Goal: Download file/media

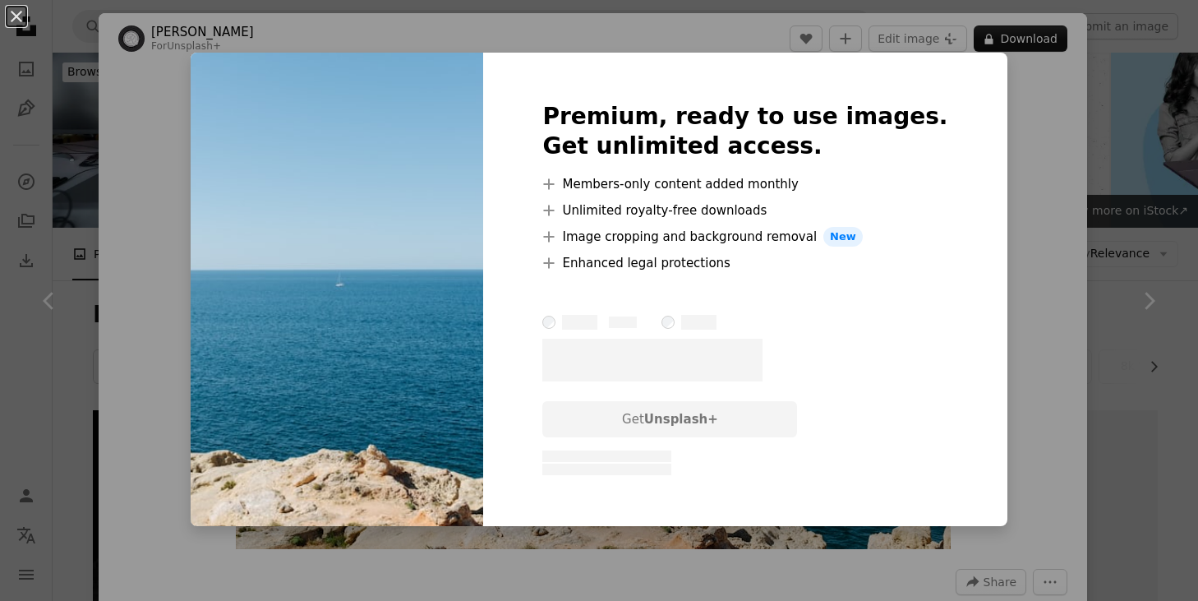
scroll to position [619, 0]
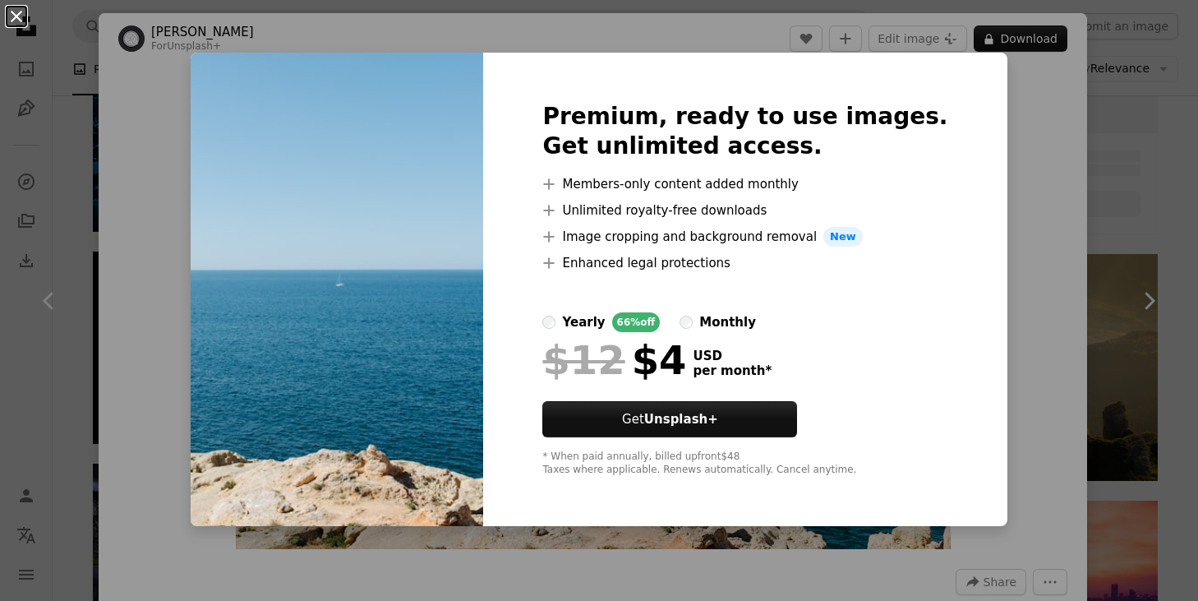
click at [11, 17] on button "An X shape" at bounding box center [17, 17] width 20 height 20
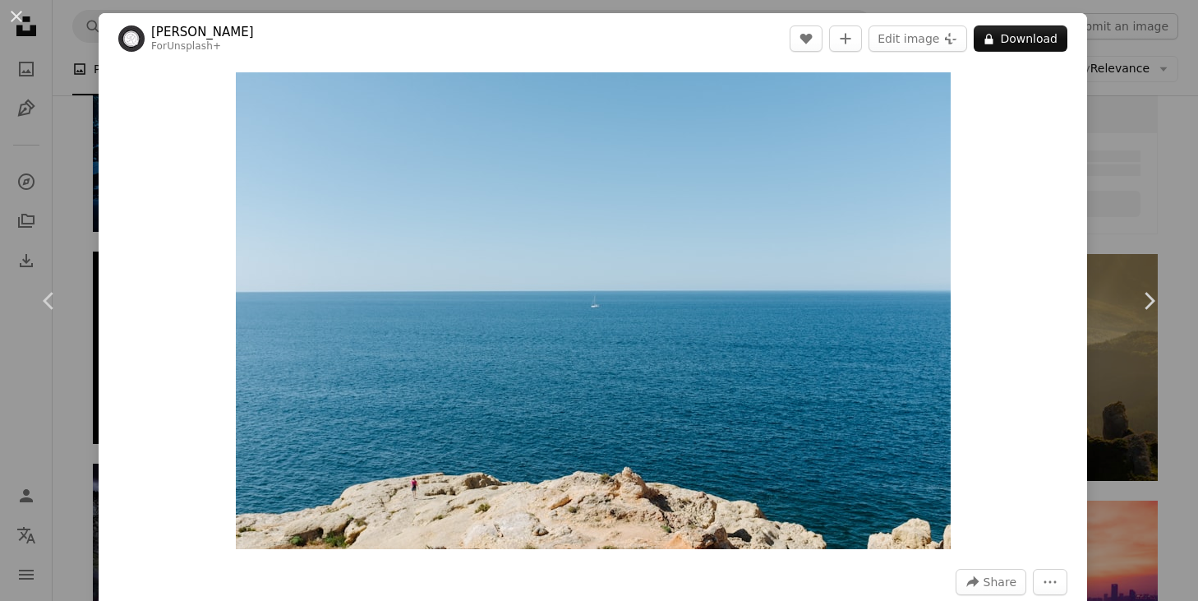
click at [11, 17] on button "An X shape" at bounding box center [17, 17] width 20 height 20
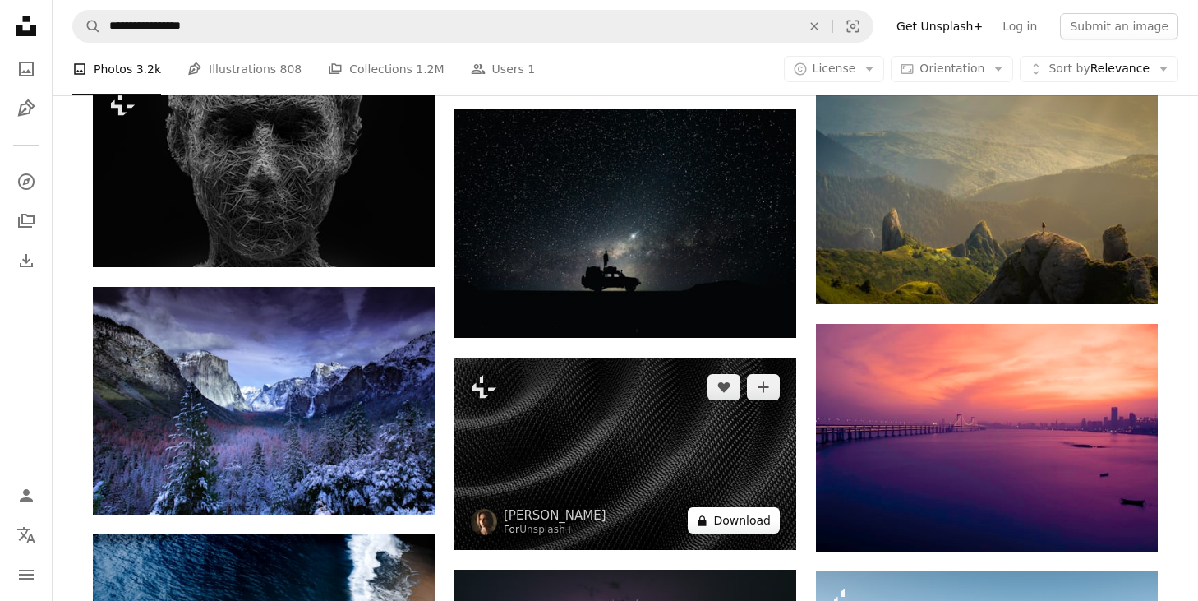
scroll to position [818, 0]
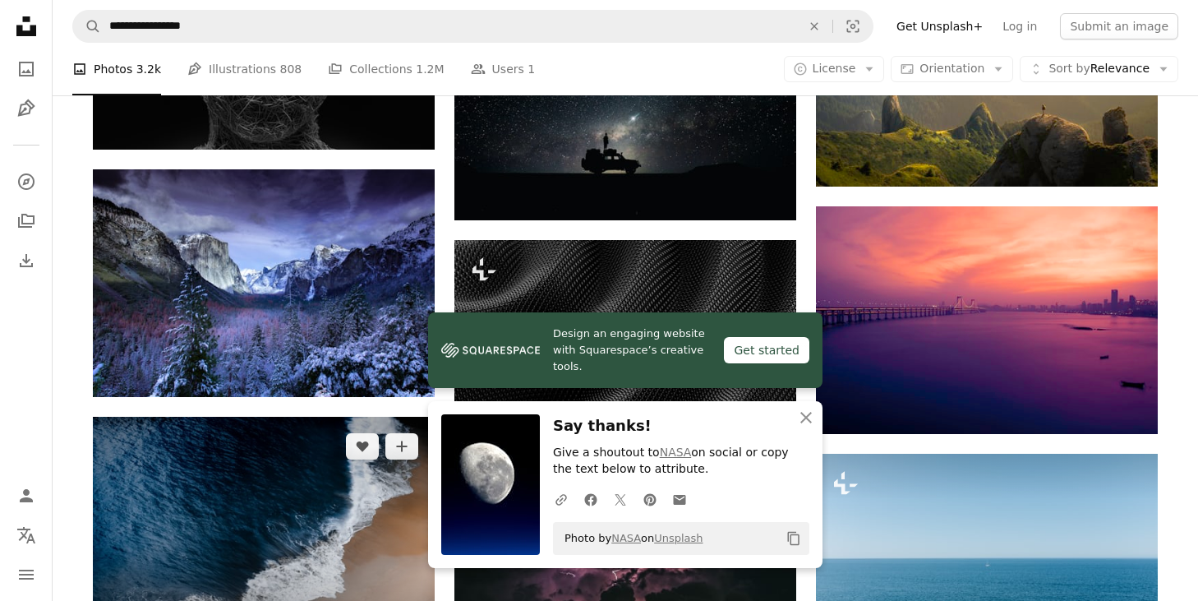
scroll to position [995, 0]
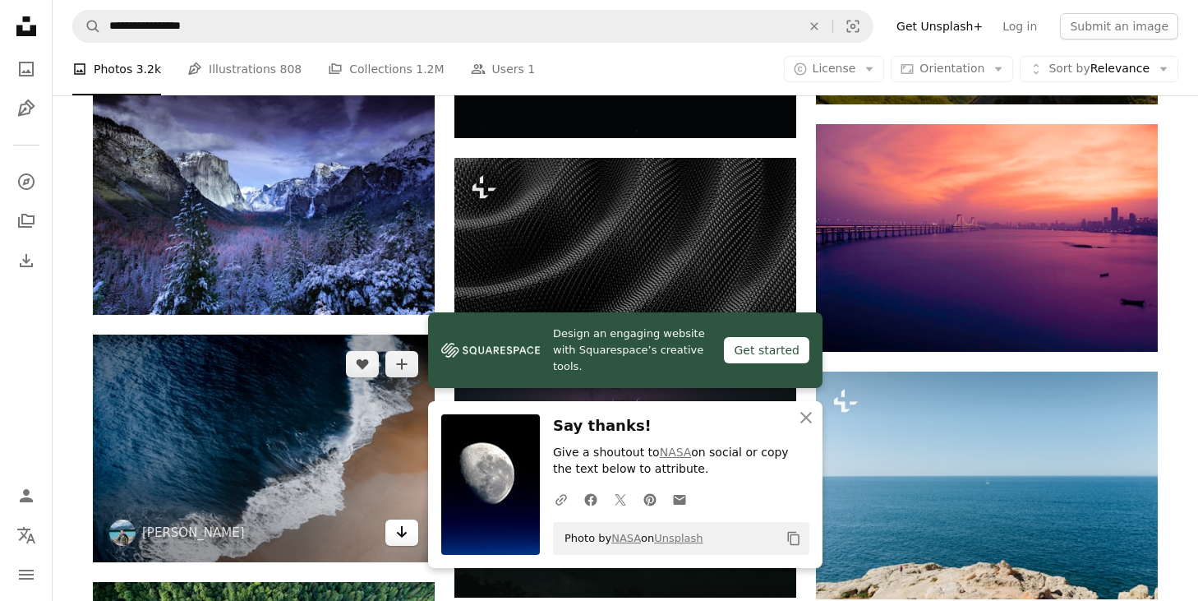
click at [401, 526] on icon "Download" at bounding box center [402, 532] width 11 height 12
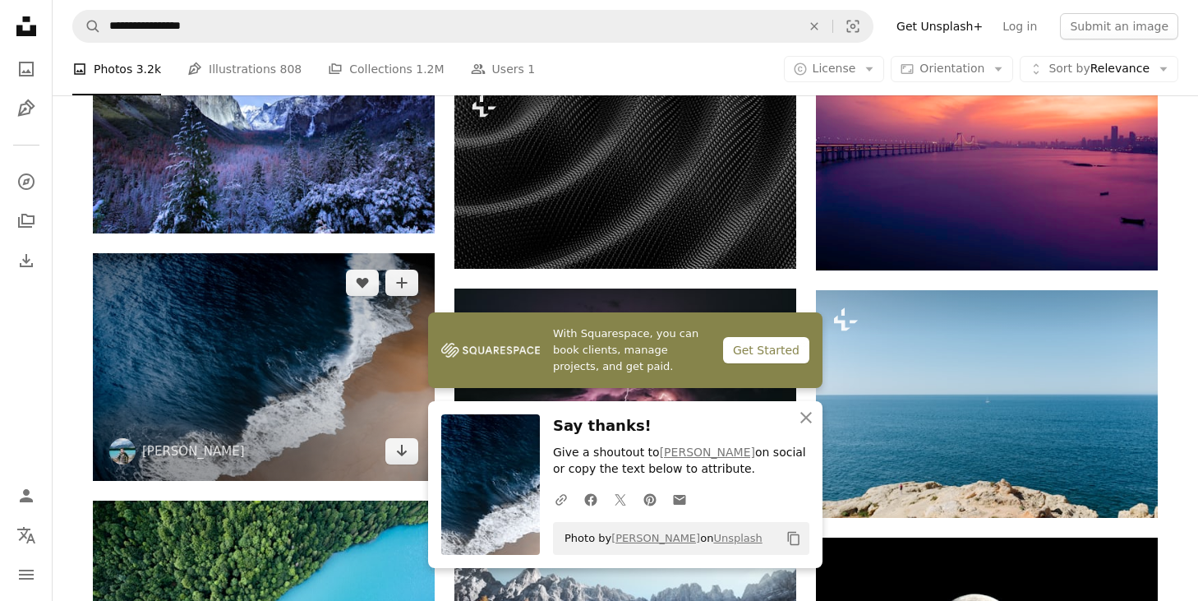
scroll to position [1102, 0]
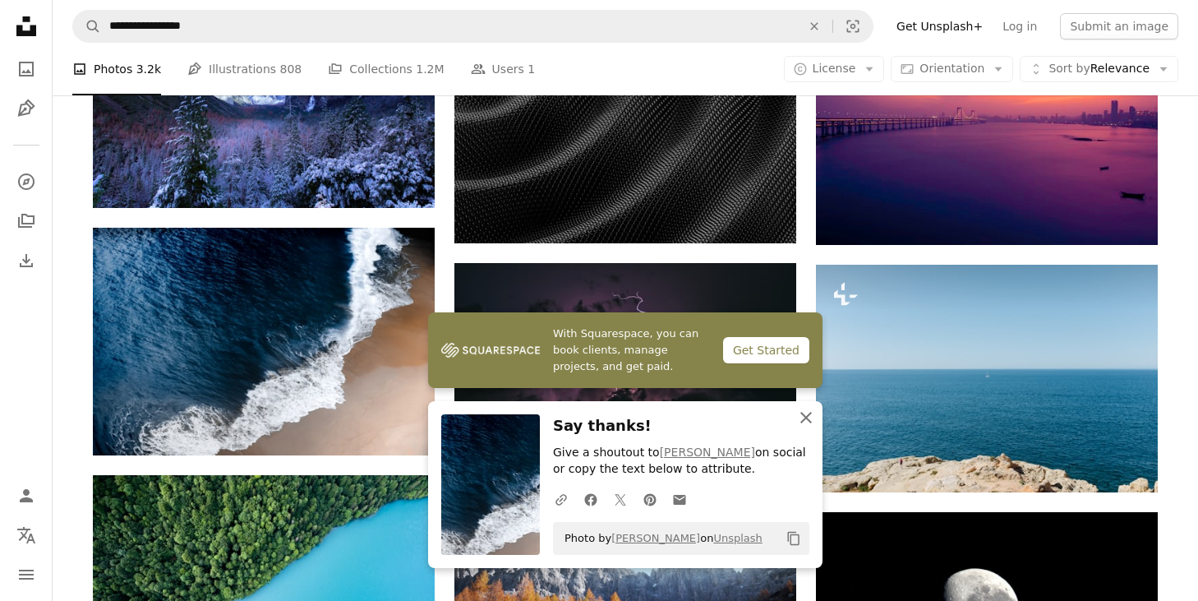
click at [806, 421] on icon "An X shape" at bounding box center [806, 418] width 20 height 20
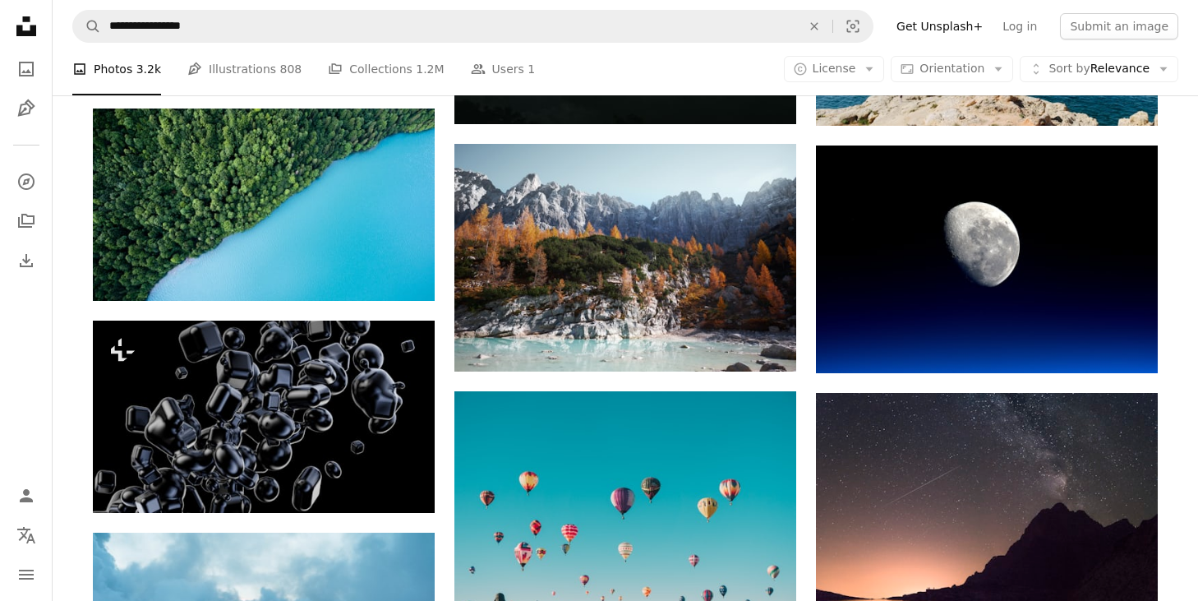
scroll to position [1492, 0]
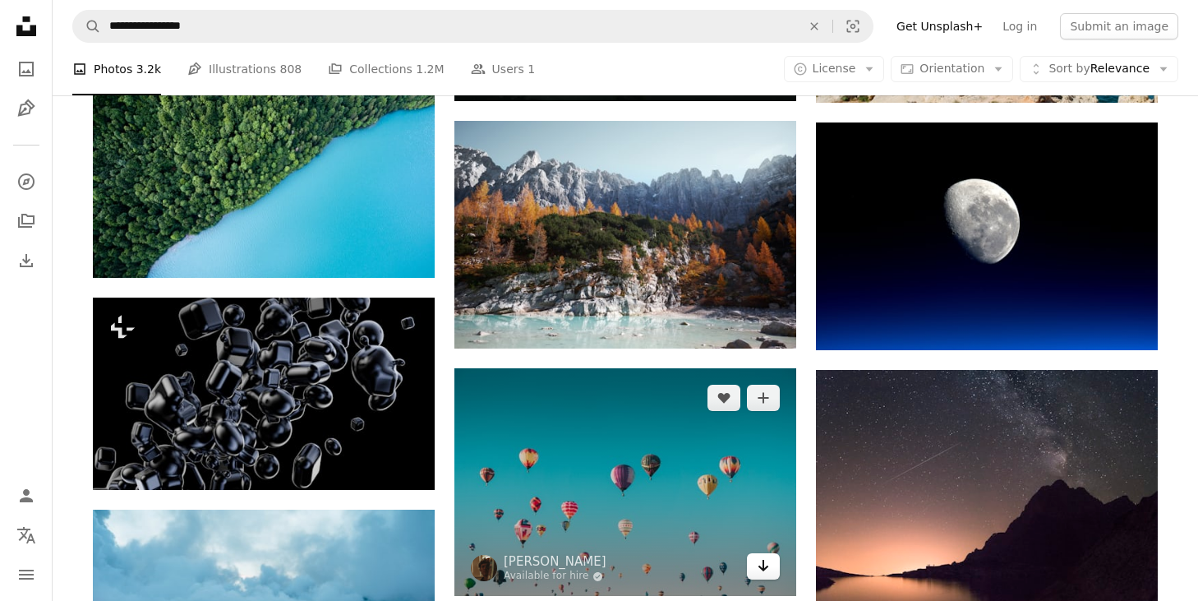
click at [772, 553] on link "Arrow pointing down" at bounding box center [763, 566] width 33 height 26
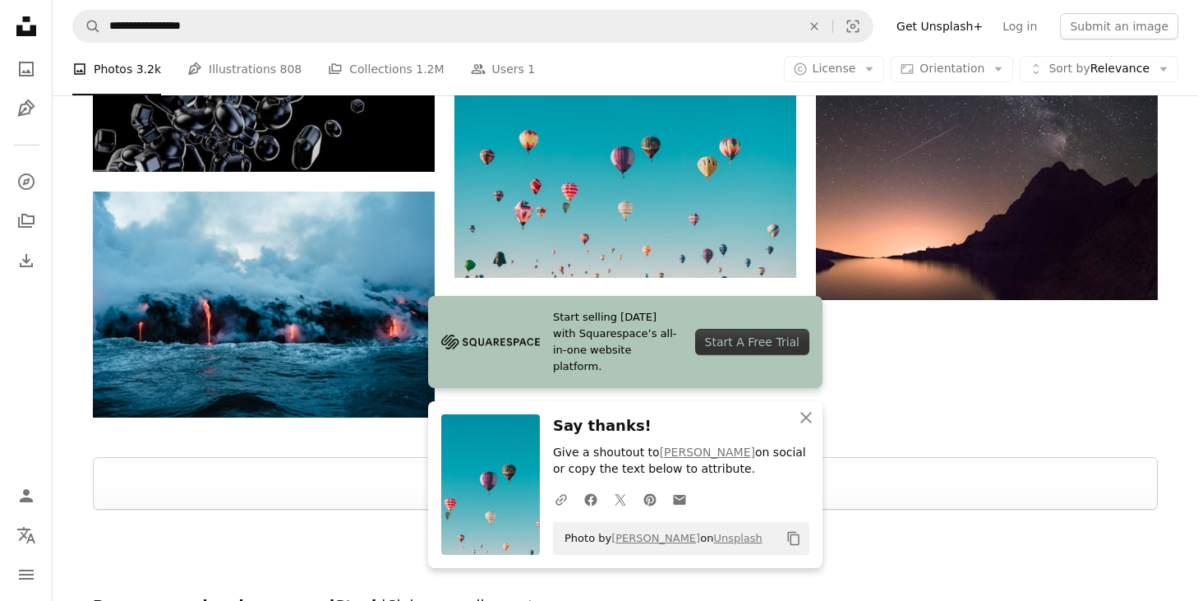
scroll to position [1820, 0]
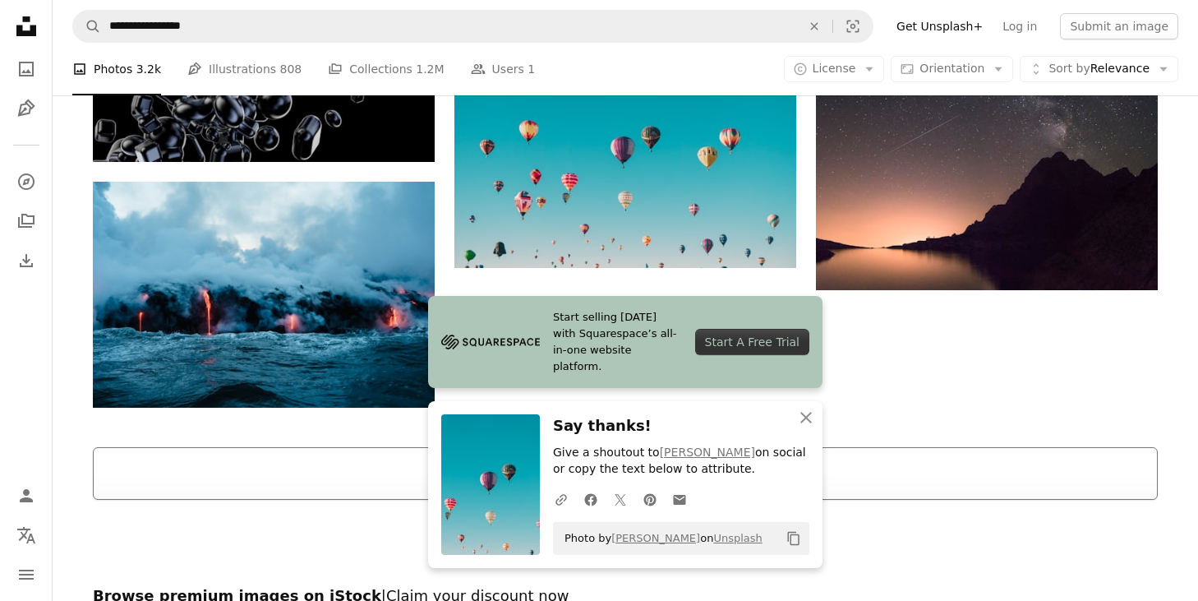
click at [713, 447] on button "Load more" at bounding box center [625, 473] width 1065 height 53
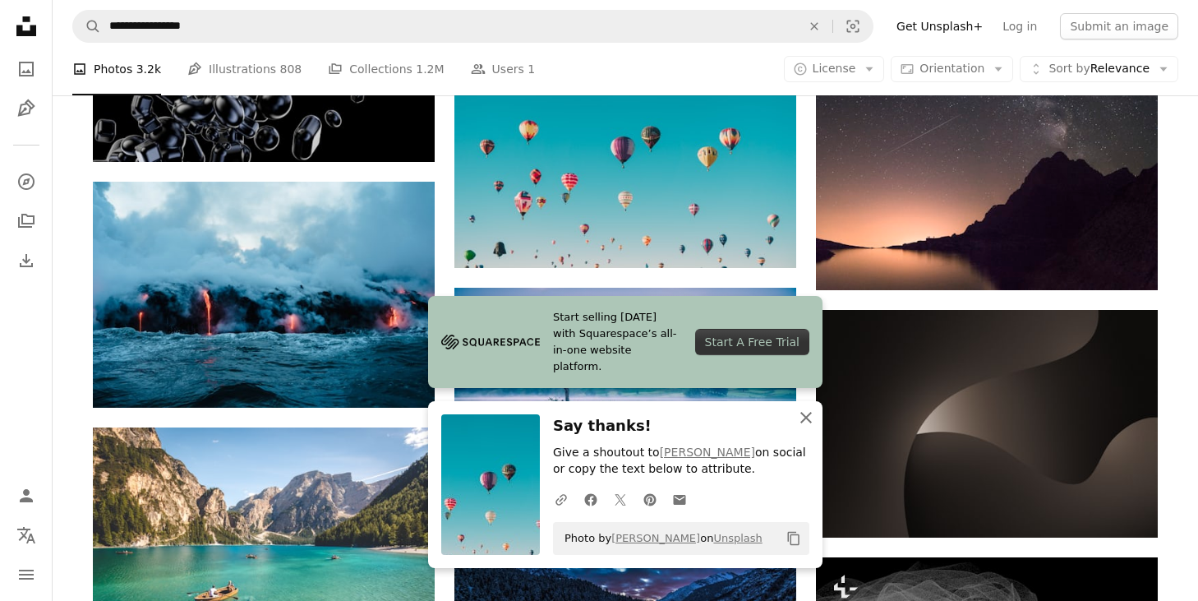
click at [810, 411] on icon "An X shape" at bounding box center [806, 418] width 20 height 20
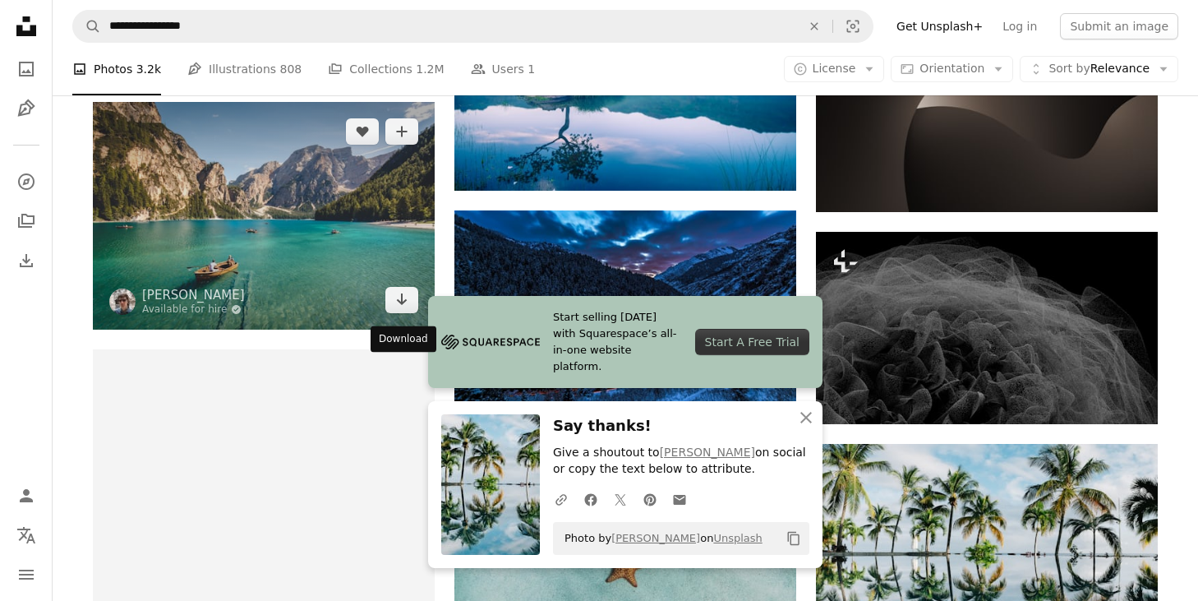
scroll to position [2154, 0]
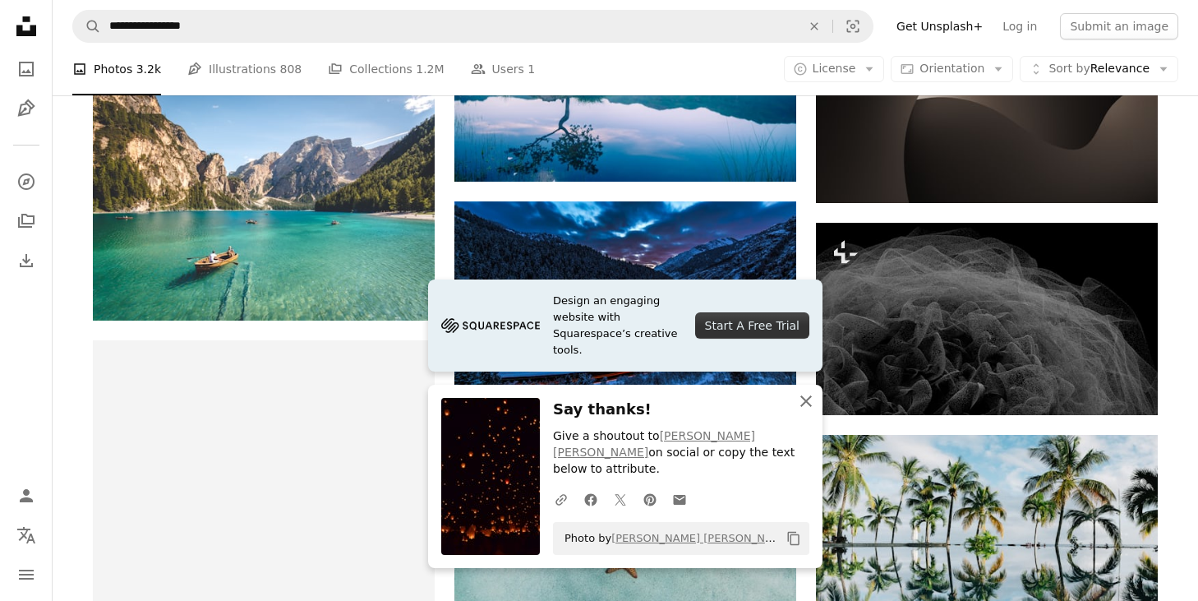
click at [807, 407] on icon "button" at bounding box center [807, 401] width 12 height 12
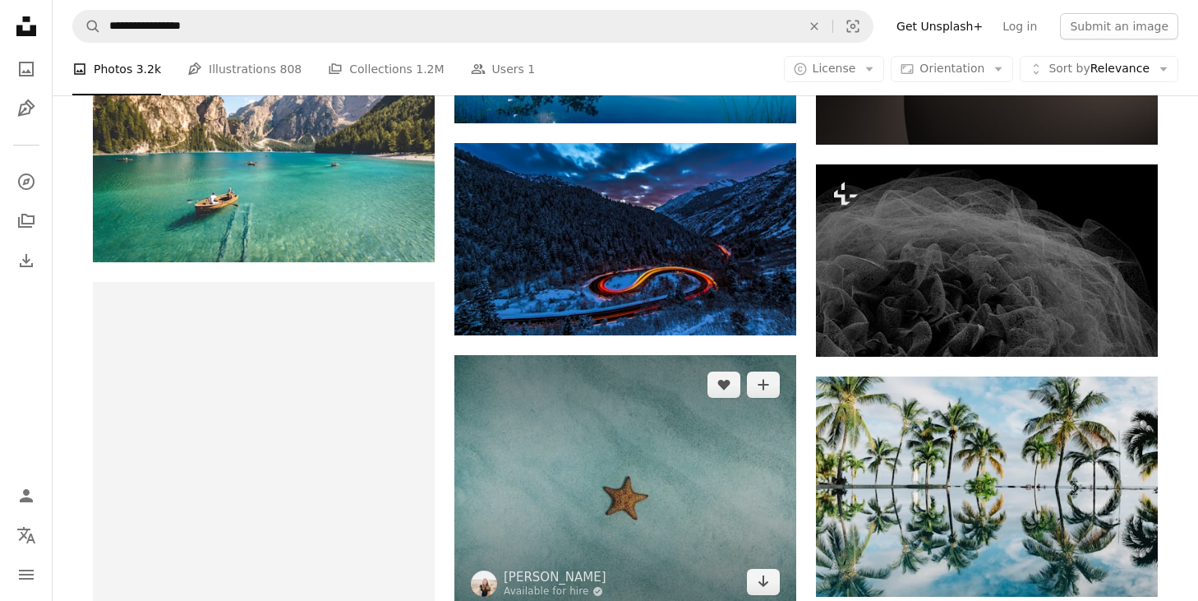
scroll to position [2227, 0]
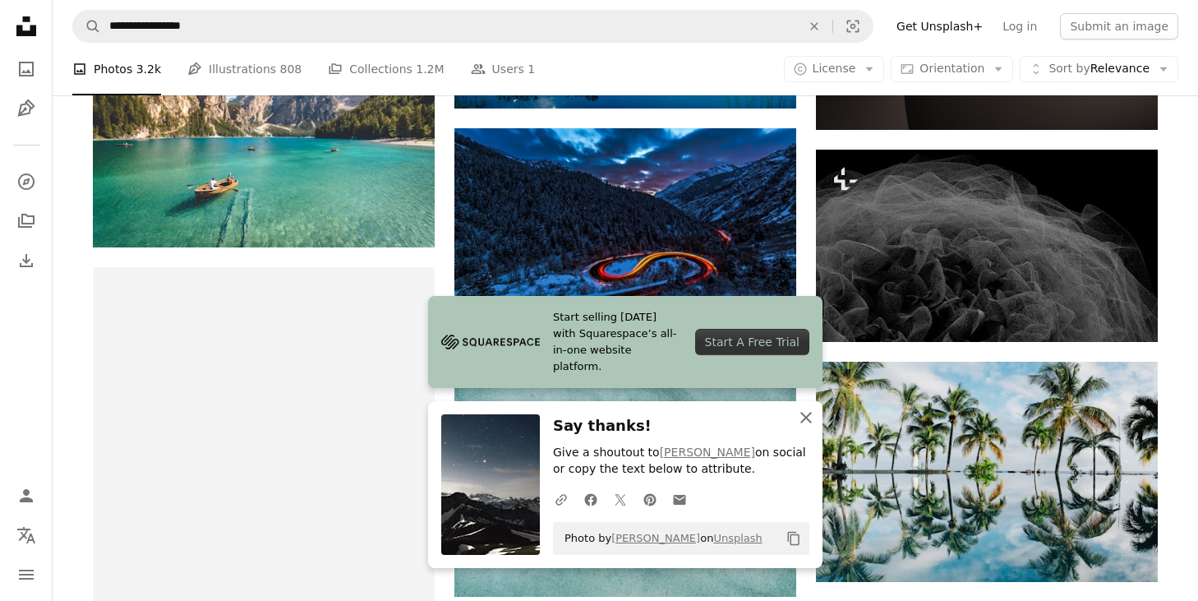
click at [808, 415] on icon "button" at bounding box center [807, 418] width 12 height 12
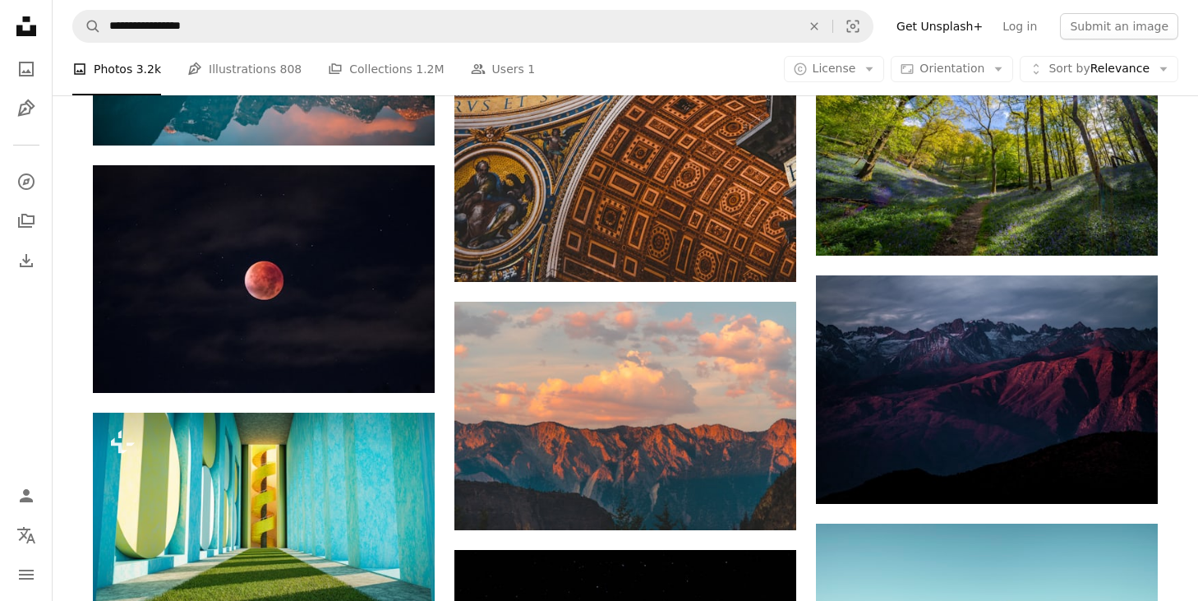
scroll to position [3535, 0]
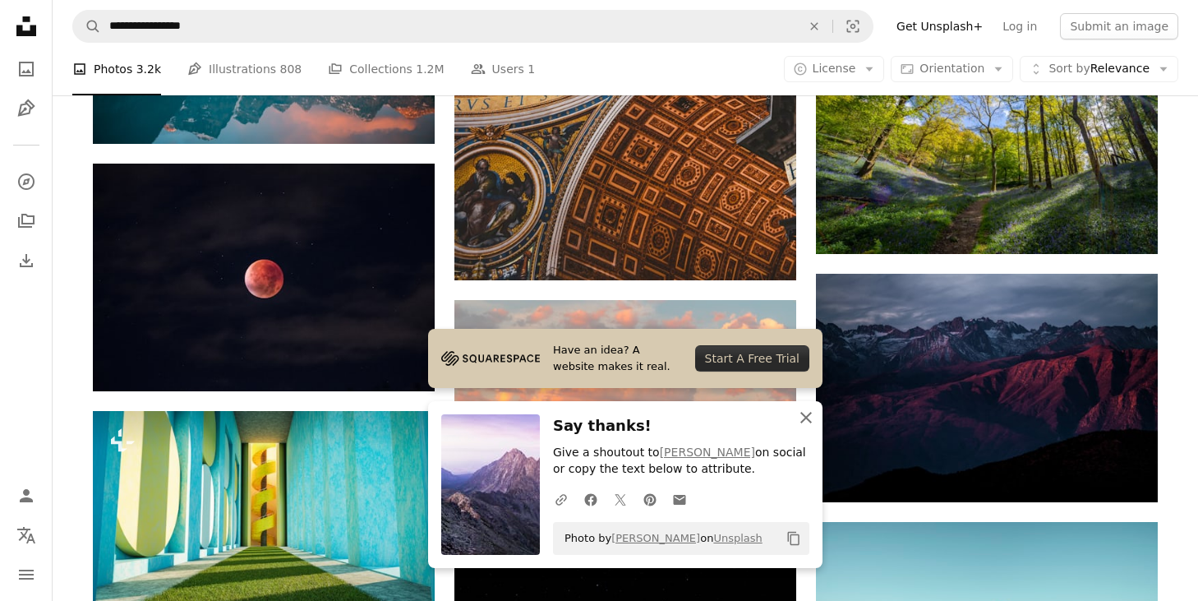
click at [808, 416] on icon "An X shape" at bounding box center [806, 418] width 20 height 20
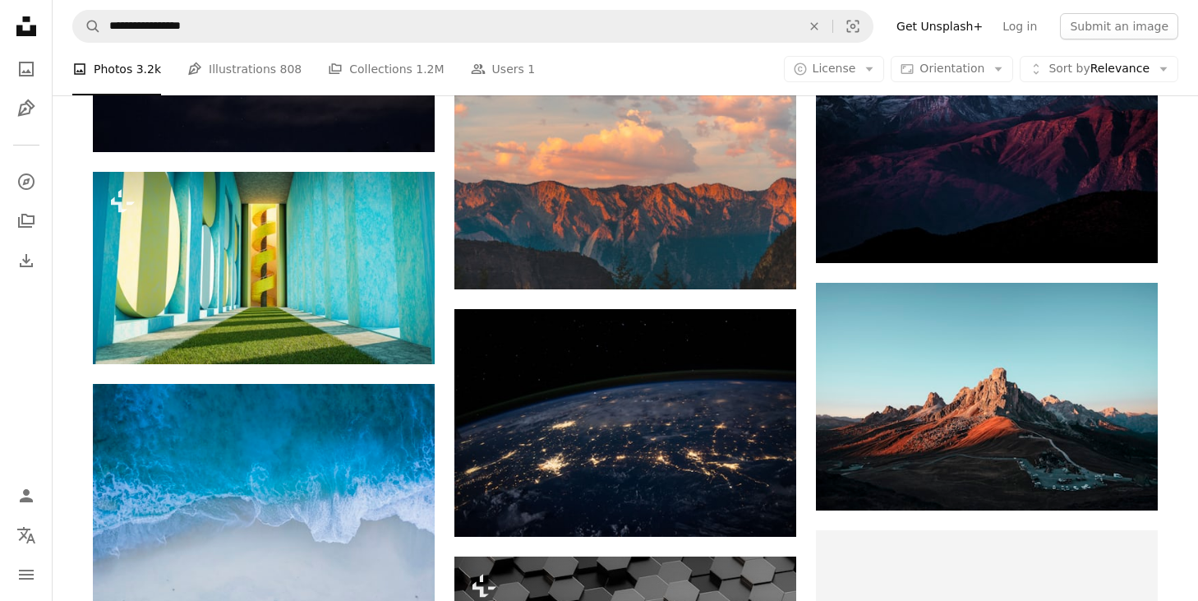
scroll to position [3776, 0]
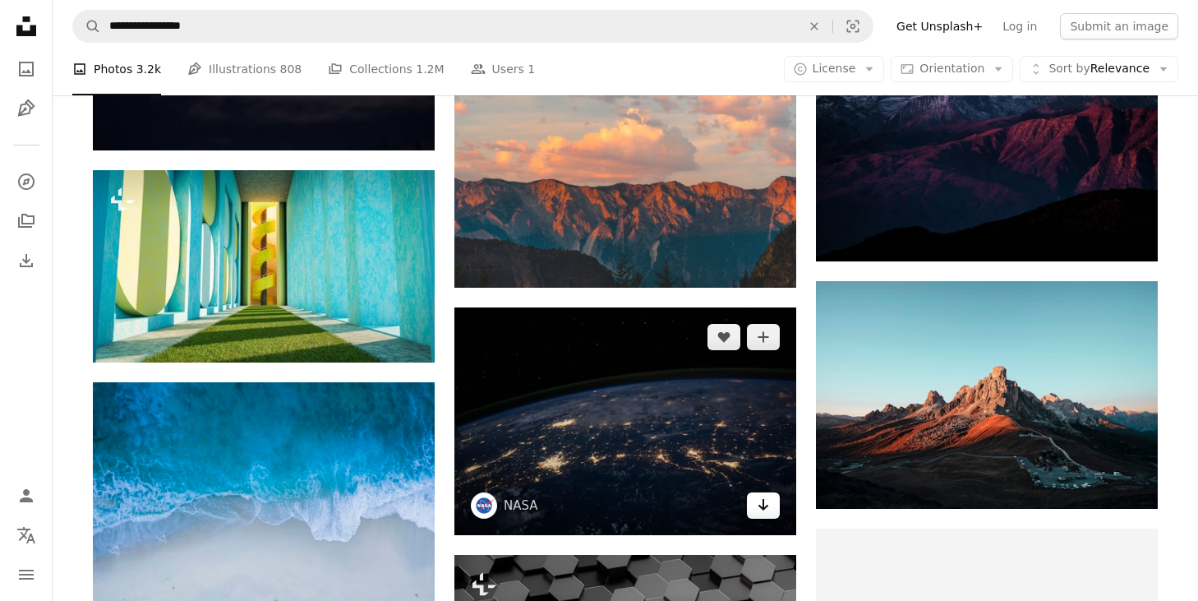
click at [762, 495] on icon "Arrow pointing down" at bounding box center [763, 505] width 13 height 20
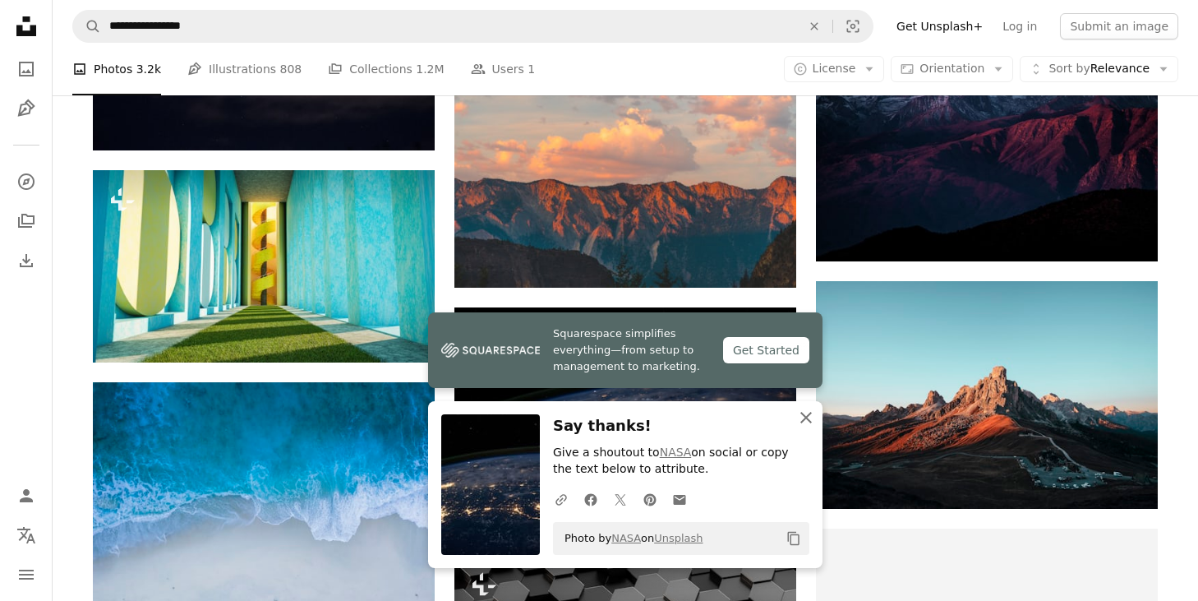
click at [805, 418] on icon "button" at bounding box center [807, 418] width 12 height 12
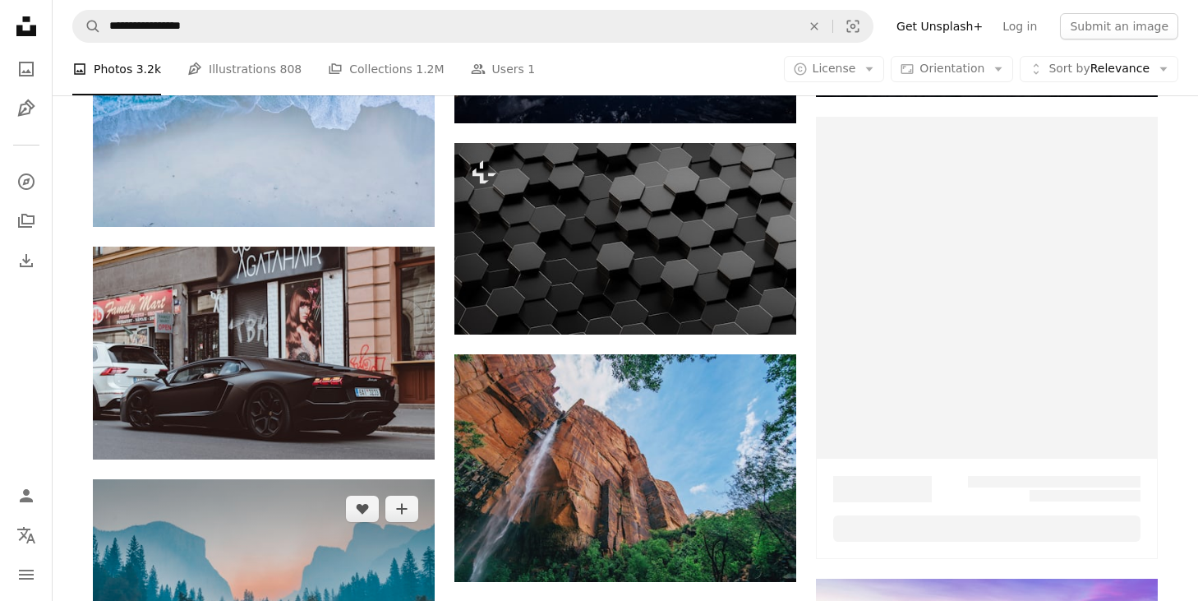
scroll to position [4223, 0]
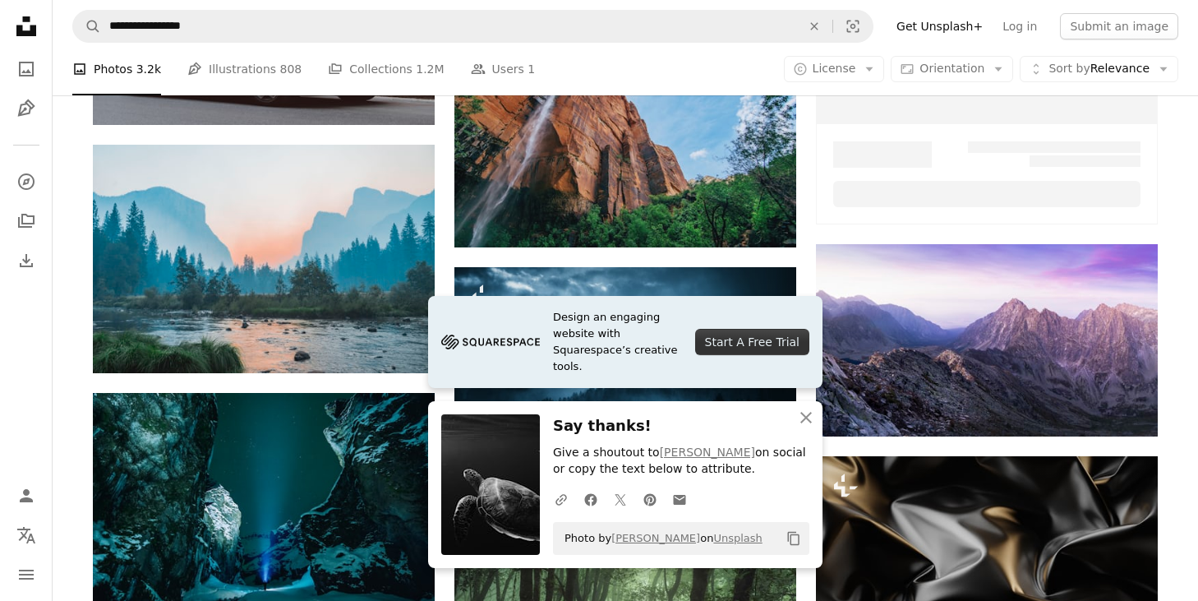
scroll to position [4535, 0]
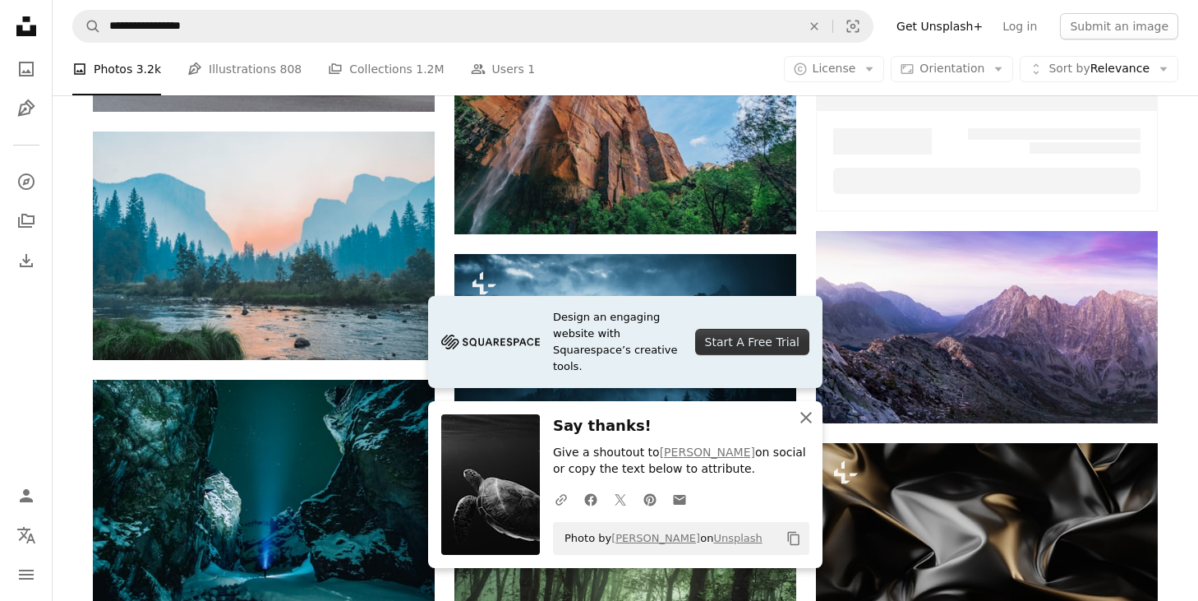
click at [808, 416] on icon "An X shape" at bounding box center [806, 418] width 20 height 20
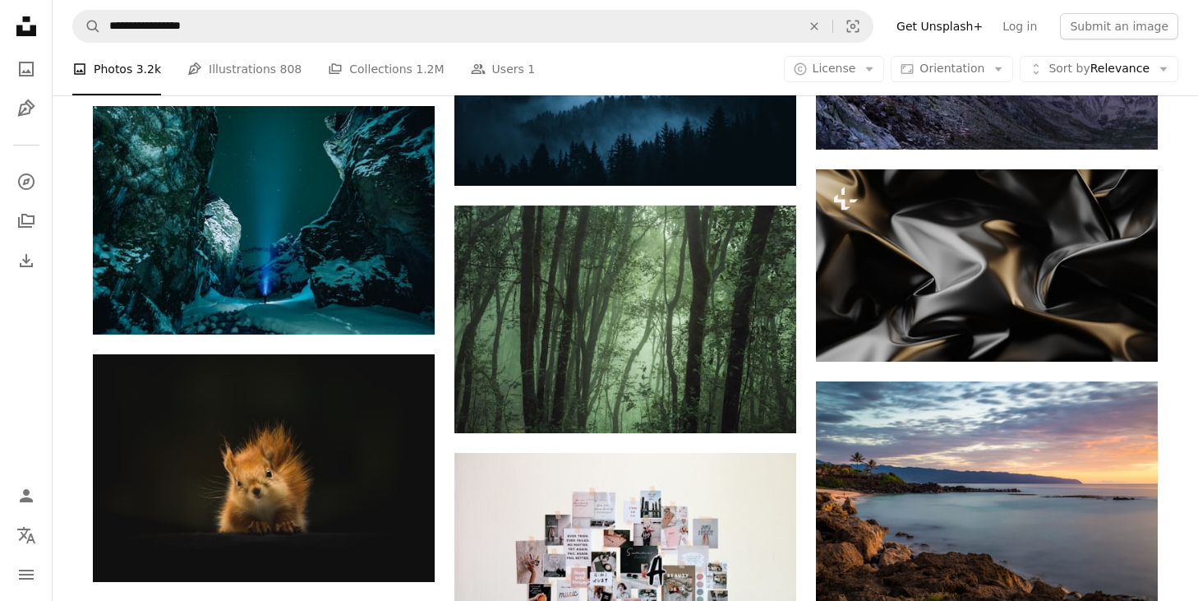
scroll to position [4852, 0]
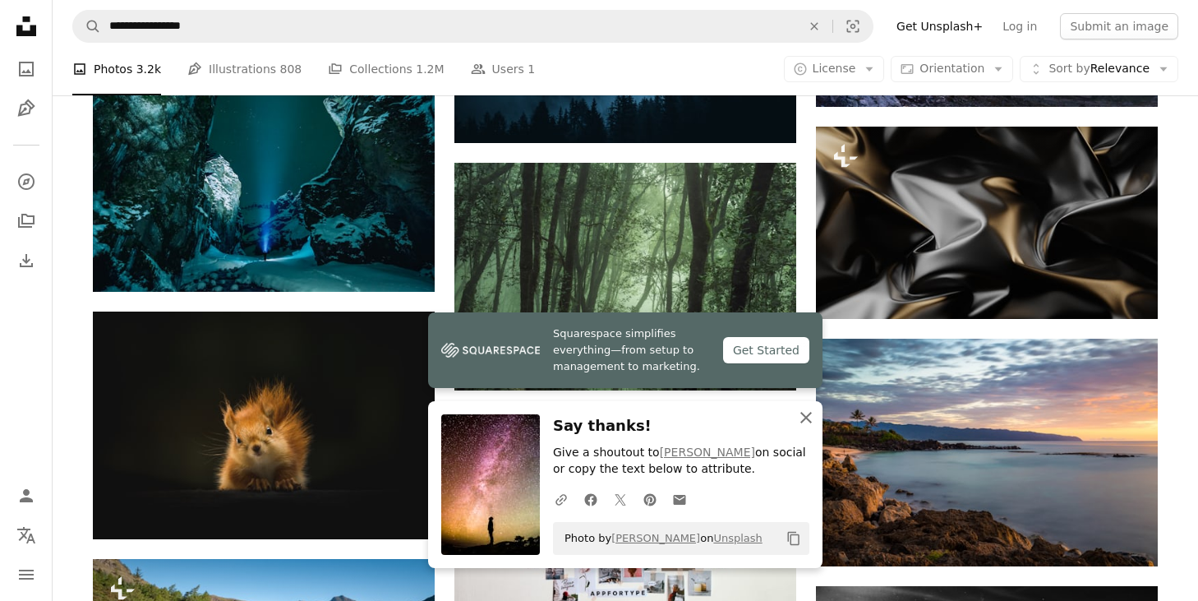
click at [809, 413] on icon "button" at bounding box center [807, 418] width 12 height 12
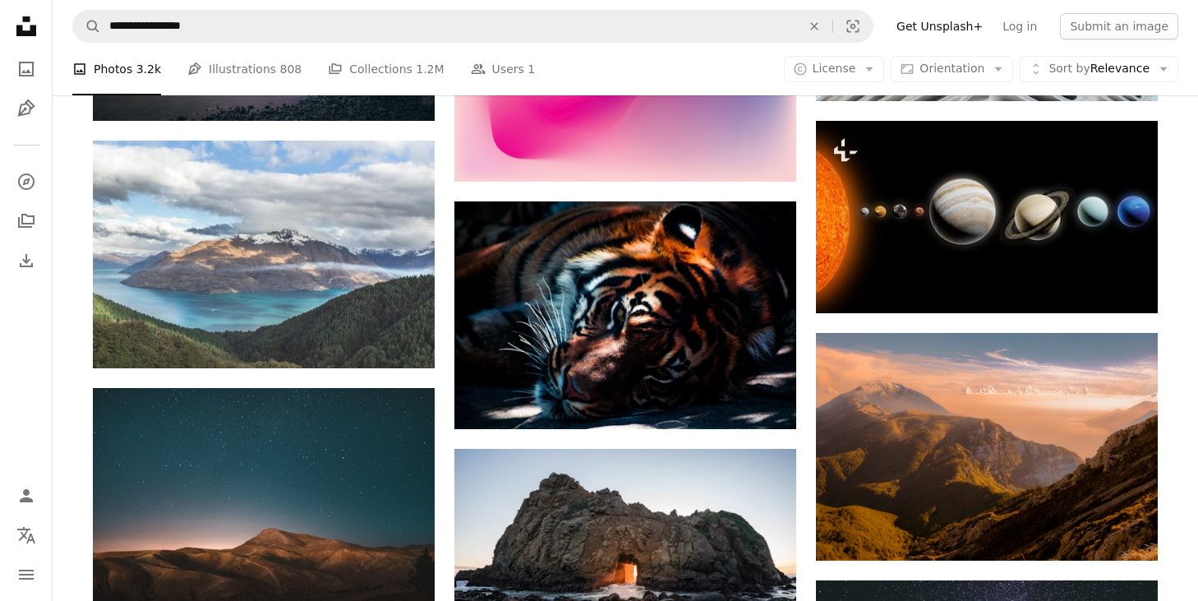
scroll to position [6464, 0]
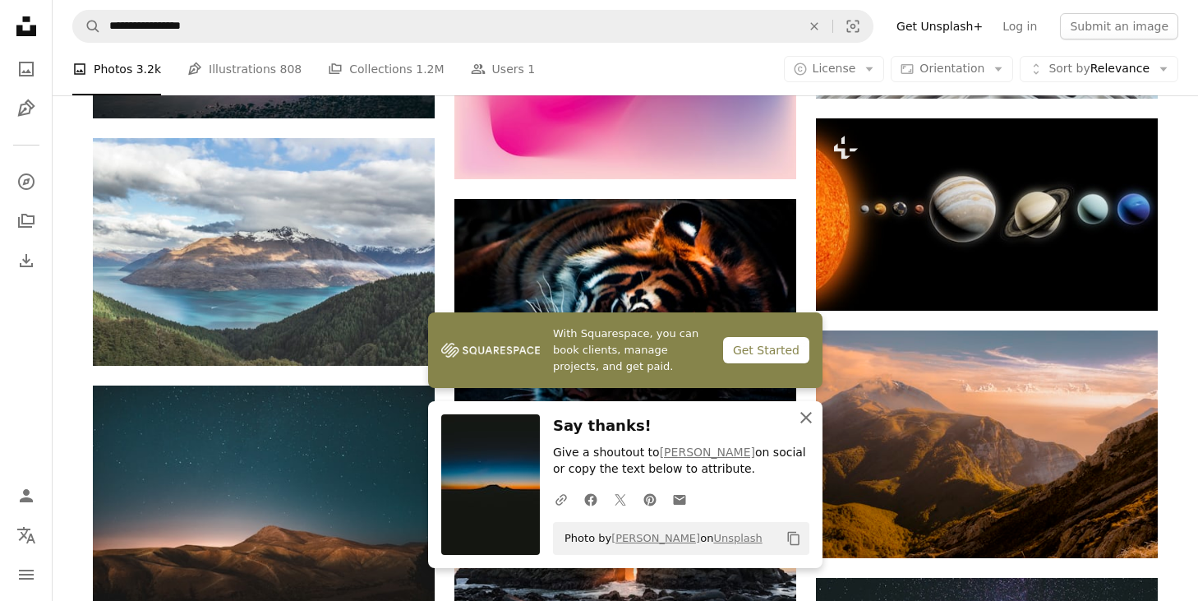
click at [802, 412] on icon "An X shape" at bounding box center [806, 418] width 20 height 20
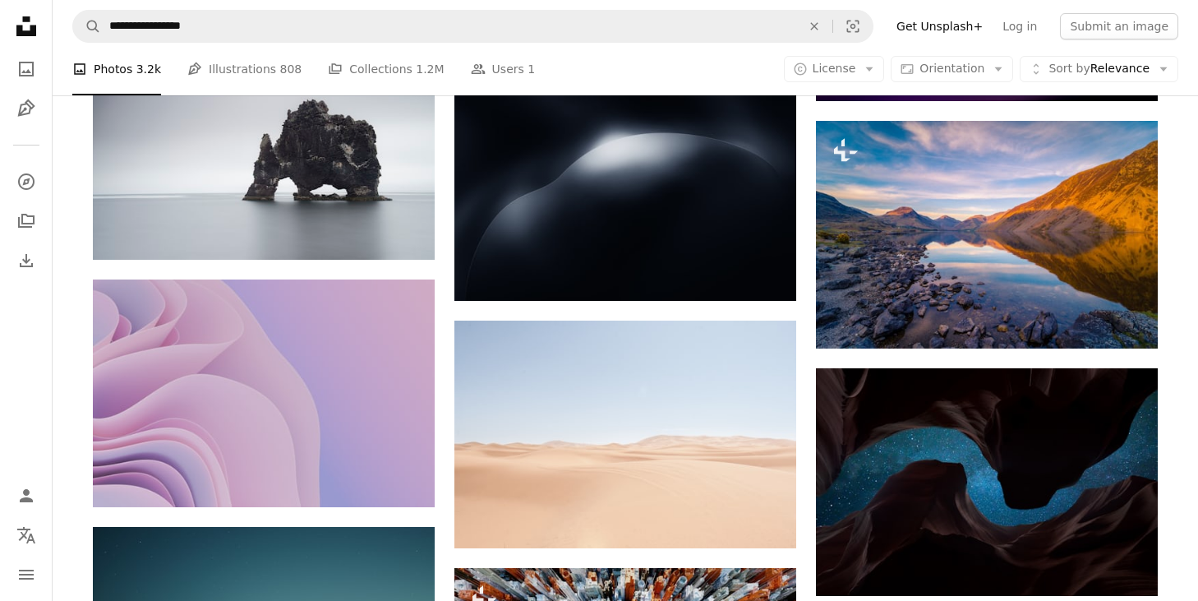
scroll to position [7928, 0]
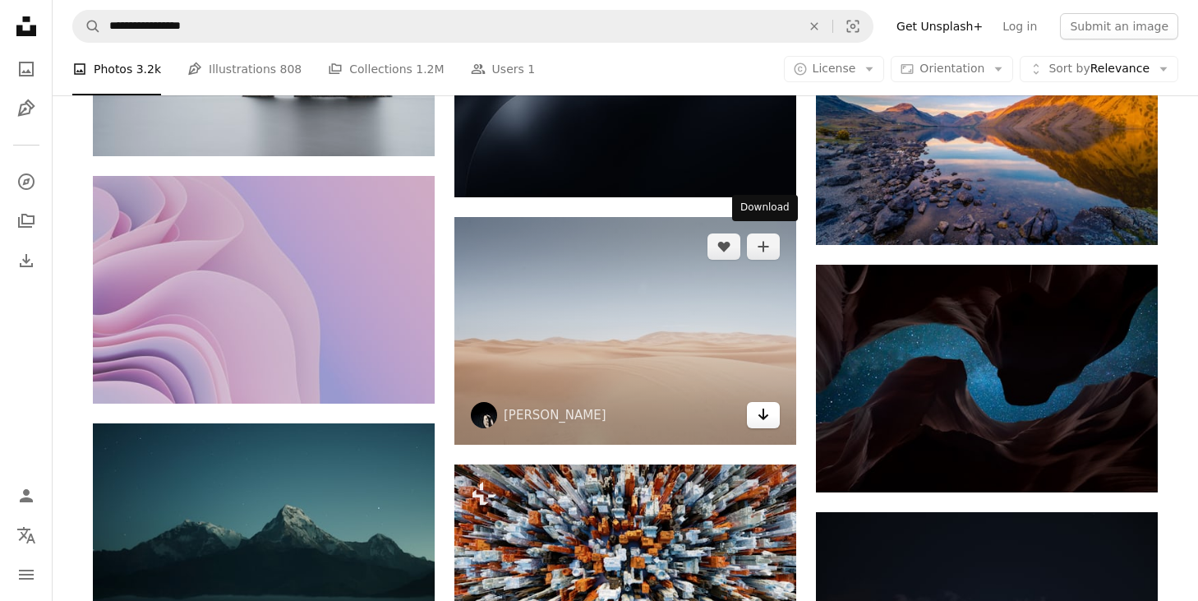
click at [757, 404] on icon "Arrow pointing down" at bounding box center [763, 414] width 13 height 20
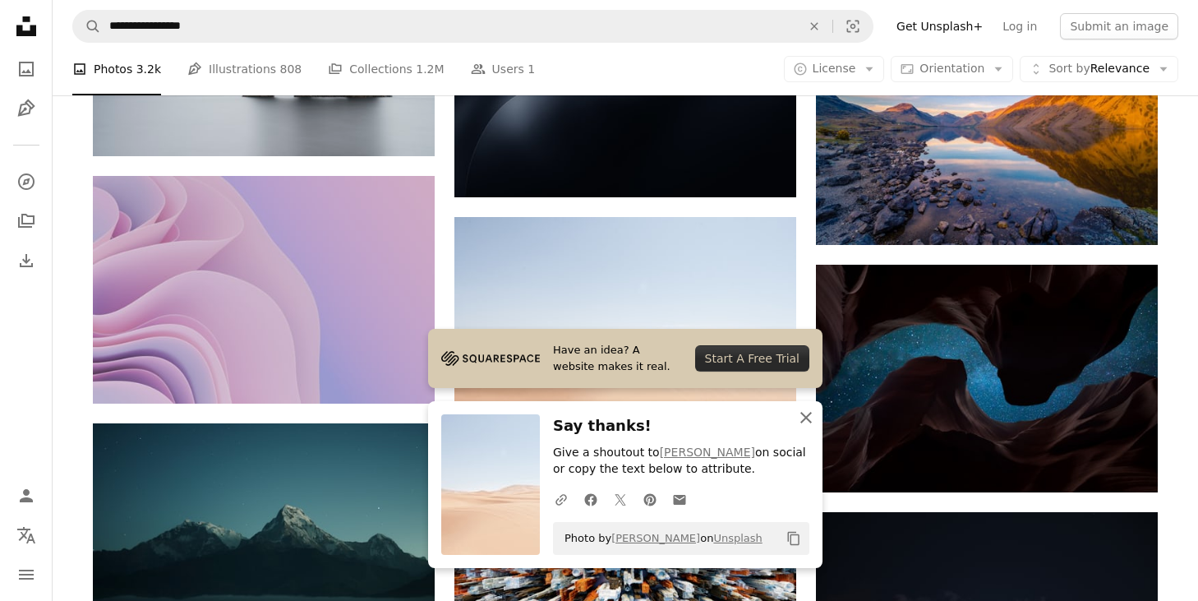
click at [806, 420] on icon "An X shape" at bounding box center [806, 418] width 20 height 20
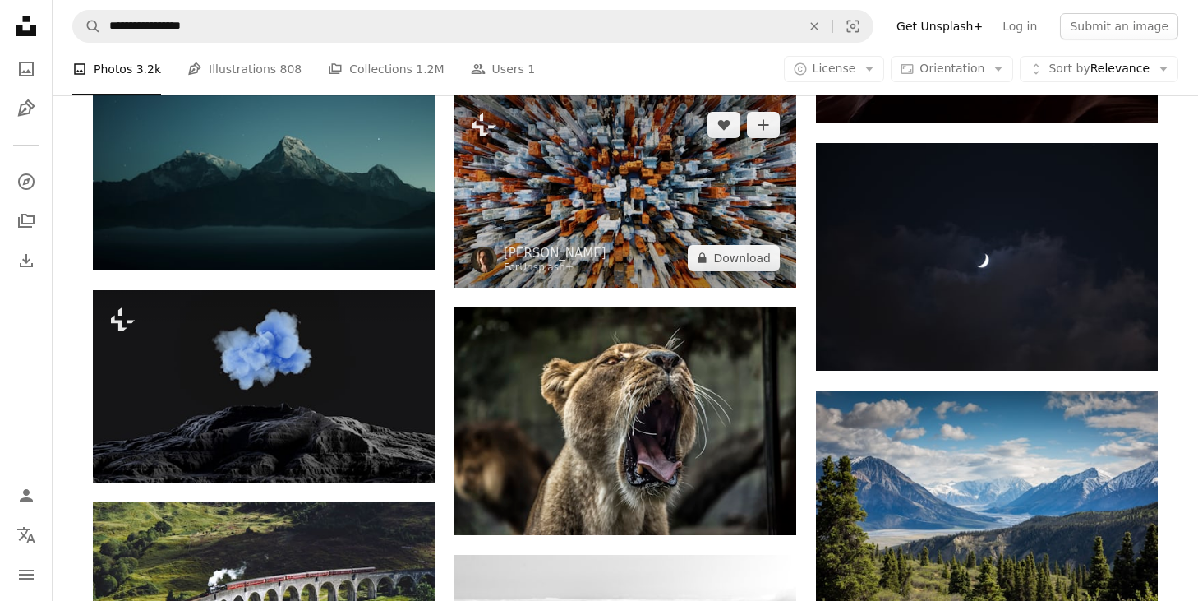
scroll to position [8298, 0]
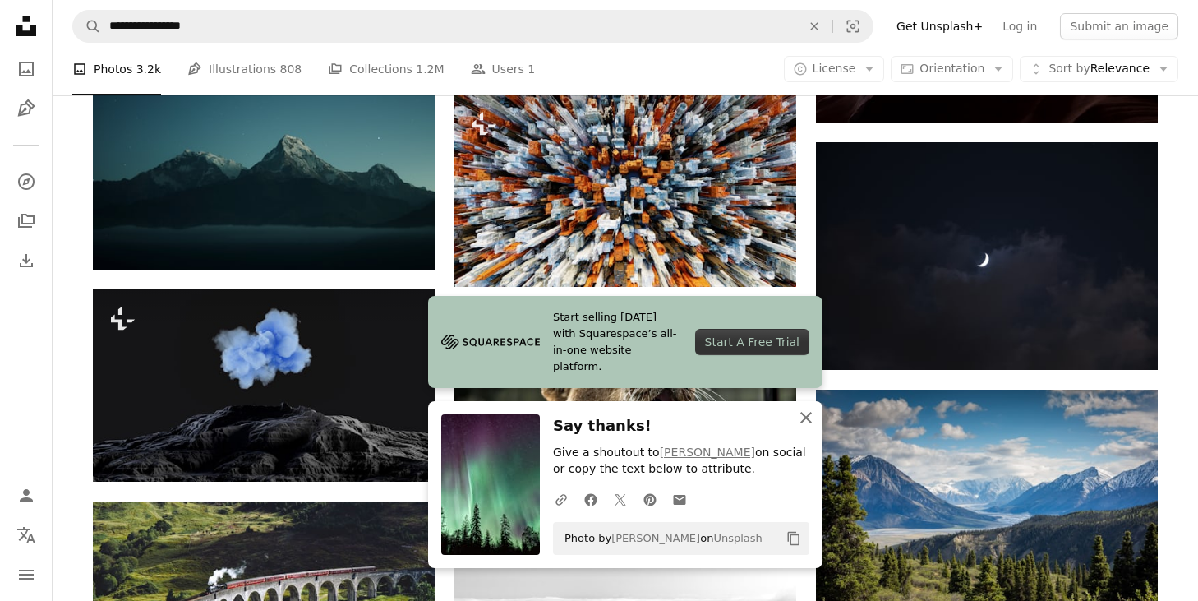
click at [807, 416] on icon "button" at bounding box center [807, 418] width 12 height 12
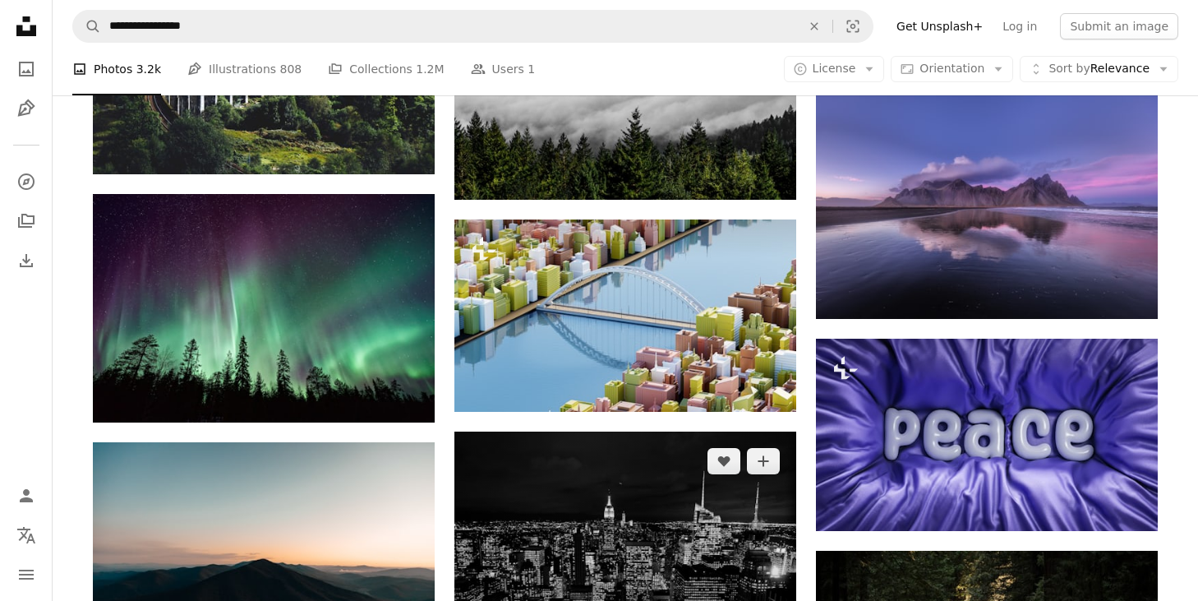
scroll to position [8886, 0]
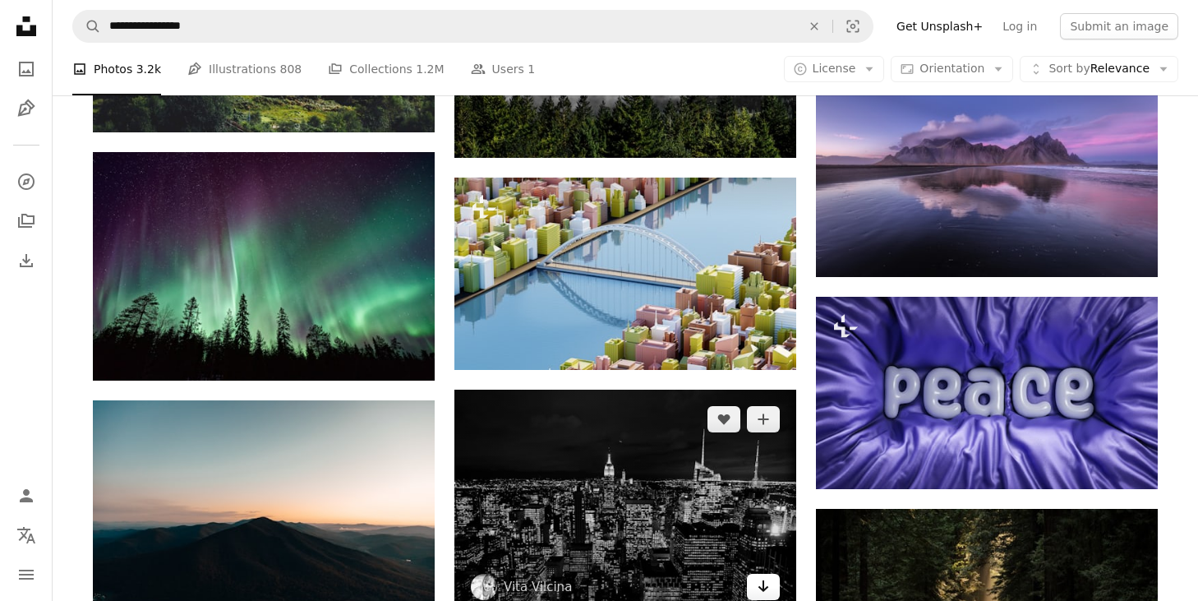
click at [770, 574] on link "Arrow pointing down" at bounding box center [763, 587] width 33 height 26
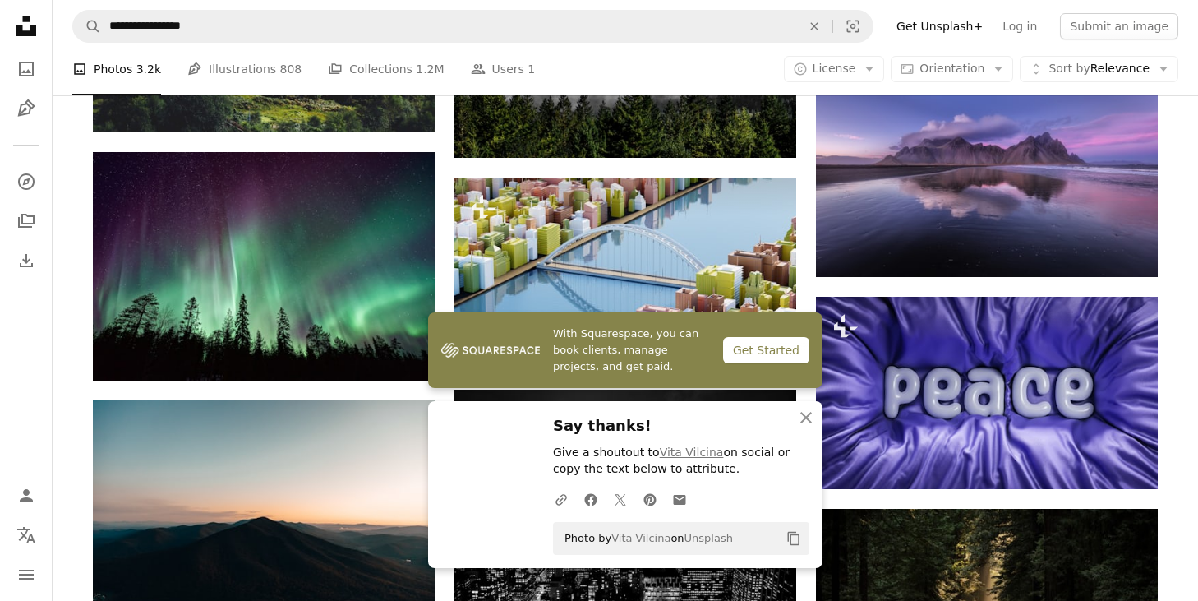
scroll to position [8975, 0]
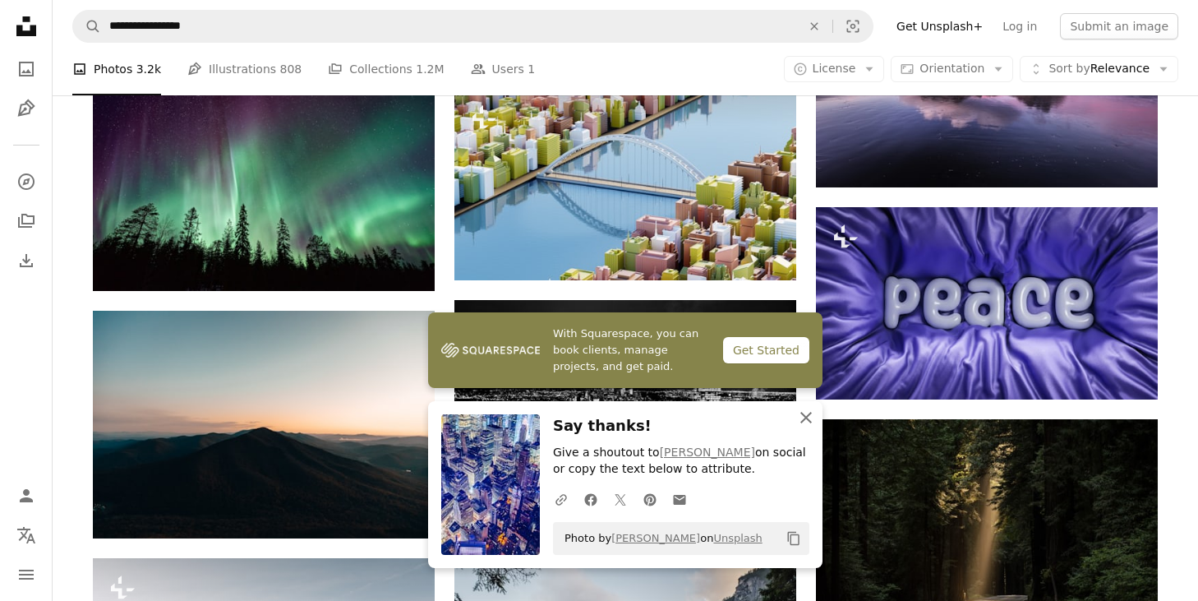
click at [810, 423] on icon "An X shape" at bounding box center [806, 418] width 20 height 20
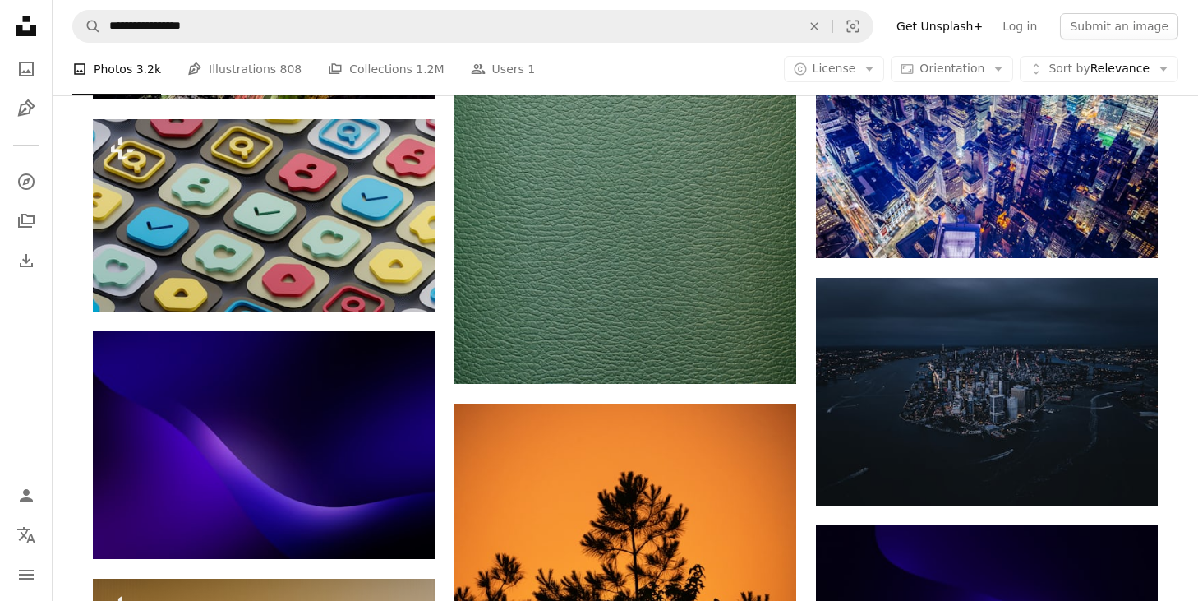
scroll to position [10147, 0]
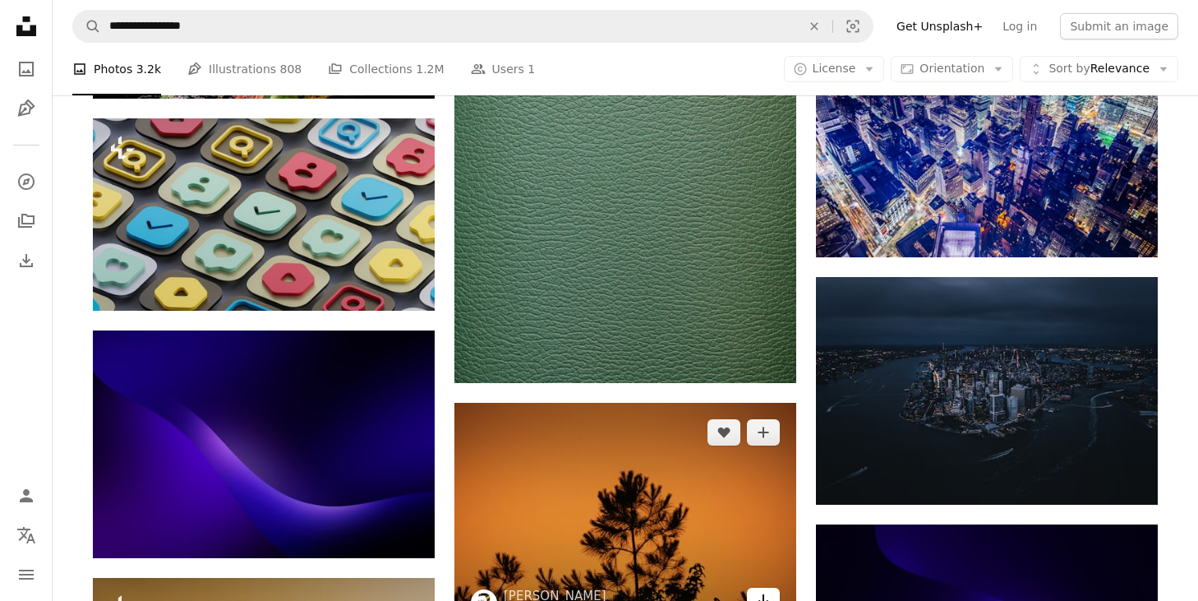
click at [768, 590] on icon "Arrow pointing down" at bounding box center [763, 600] width 13 height 20
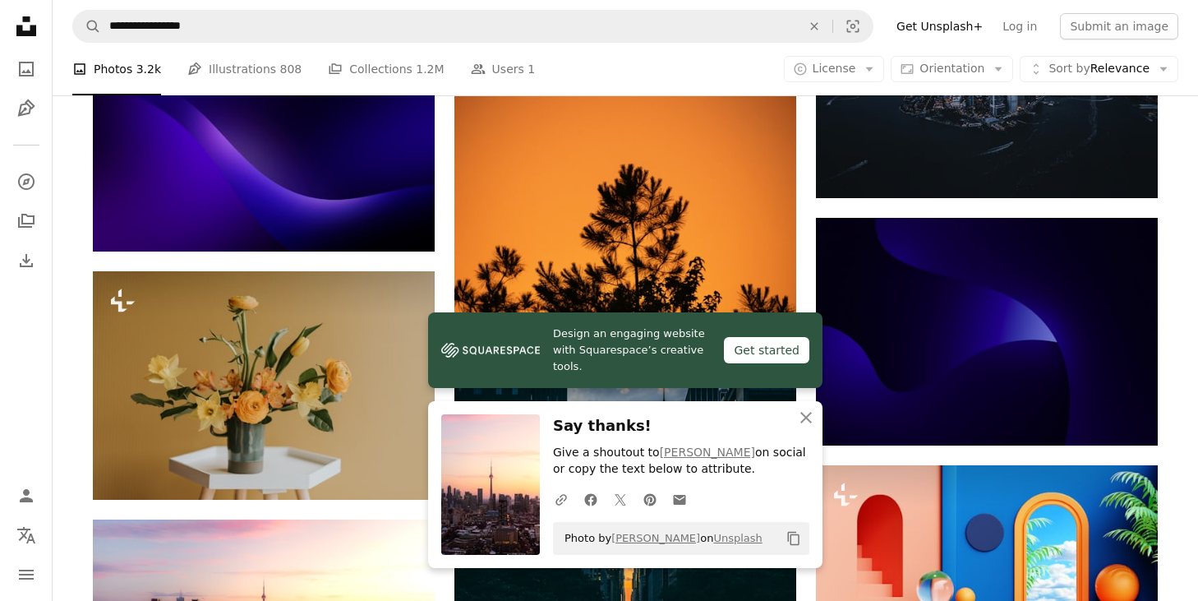
scroll to position [10557, 0]
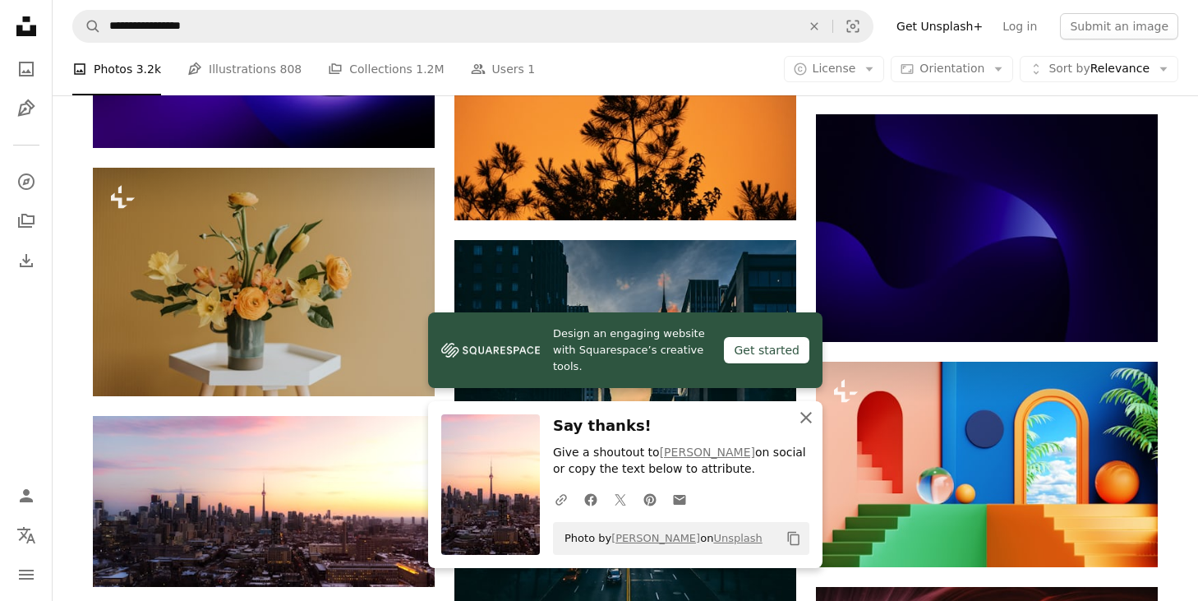
click at [805, 413] on icon "An X shape" at bounding box center [806, 418] width 20 height 20
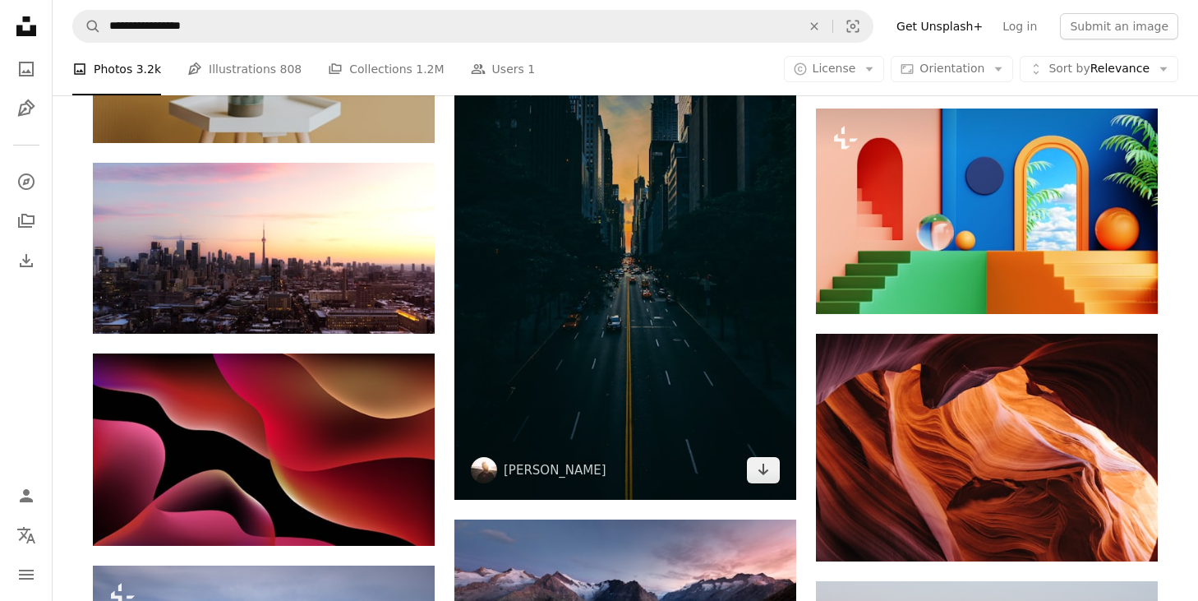
scroll to position [10929, 0]
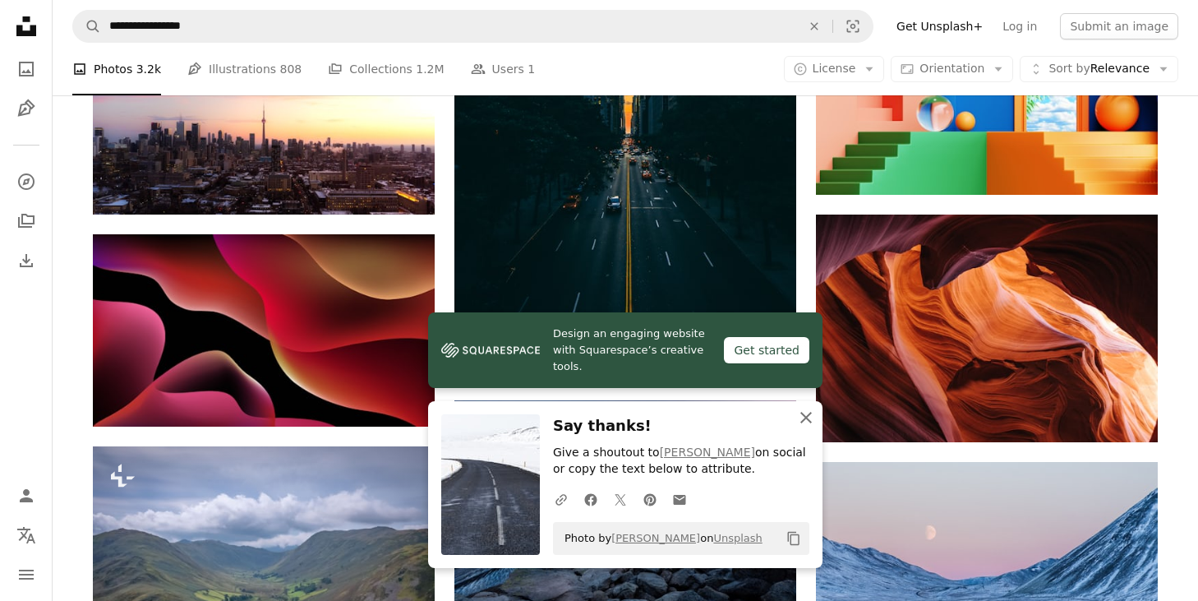
click at [810, 412] on icon "An X shape" at bounding box center [806, 418] width 20 height 20
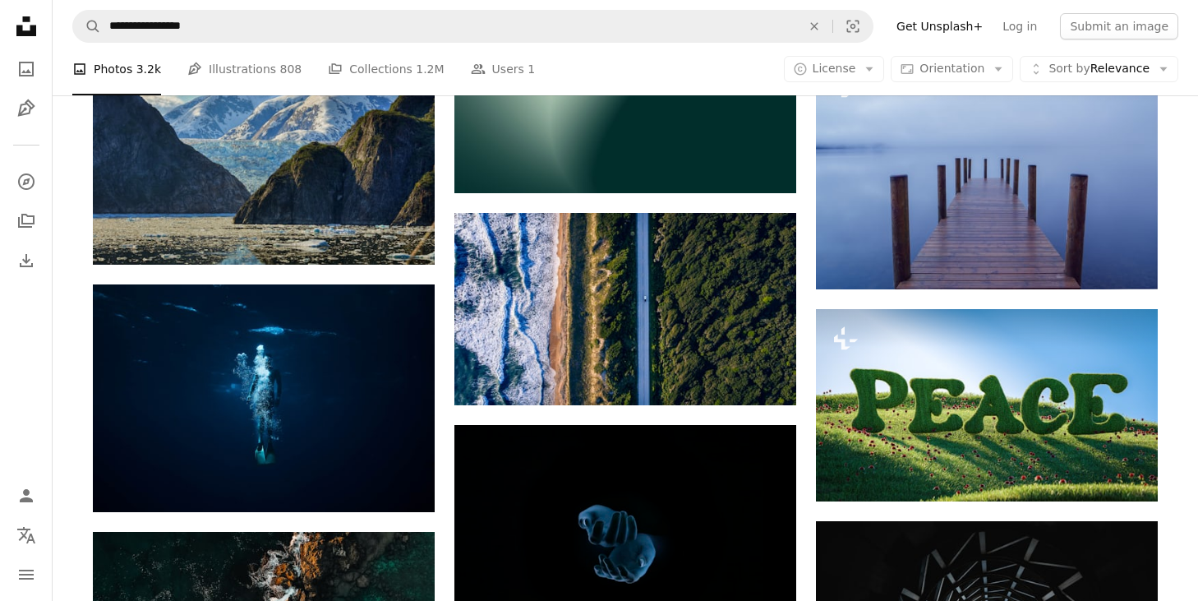
scroll to position [13309, 0]
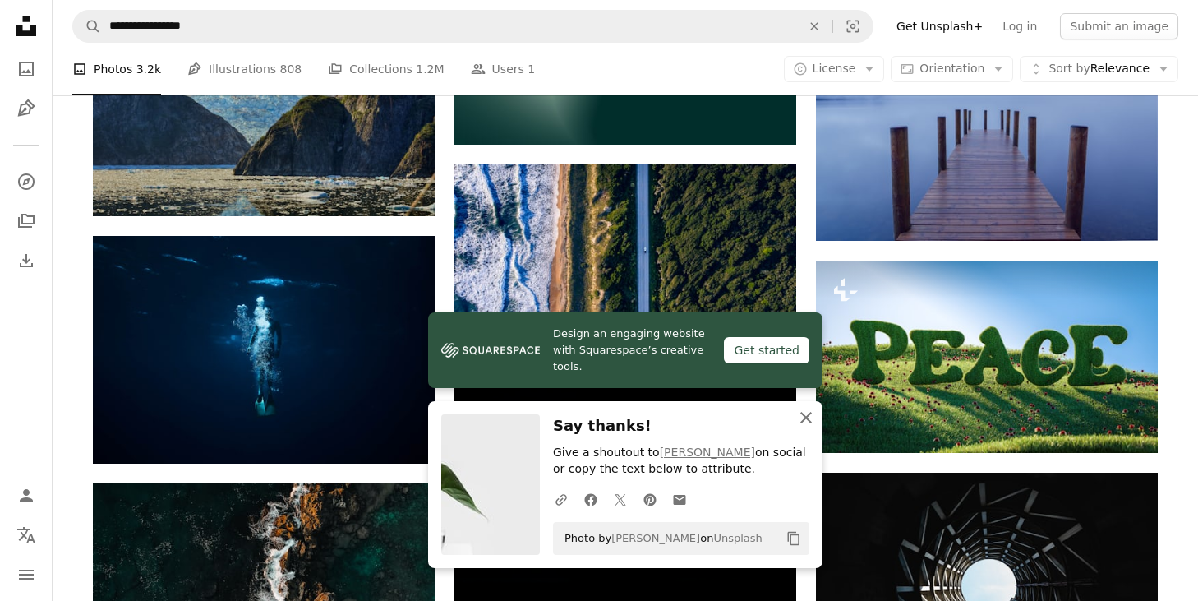
click at [810, 422] on icon "button" at bounding box center [807, 418] width 12 height 12
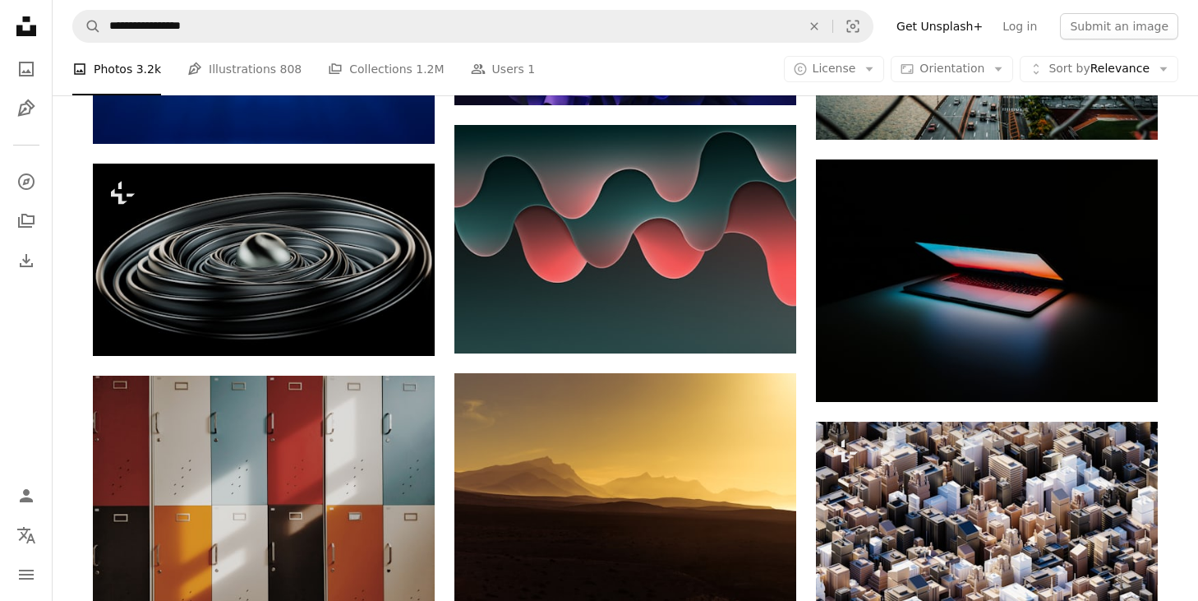
scroll to position [15636, 0]
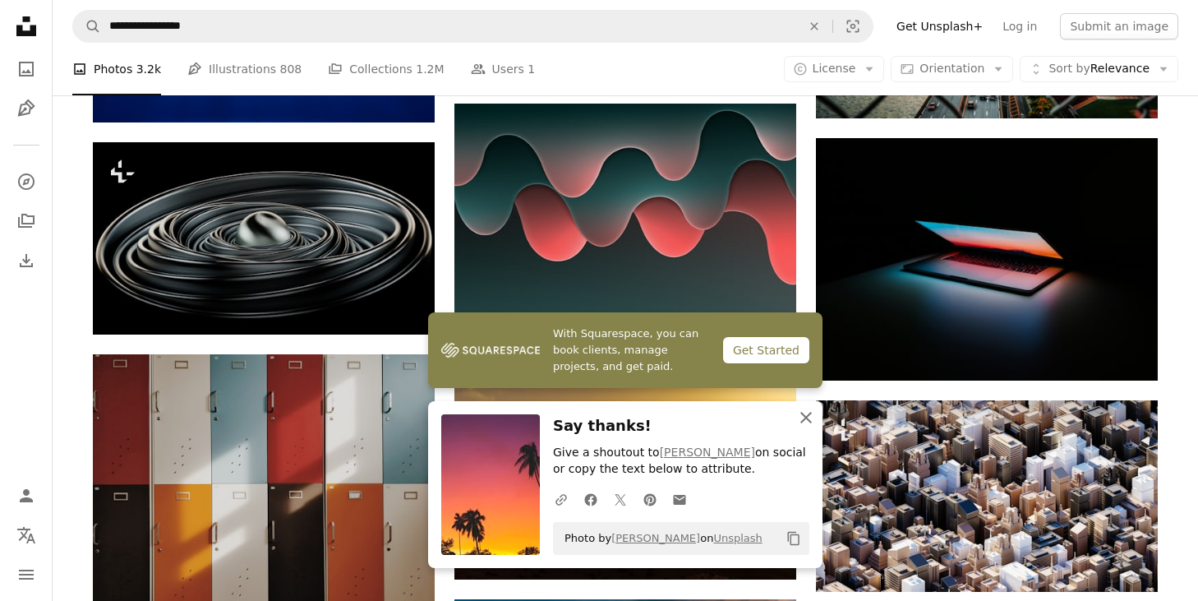
click at [803, 418] on icon "An X shape" at bounding box center [806, 418] width 20 height 20
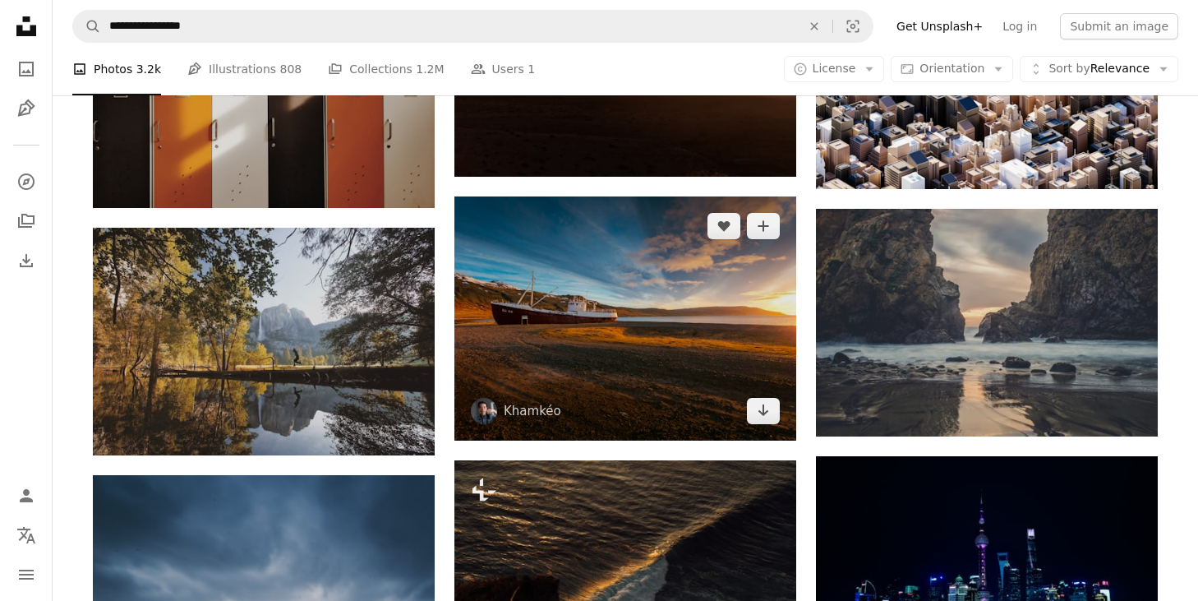
scroll to position [16045, 0]
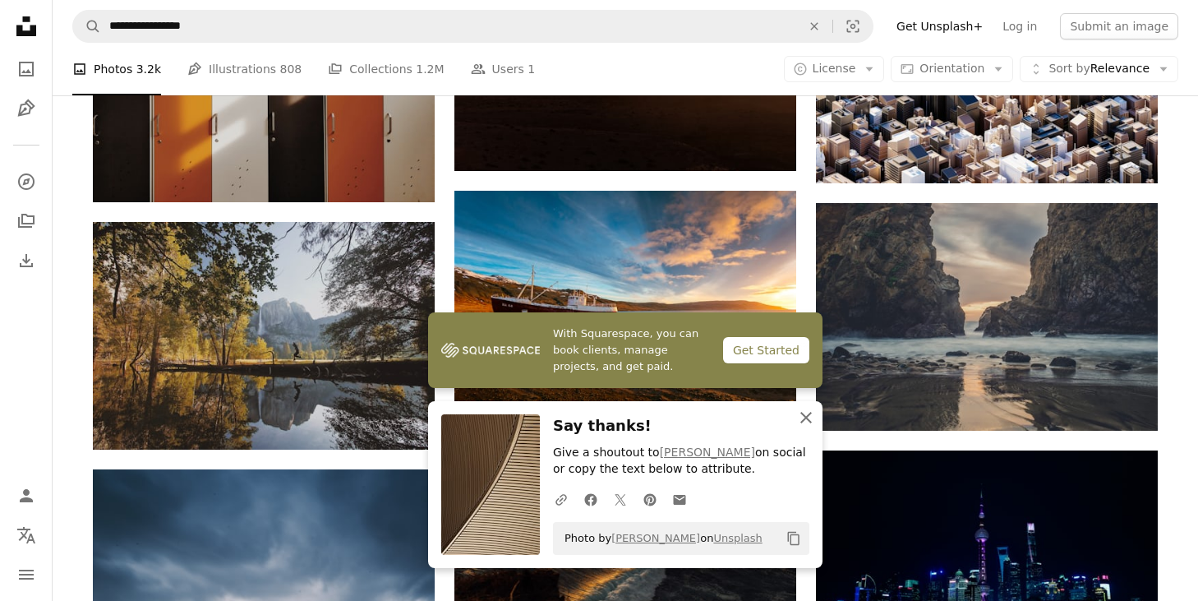
click at [805, 425] on icon "An X shape" at bounding box center [806, 418] width 20 height 20
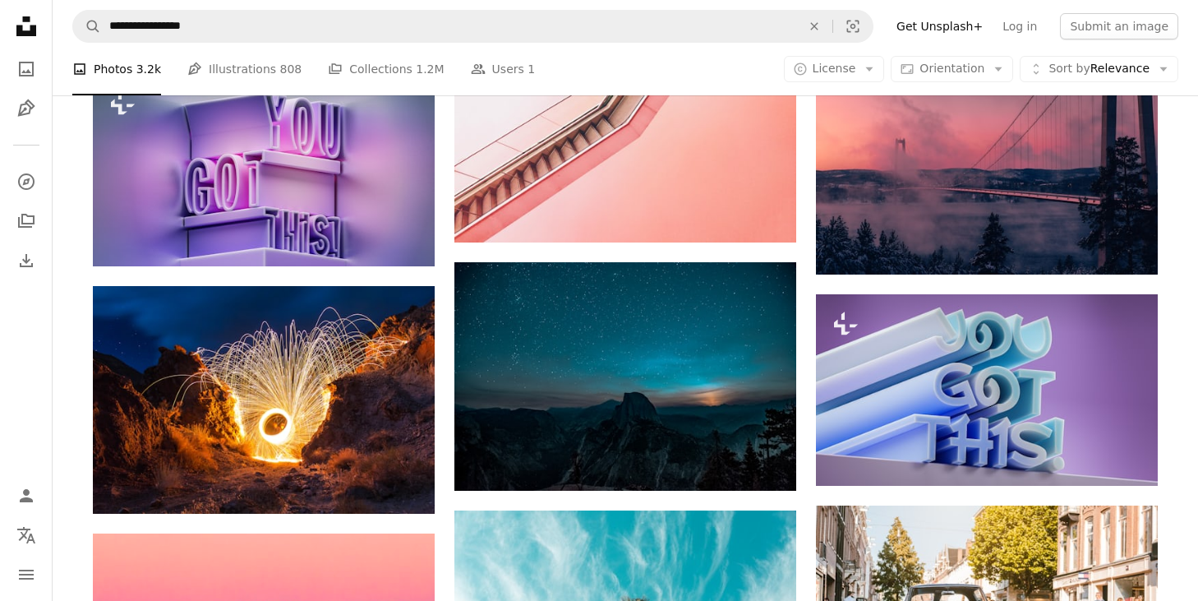
scroll to position [17503, 0]
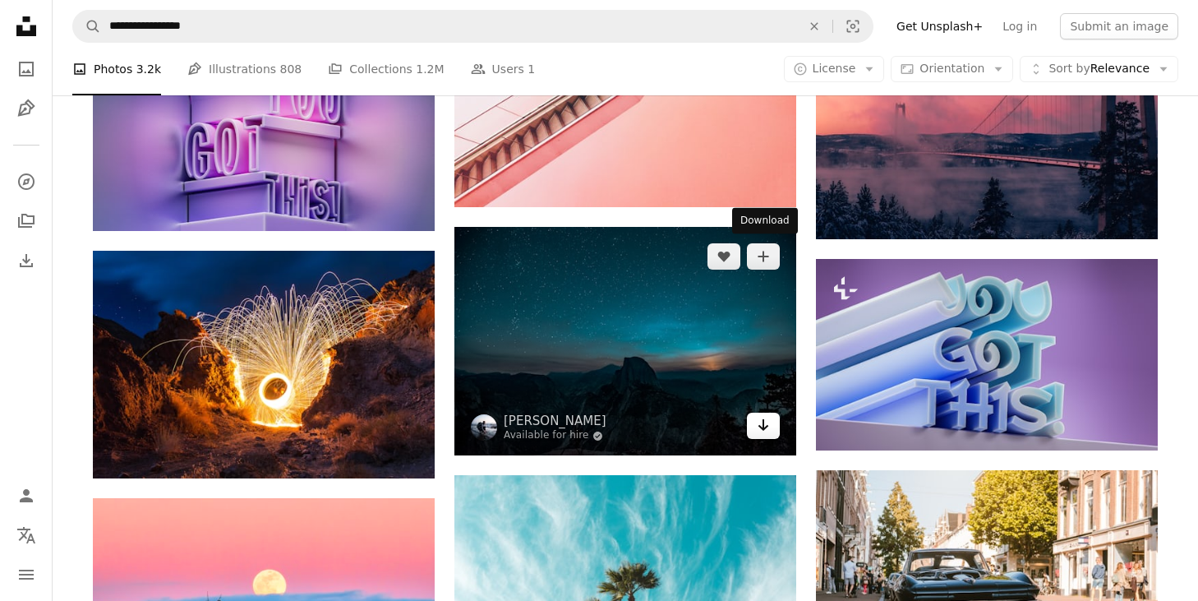
click at [764, 415] on icon "Arrow pointing down" at bounding box center [763, 425] width 13 height 20
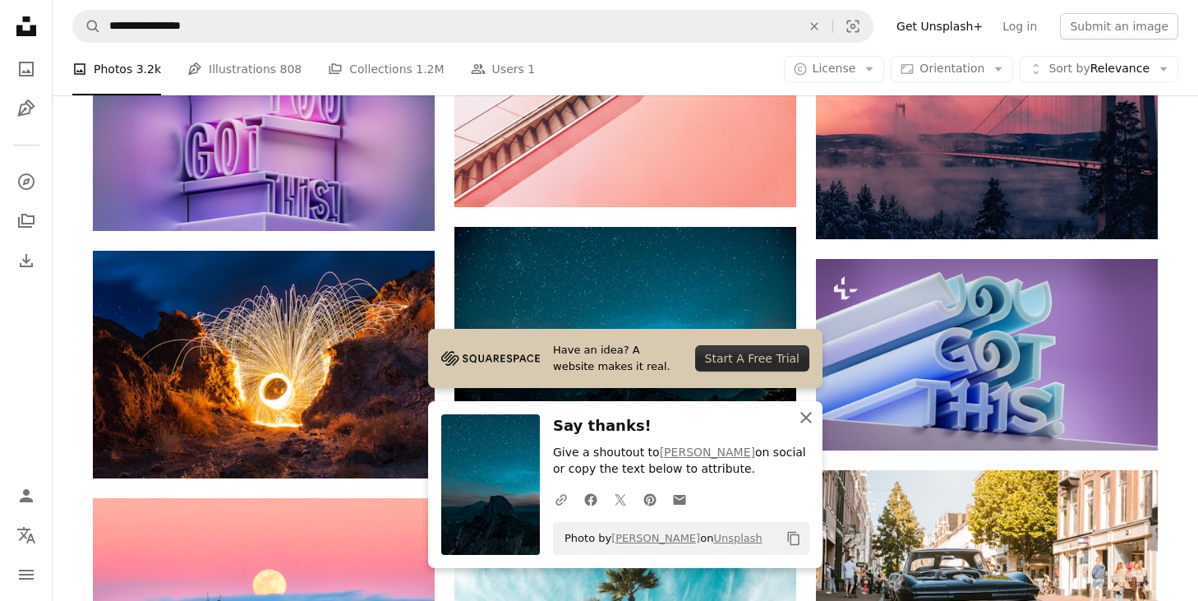
click at [805, 418] on icon "button" at bounding box center [807, 418] width 12 height 12
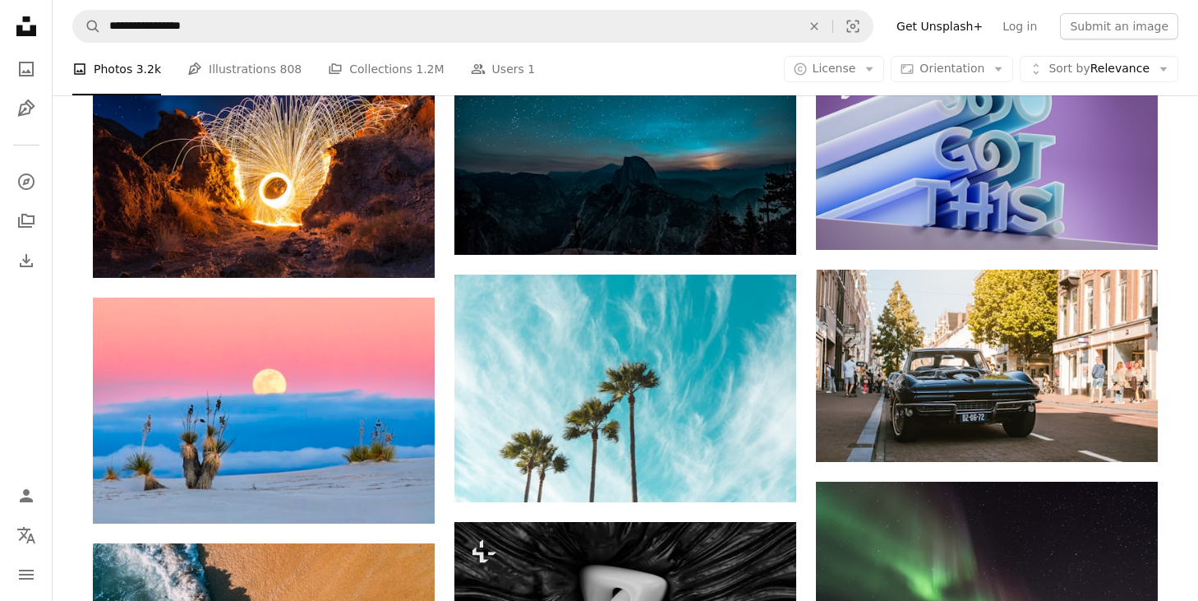
scroll to position [17794, 0]
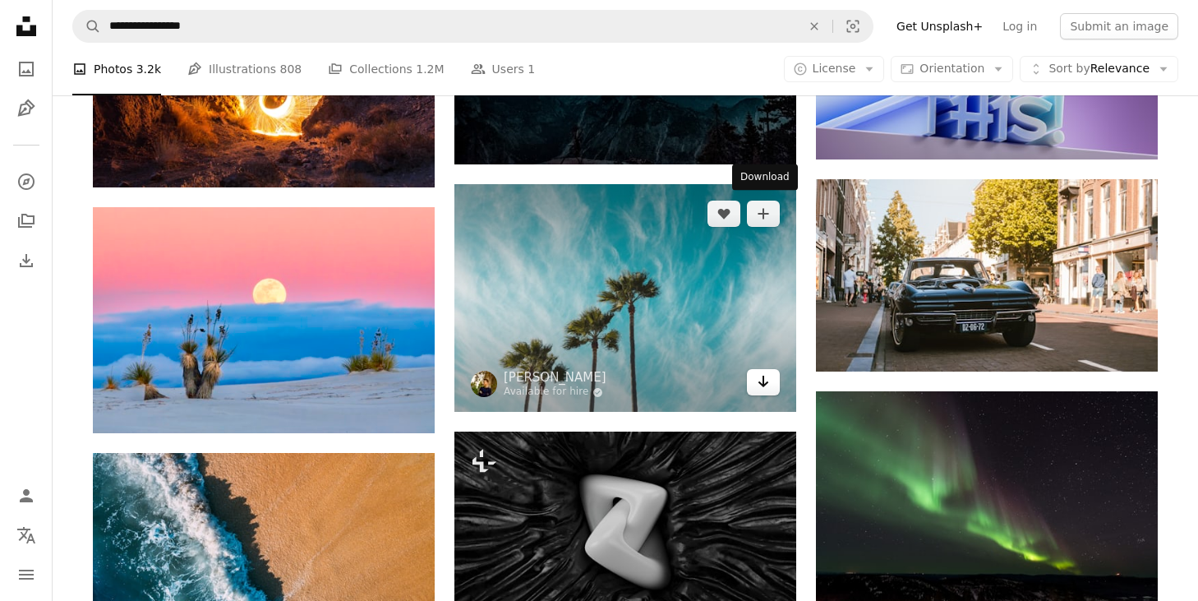
click at [759, 376] on icon "Download" at bounding box center [764, 382] width 11 height 12
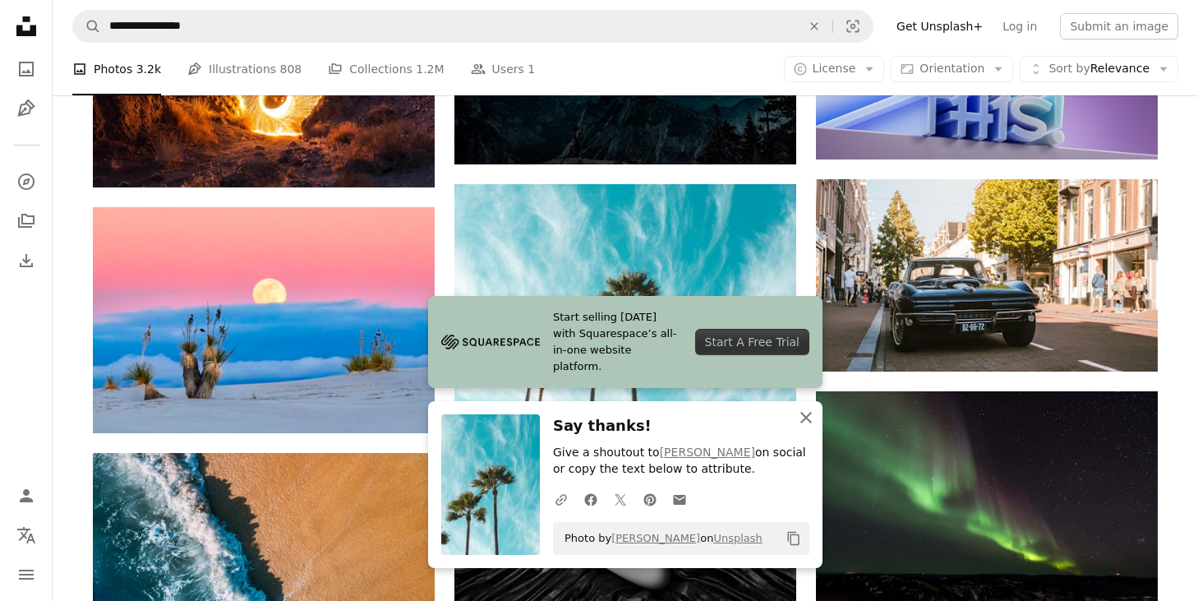
click at [812, 418] on icon "An X shape" at bounding box center [806, 418] width 20 height 20
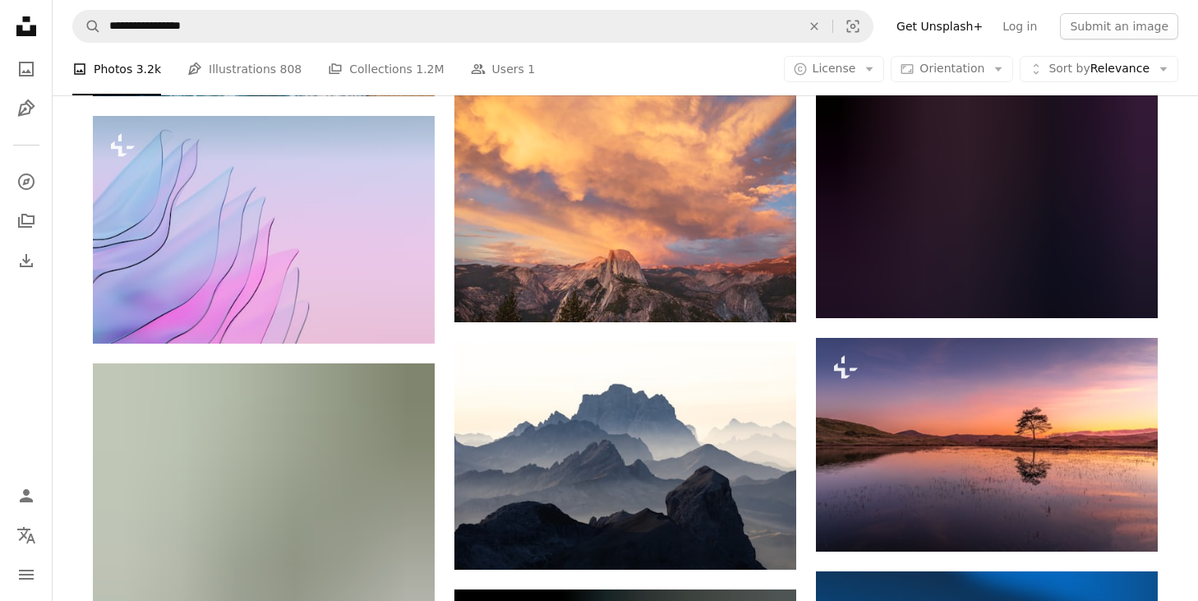
scroll to position [18409, 0]
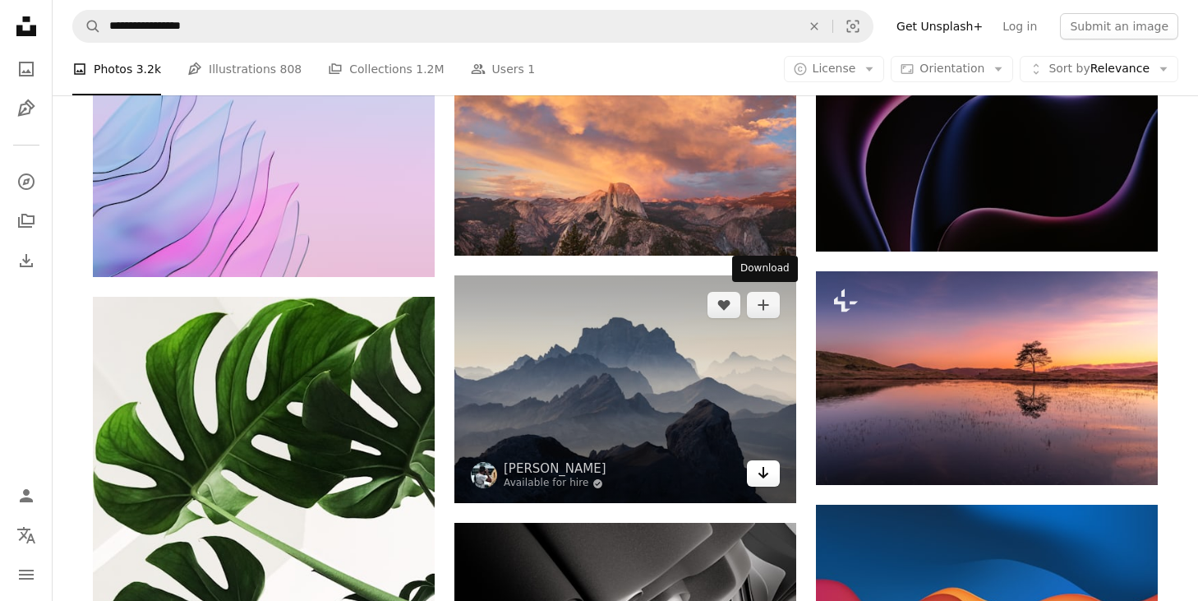
click at [766, 463] on icon "Arrow pointing down" at bounding box center [763, 473] width 13 height 20
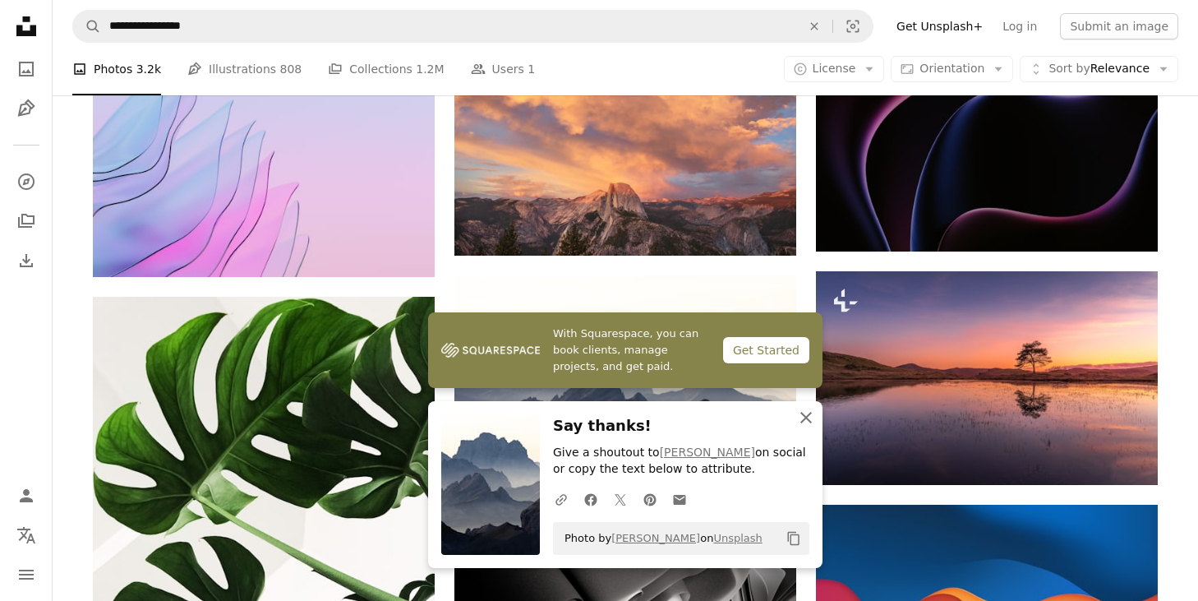
click at [801, 413] on icon "button" at bounding box center [807, 418] width 12 height 12
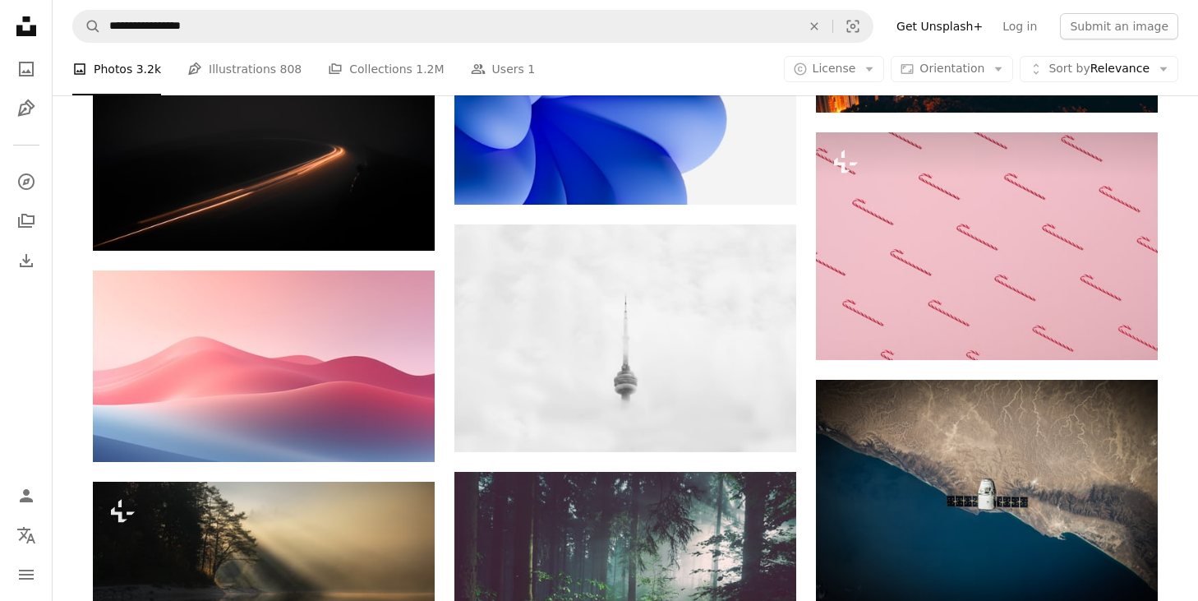
scroll to position [21889, 0]
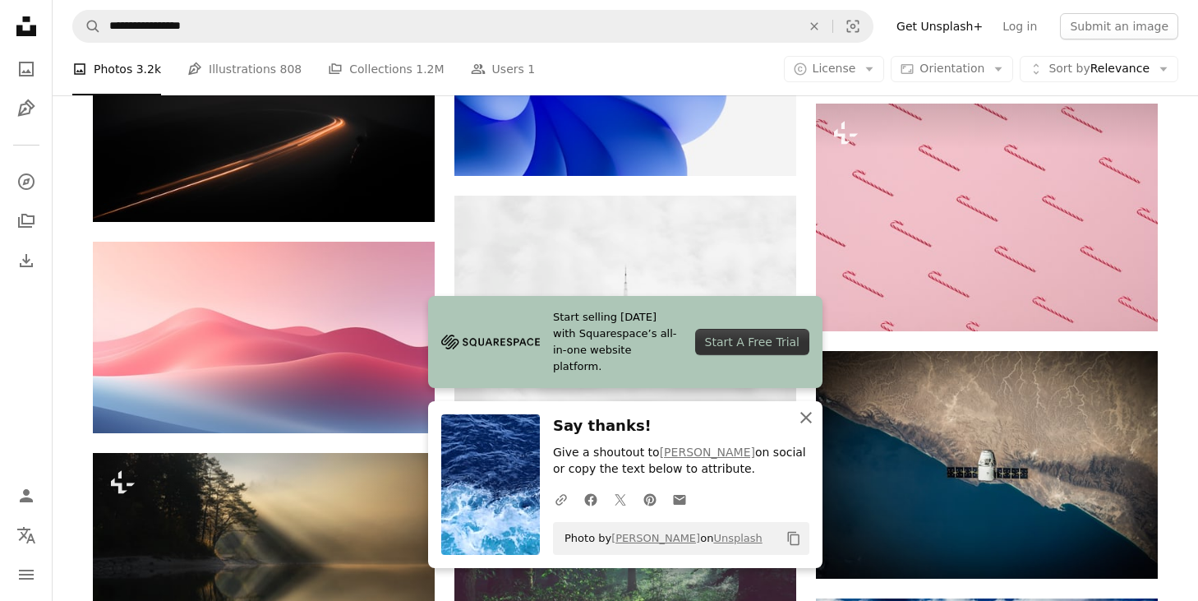
click at [814, 418] on icon "An X shape" at bounding box center [806, 418] width 20 height 20
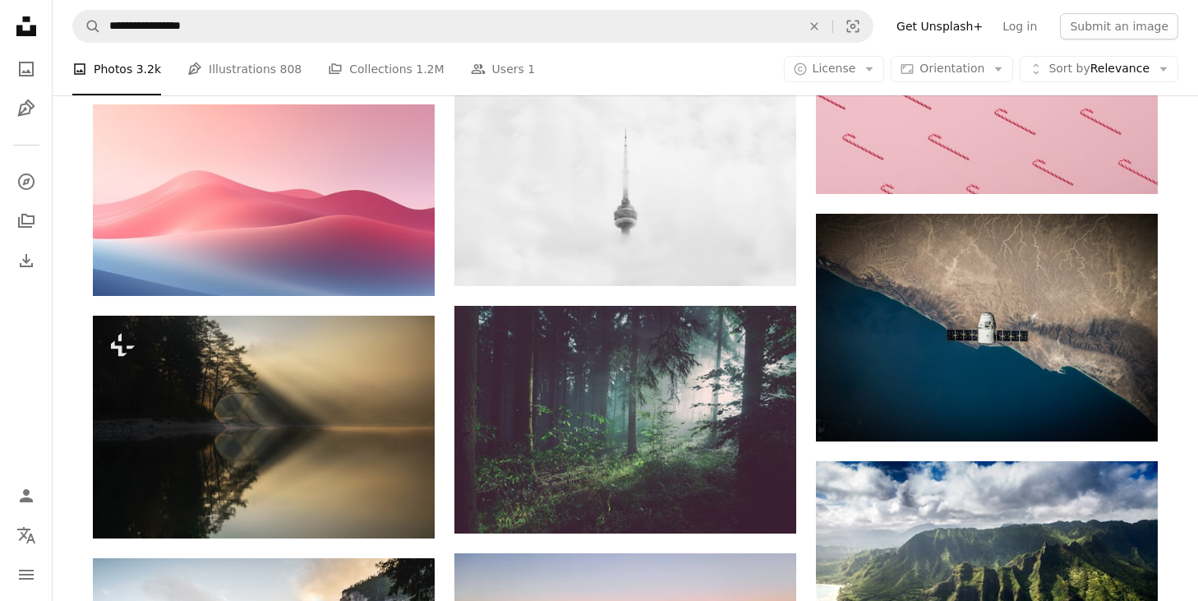
scroll to position [22046, 0]
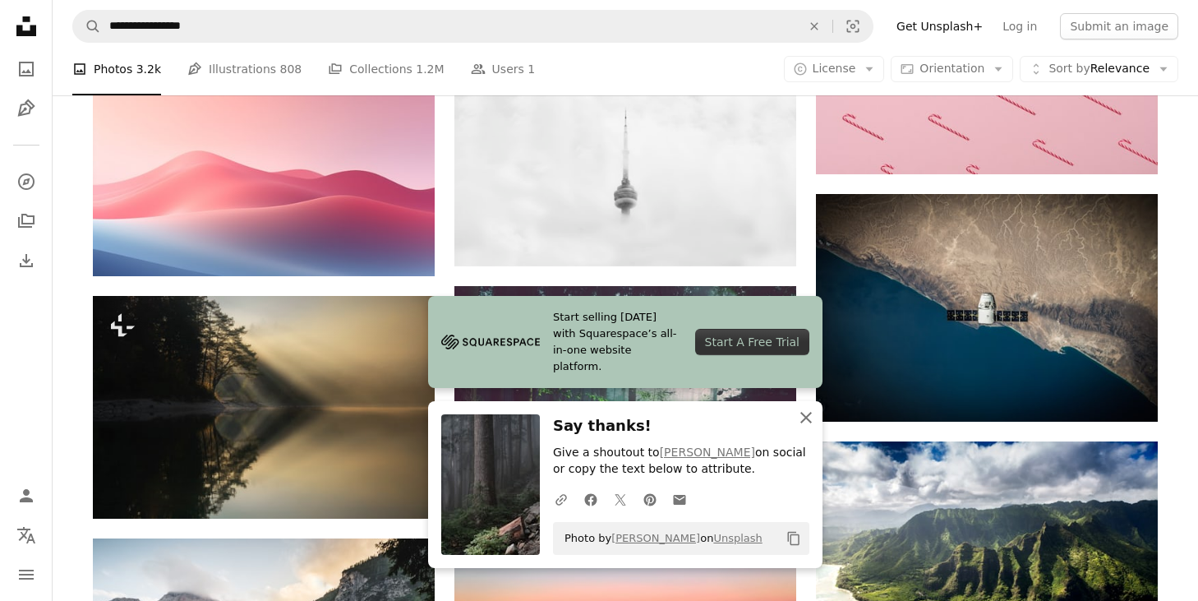
click at [813, 414] on icon "An X shape" at bounding box center [806, 418] width 20 height 20
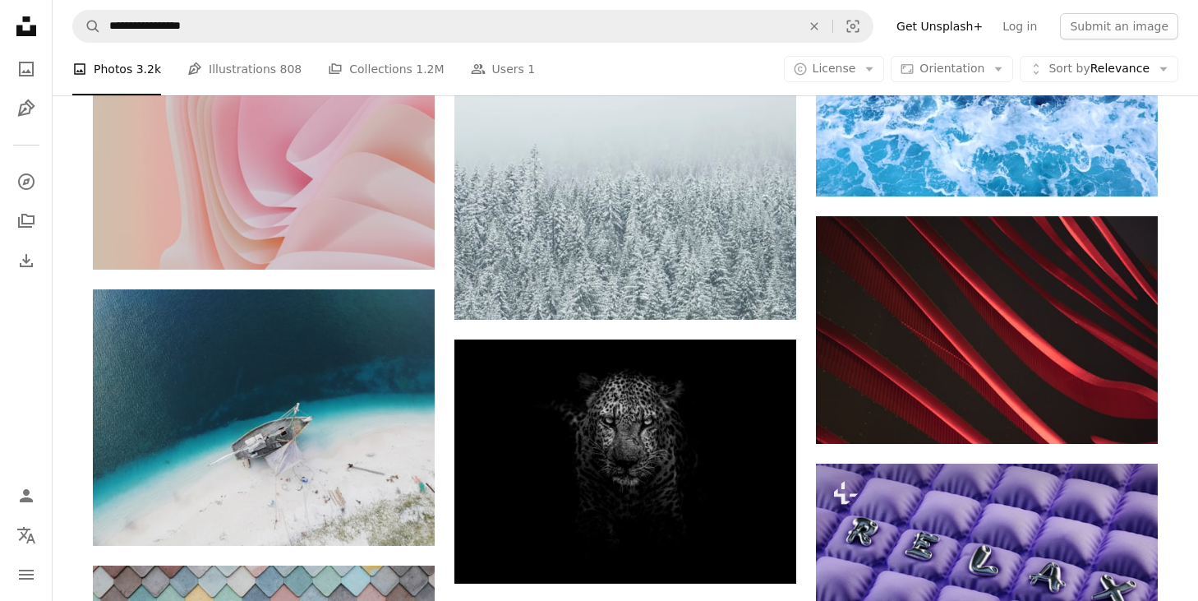
scroll to position [23302, 0]
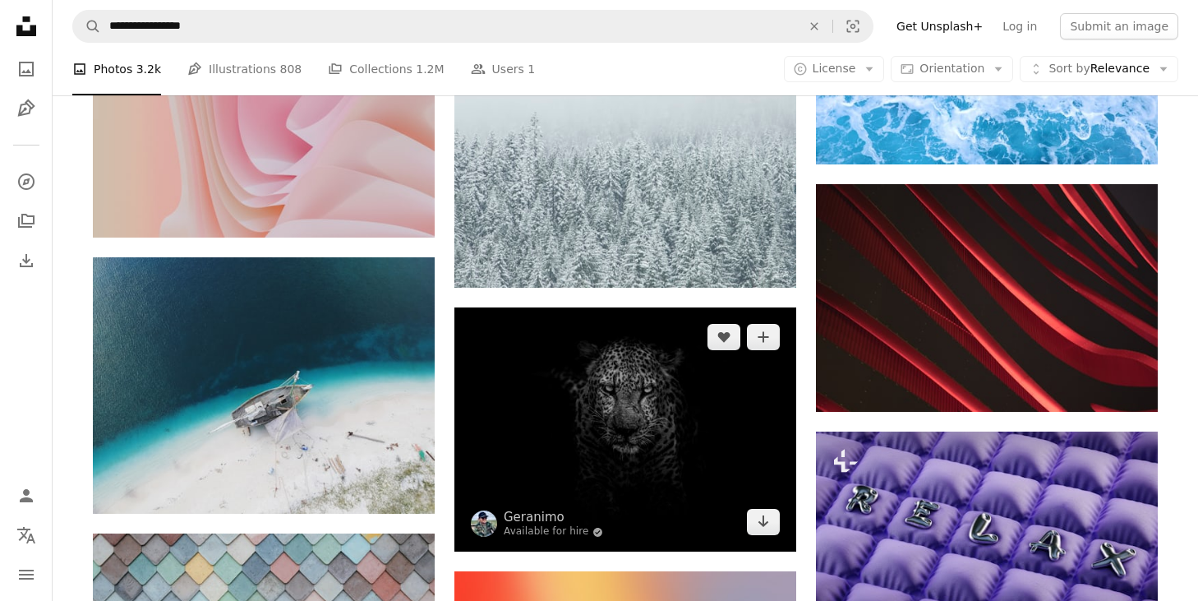
click at [768, 367] on img at bounding box center [626, 429] width 342 height 245
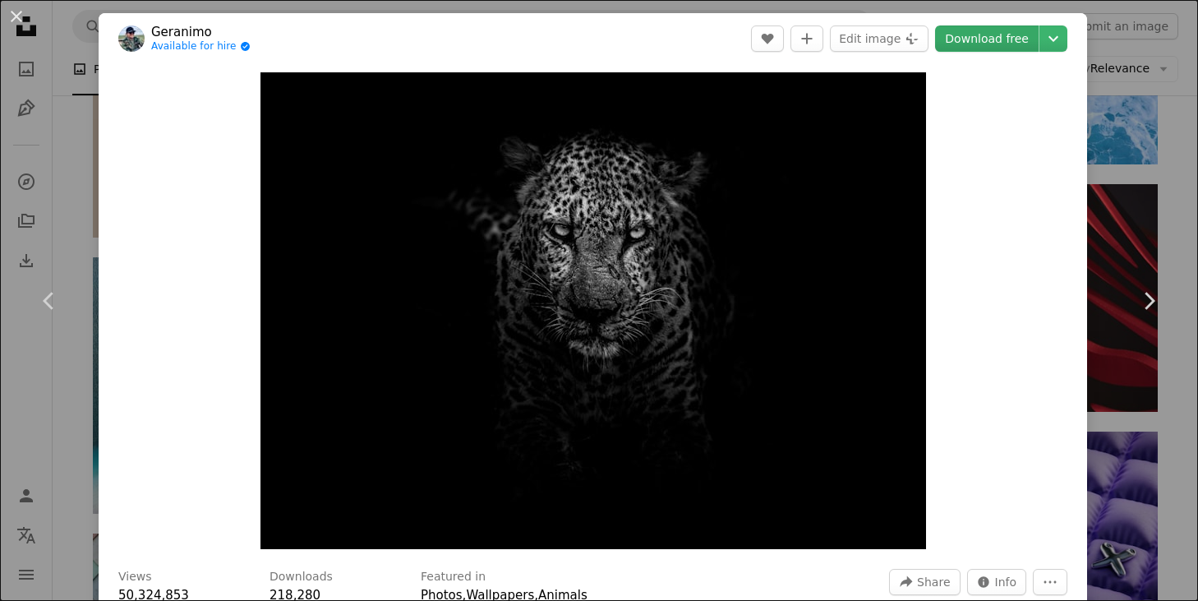
click at [1012, 45] on link "Download free" at bounding box center [987, 38] width 104 height 26
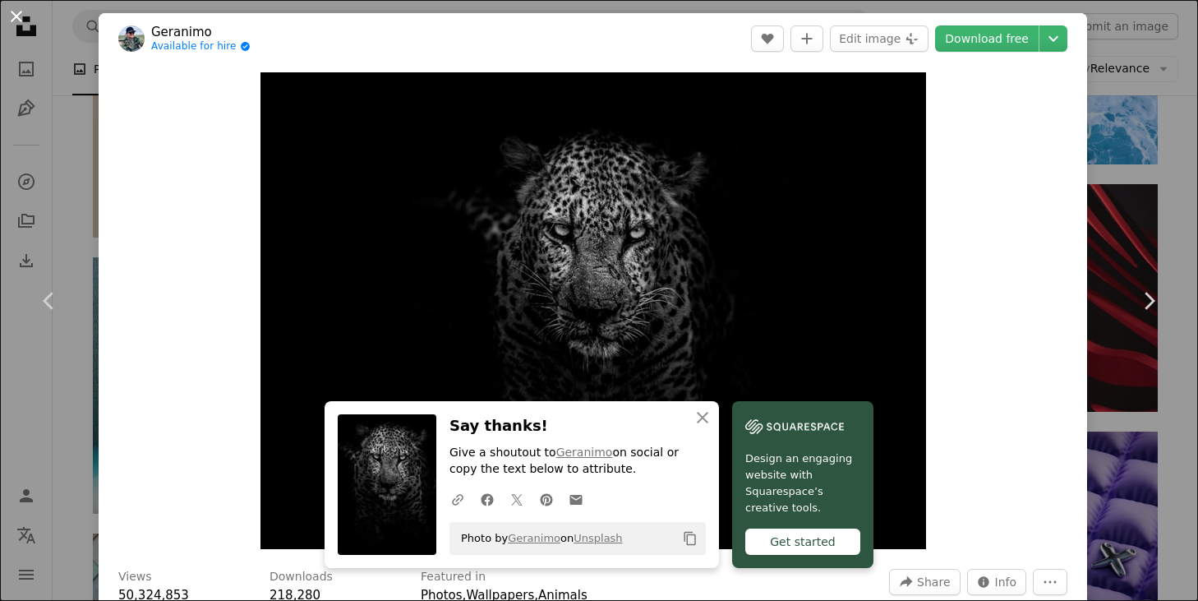
click at [18, 19] on button "An X shape" at bounding box center [17, 17] width 20 height 20
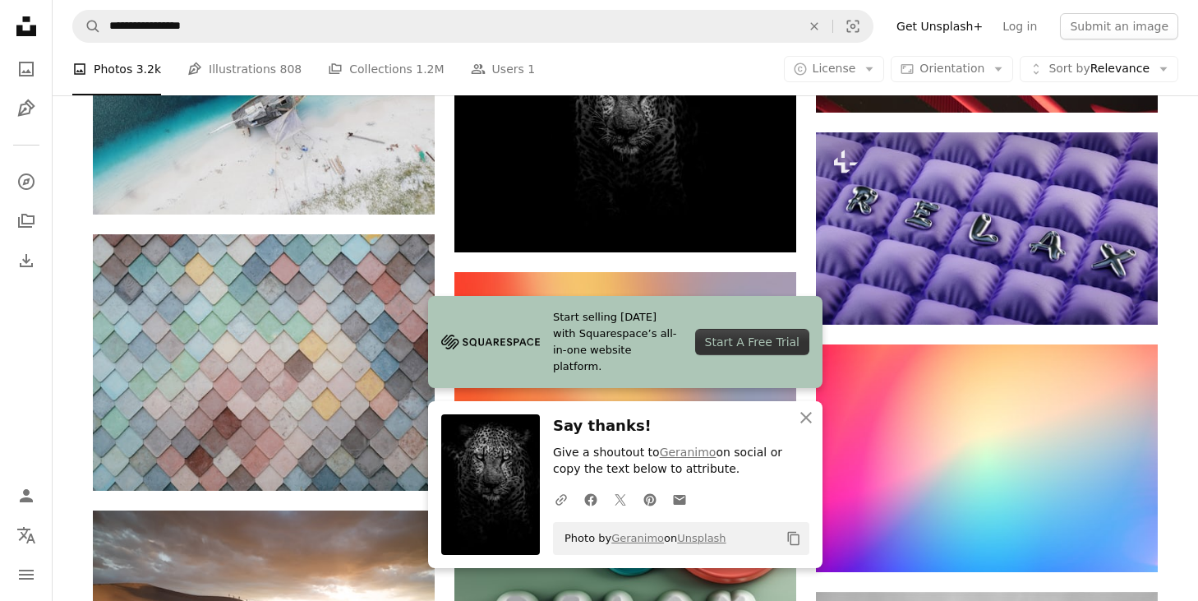
scroll to position [23624, 0]
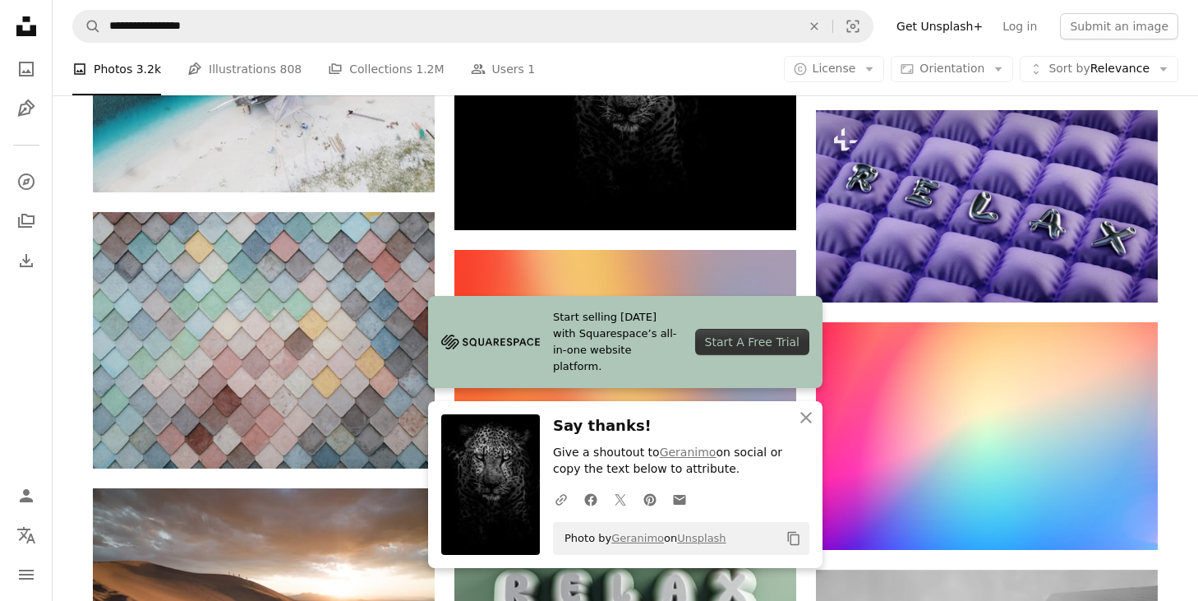
click at [811, 422] on icon "button" at bounding box center [807, 418] width 12 height 12
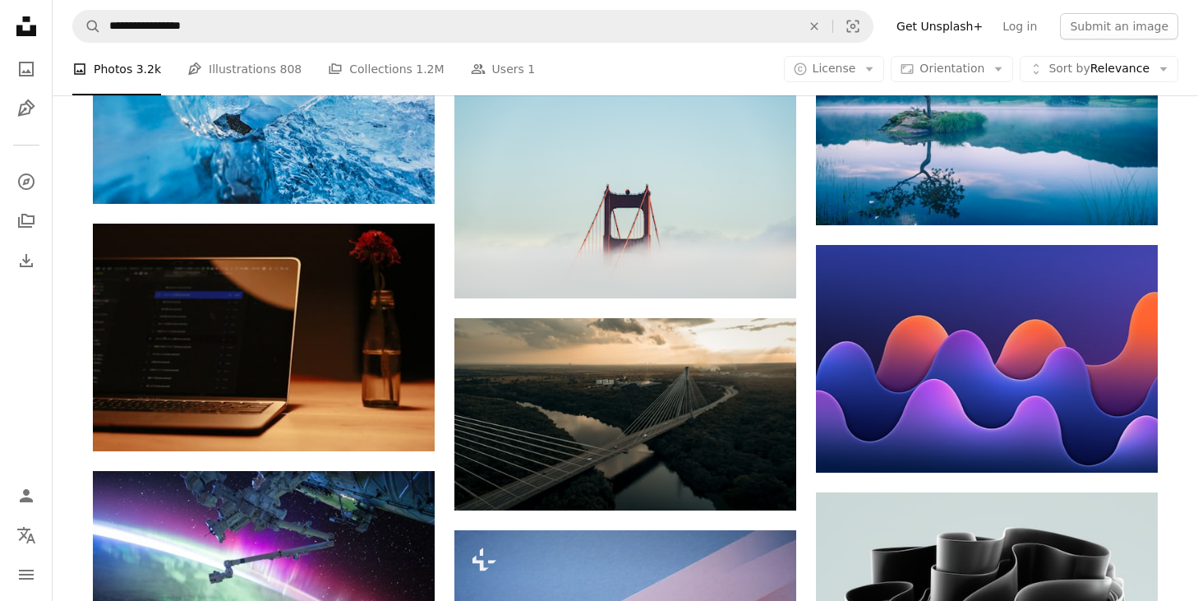
scroll to position [25939, 0]
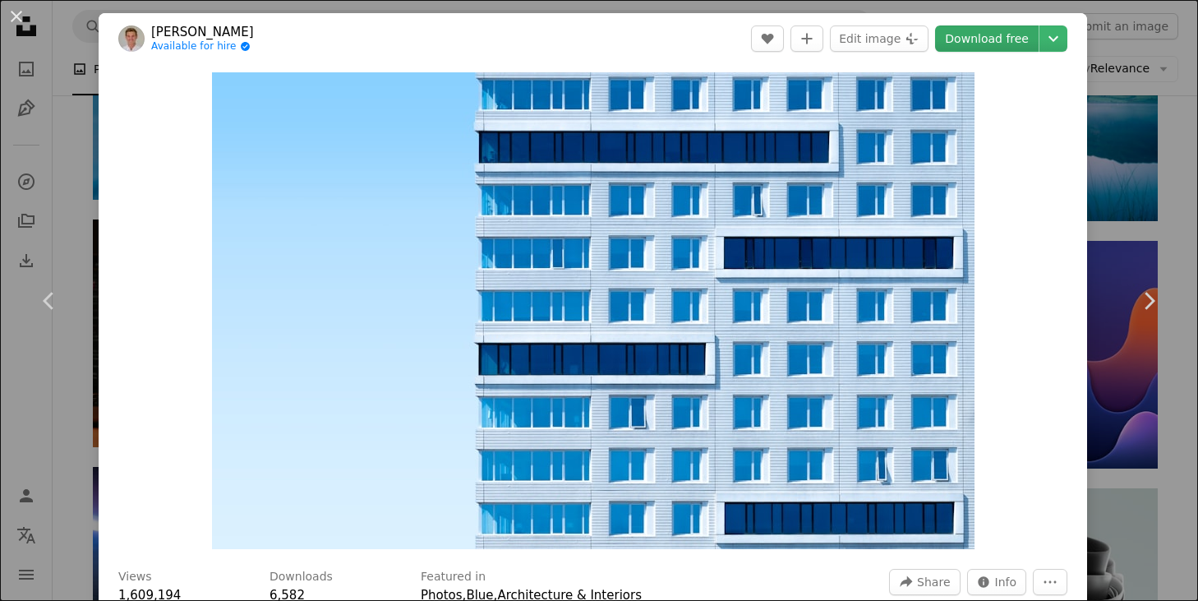
click at [1011, 44] on link "Download free" at bounding box center [987, 38] width 104 height 26
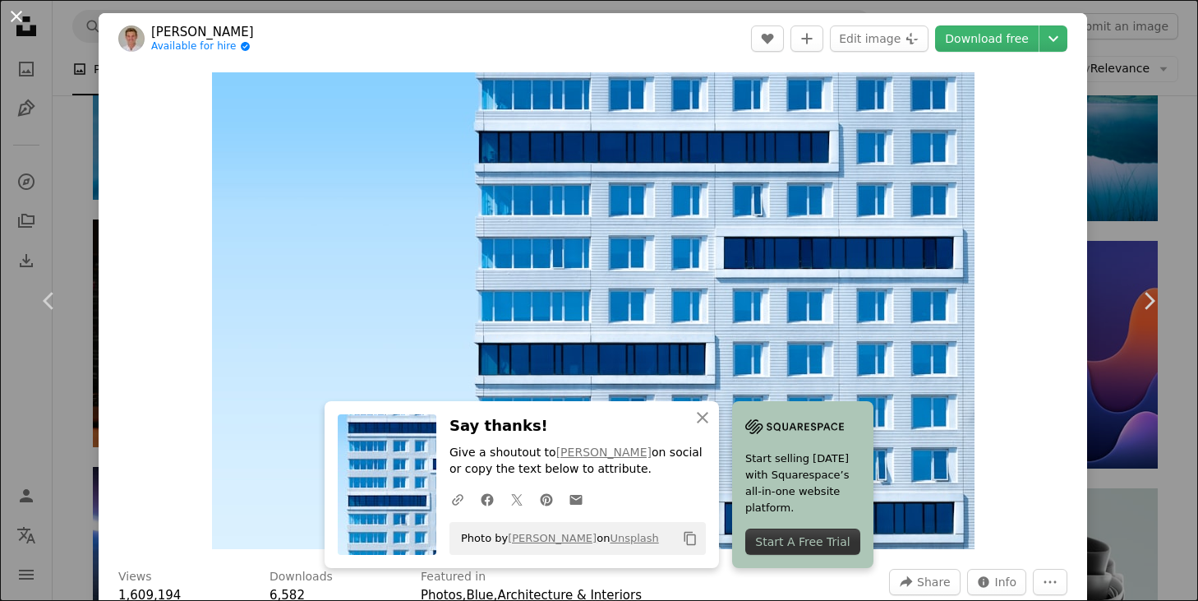
click at [11, 19] on button "An X shape" at bounding box center [17, 17] width 20 height 20
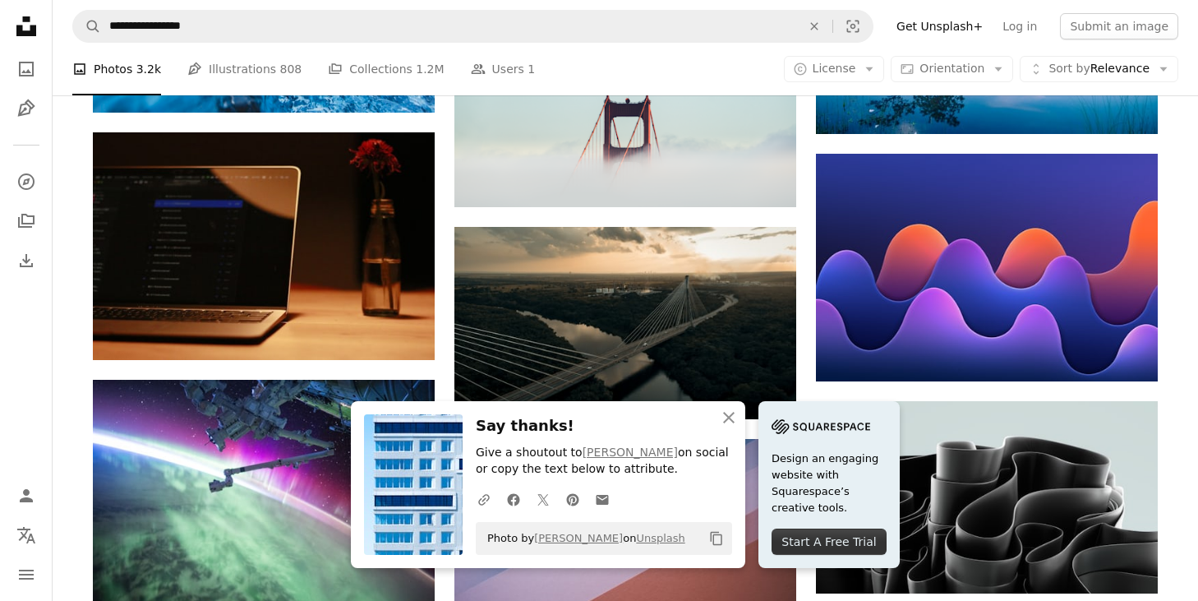
scroll to position [26063, 0]
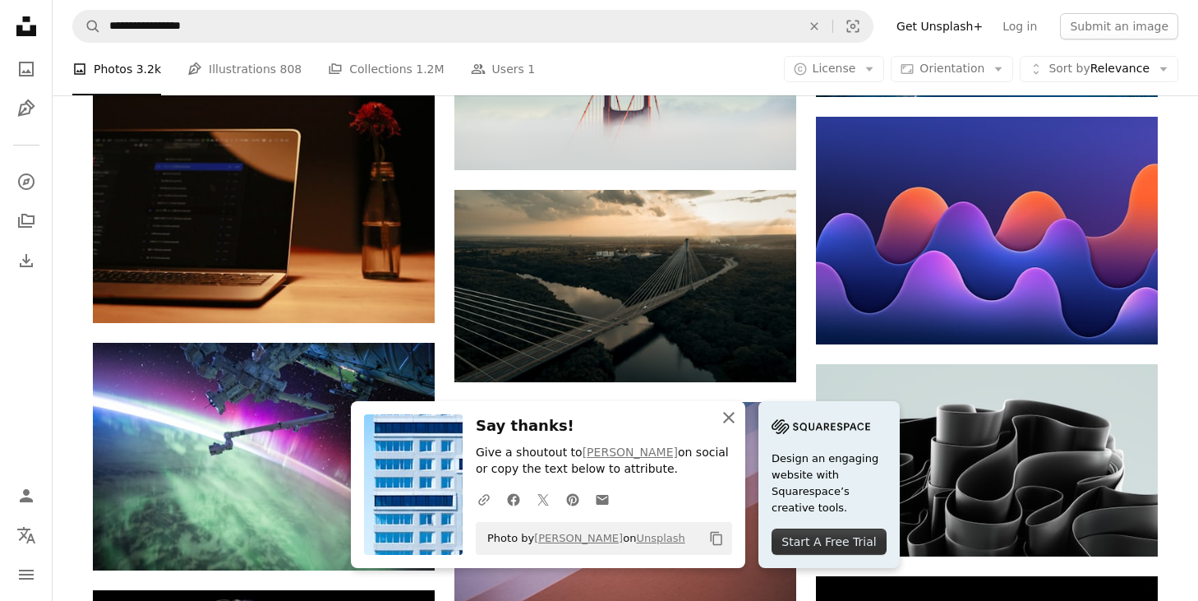
click at [735, 416] on icon "button" at bounding box center [729, 418] width 12 height 12
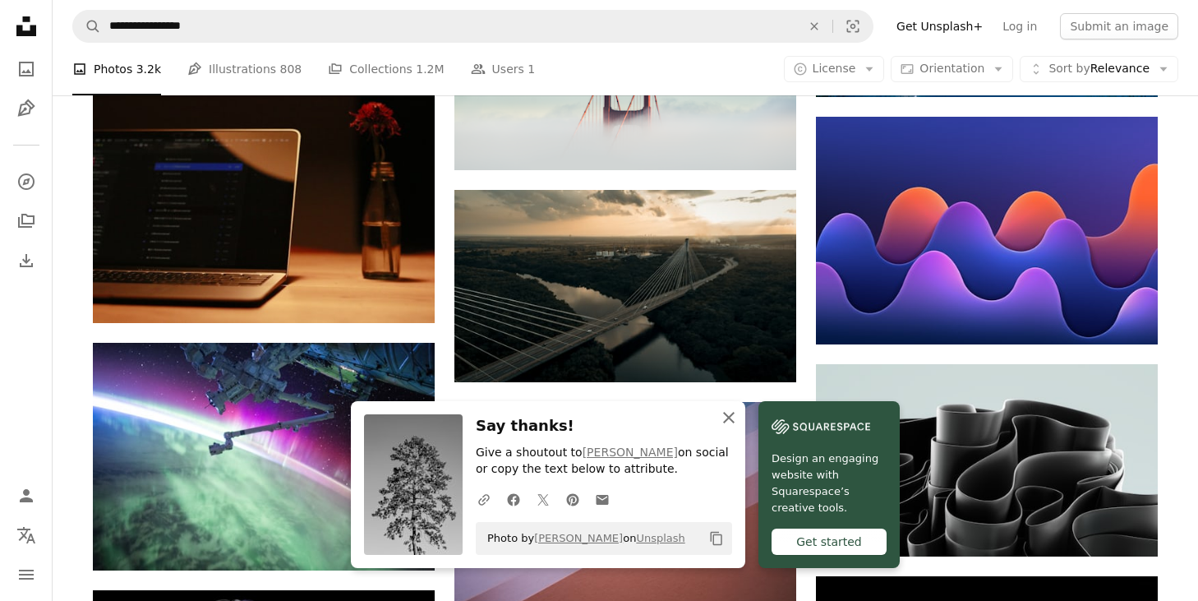
click at [735, 415] on icon "button" at bounding box center [729, 418] width 12 height 12
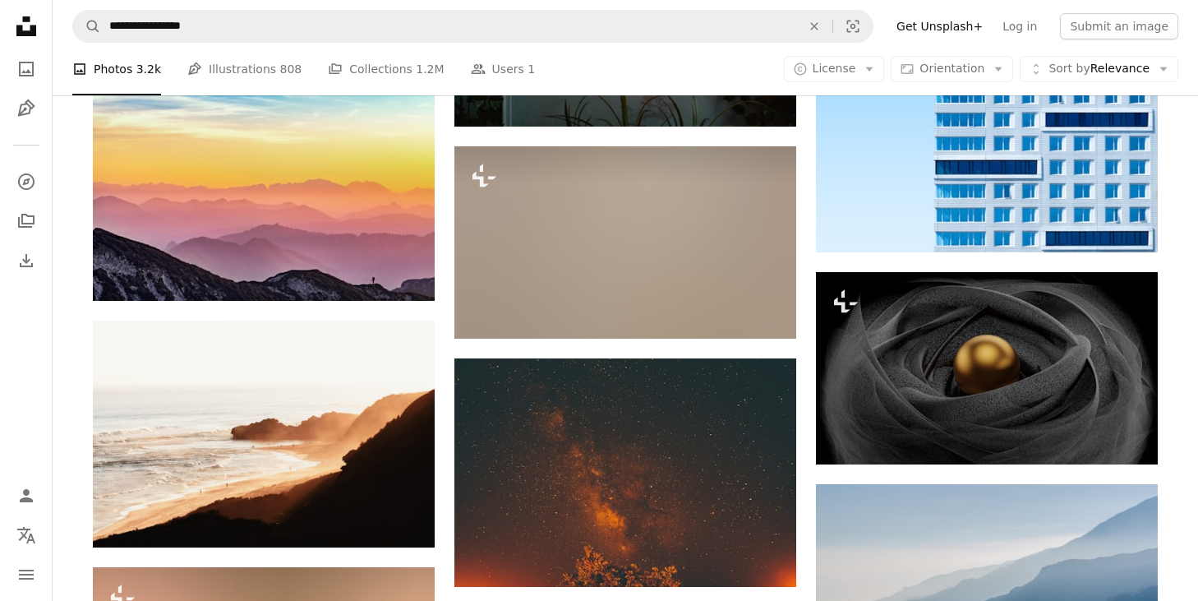
scroll to position [27310, 0]
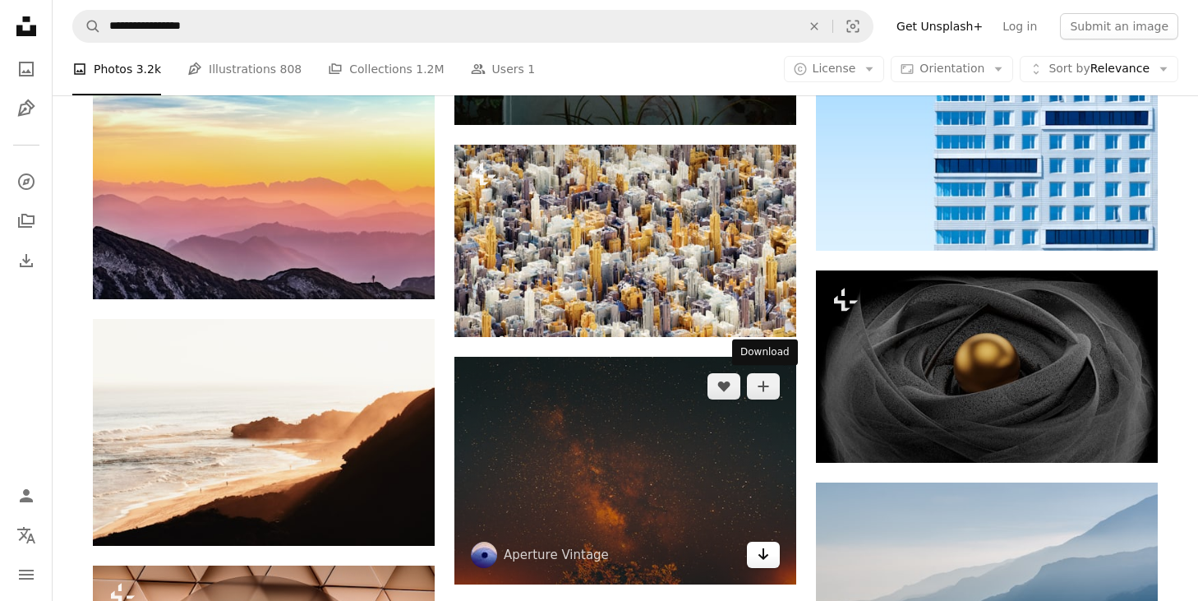
click at [772, 542] on link "Arrow pointing down" at bounding box center [763, 555] width 33 height 26
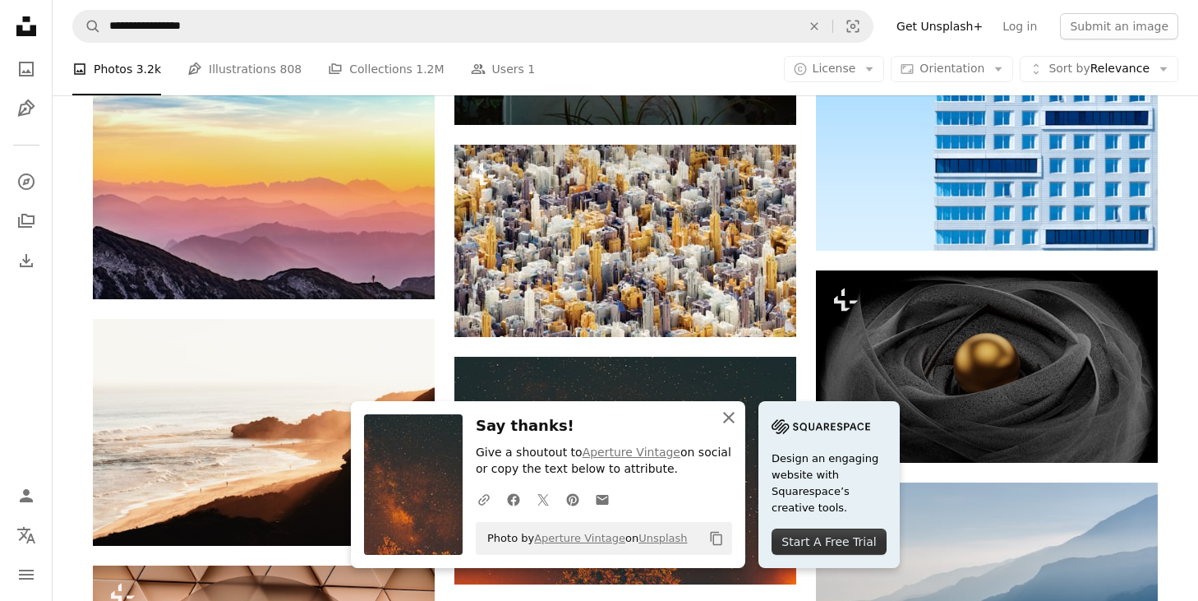
click at [739, 419] on icon "An X shape" at bounding box center [729, 418] width 20 height 20
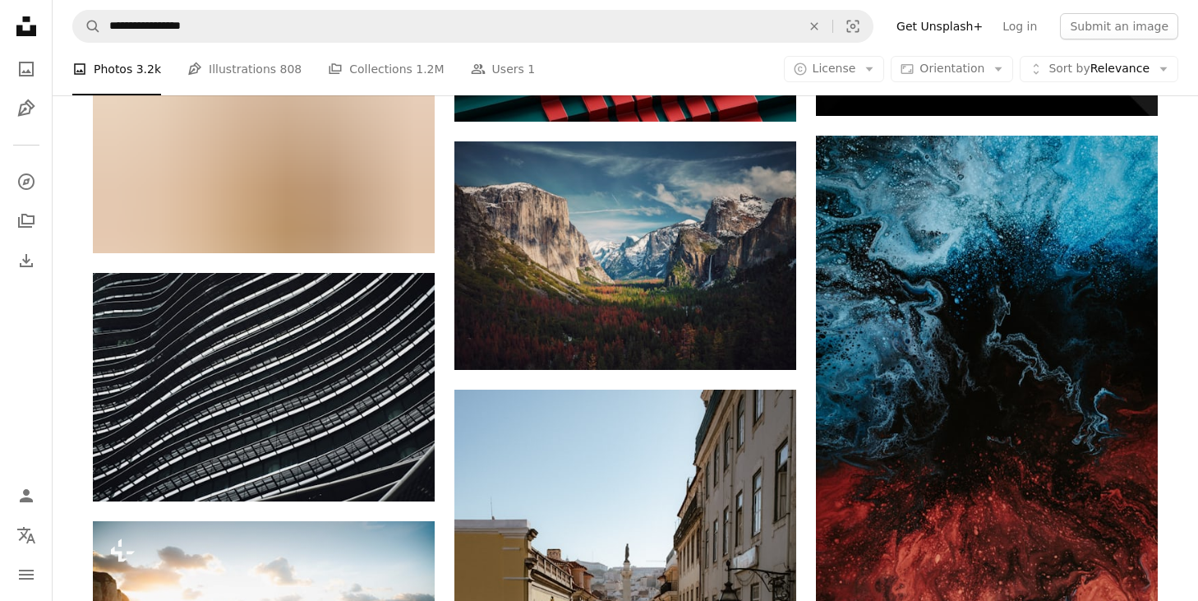
scroll to position [28927, 0]
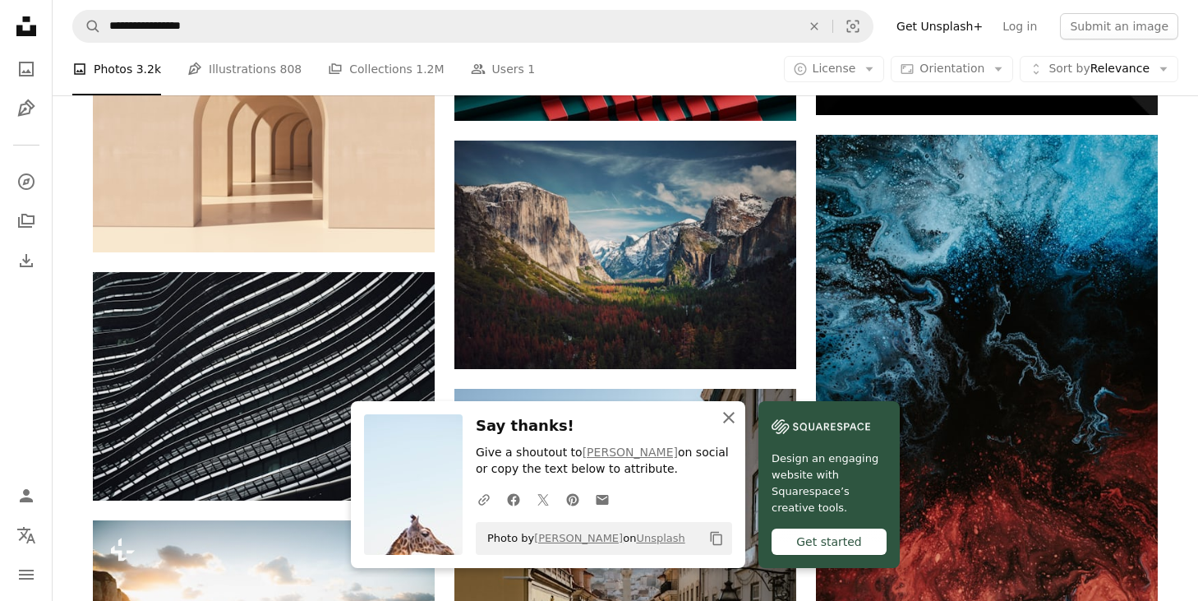
click at [735, 416] on icon "button" at bounding box center [729, 418] width 12 height 12
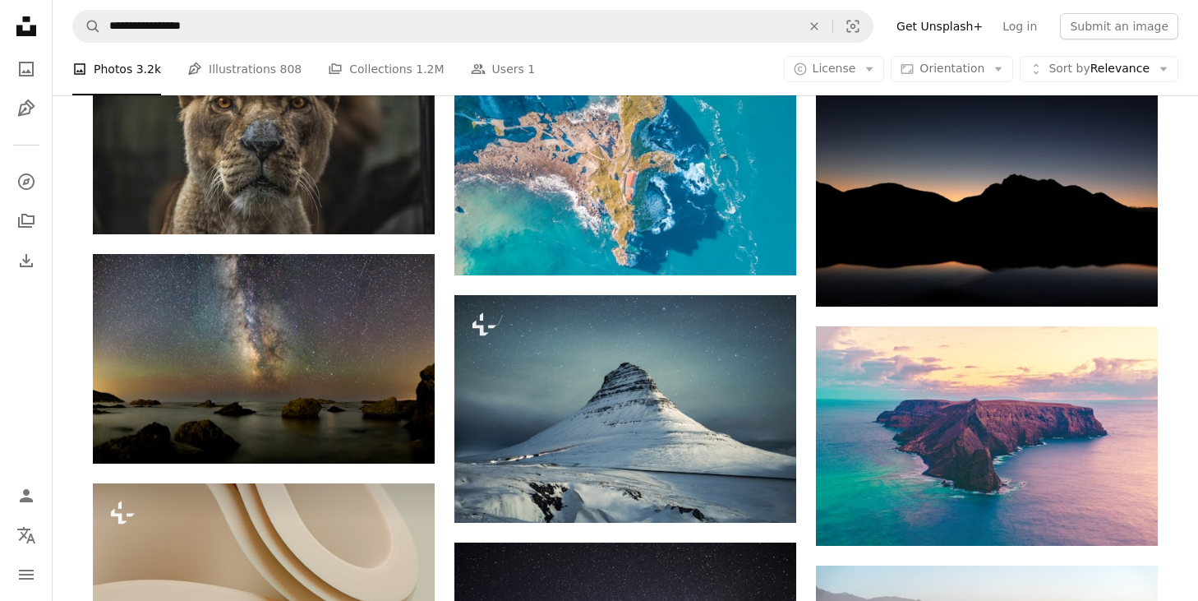
scroll to position [30668, 0]
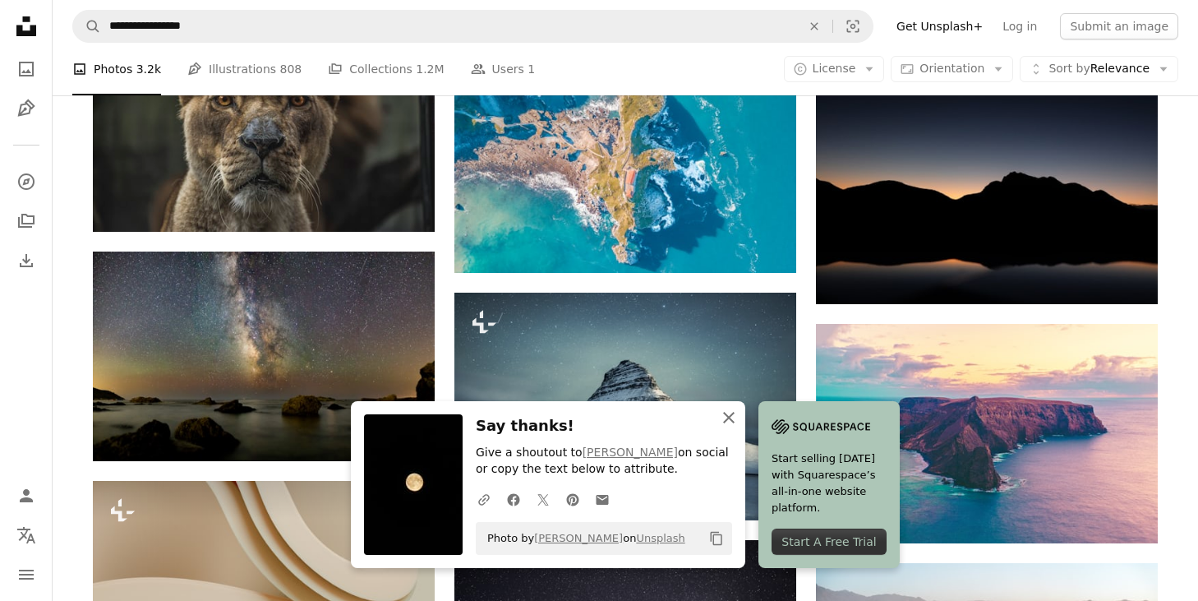
click at [735, 420] on icon "button" at bounding box center [729, 418] width 12 height 12
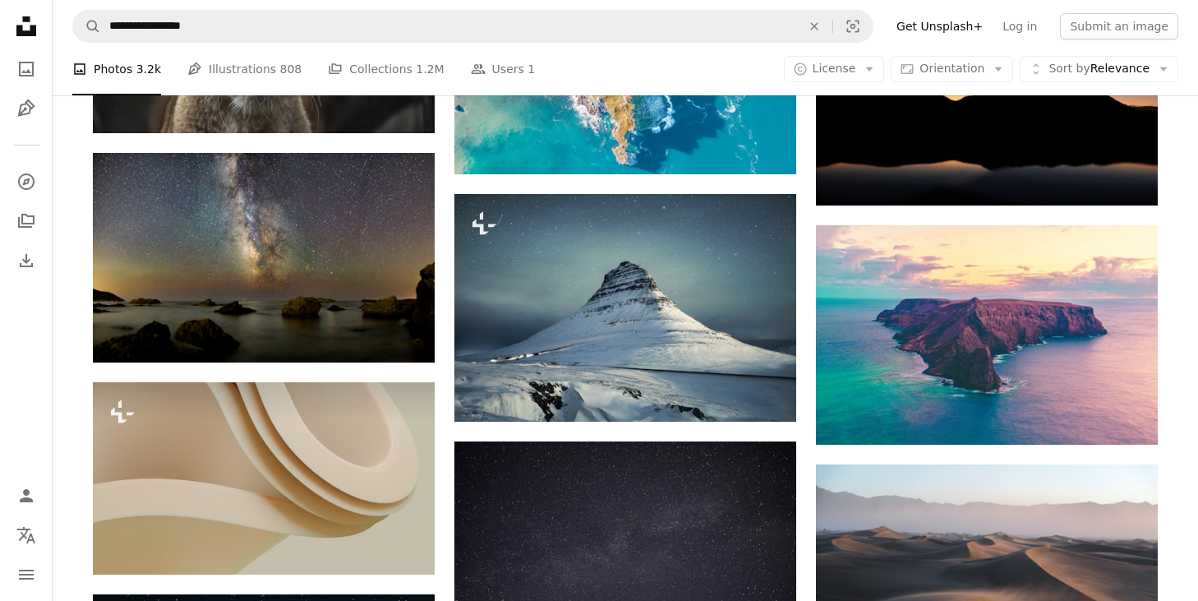
scroll to position [30803, 0]
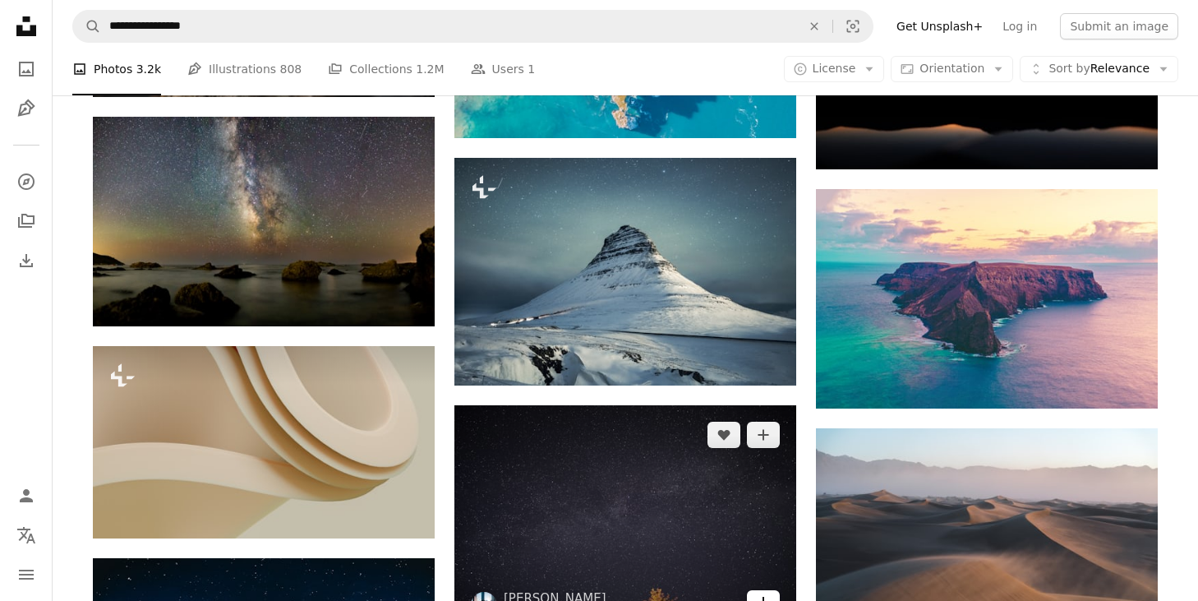
click at [773, 590] on link "Arrow pointing down" at bounding box center [763, 603] width 33 height 26
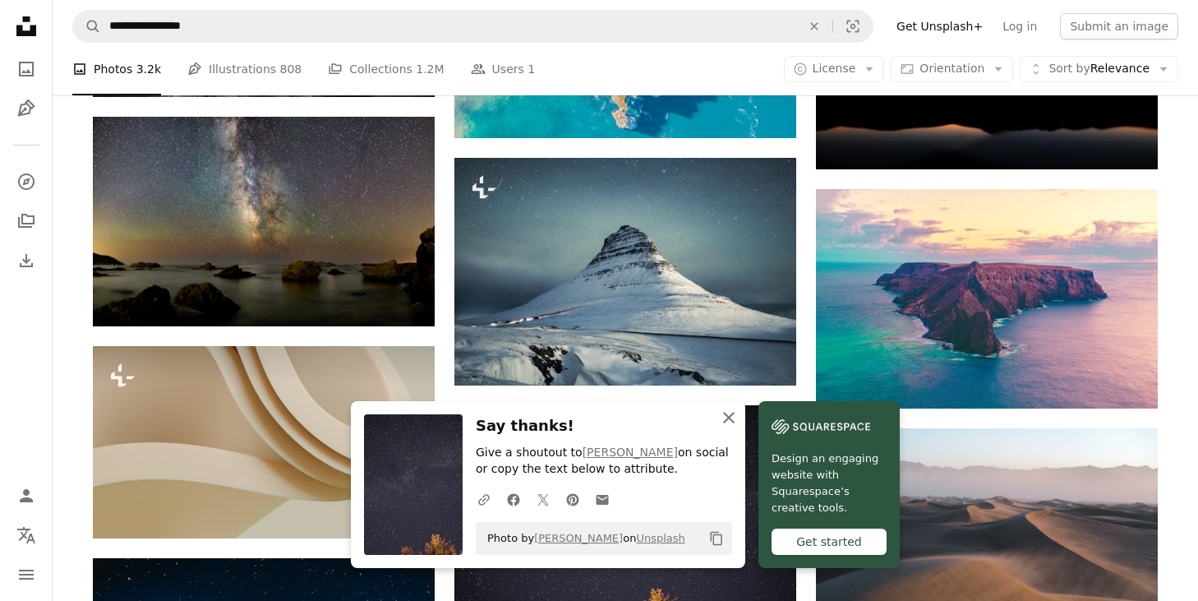
click at [735, 418] on icon "button" at bounding box center [729, 418] width 12 height 12
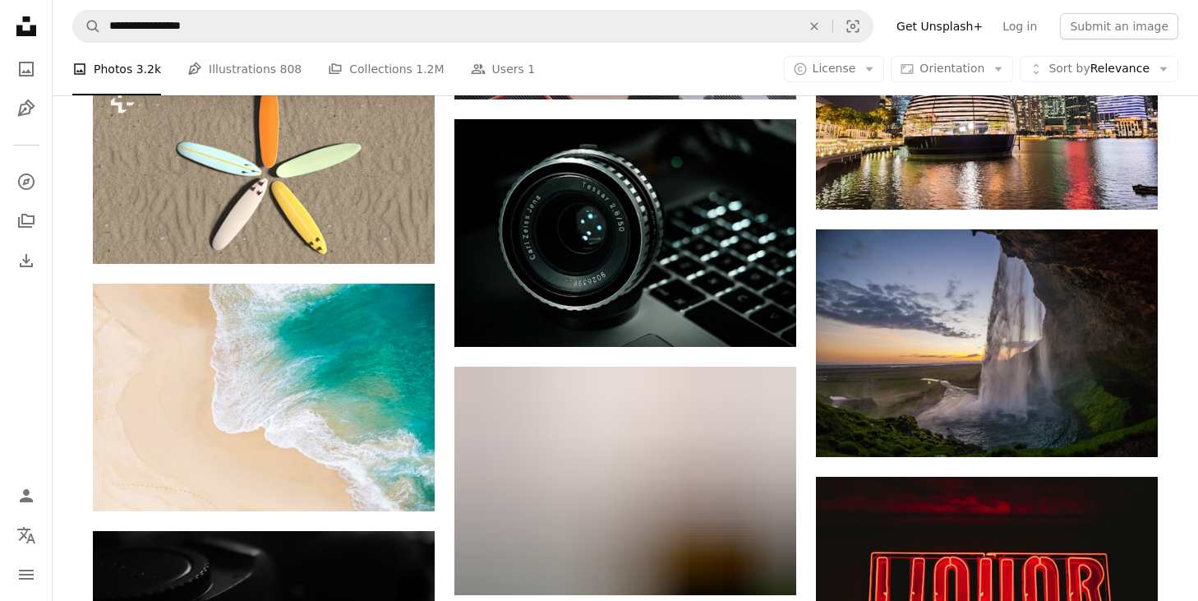
scroll to position [51277, 0]
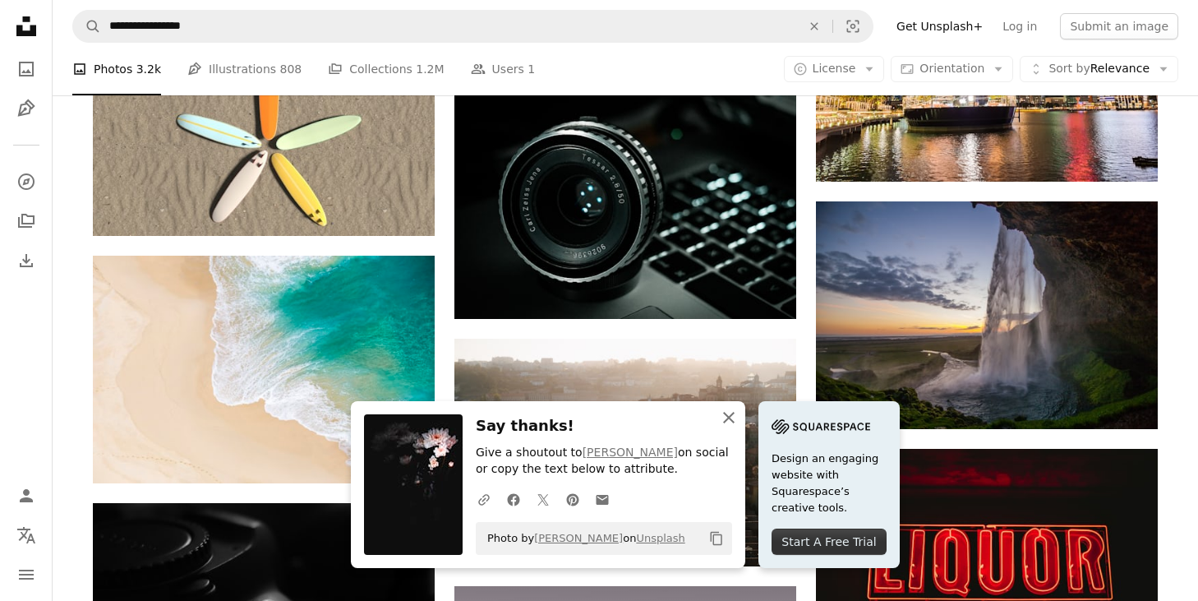
click at [735, 418] on icon "button" at bounding box center [729, 418] width 12 height 12
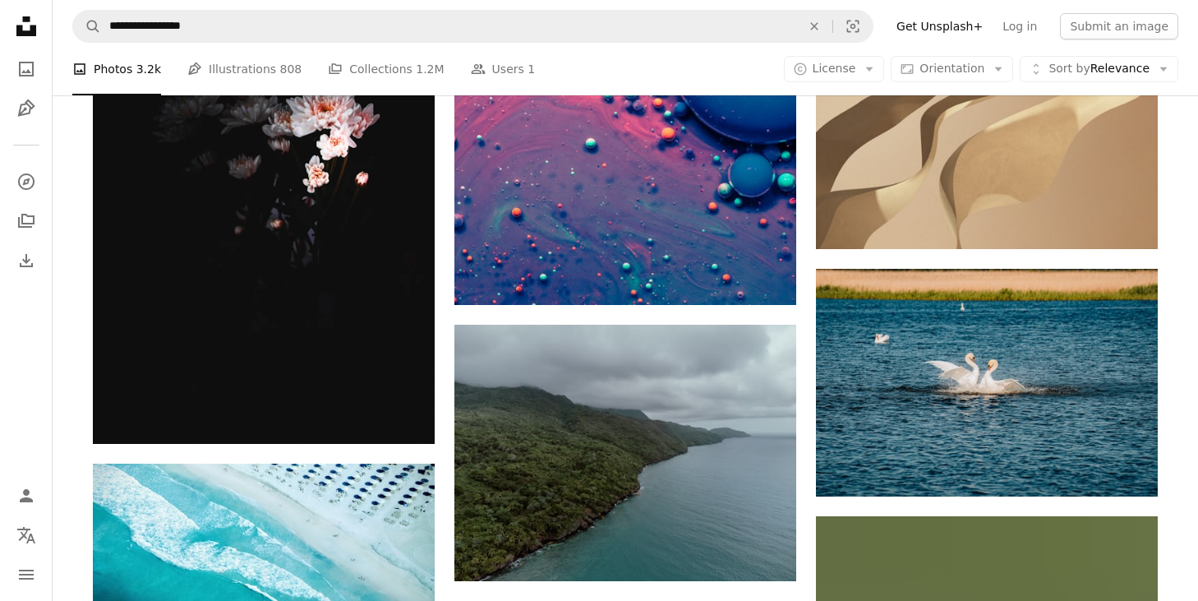
scroll to position [51999, 0]
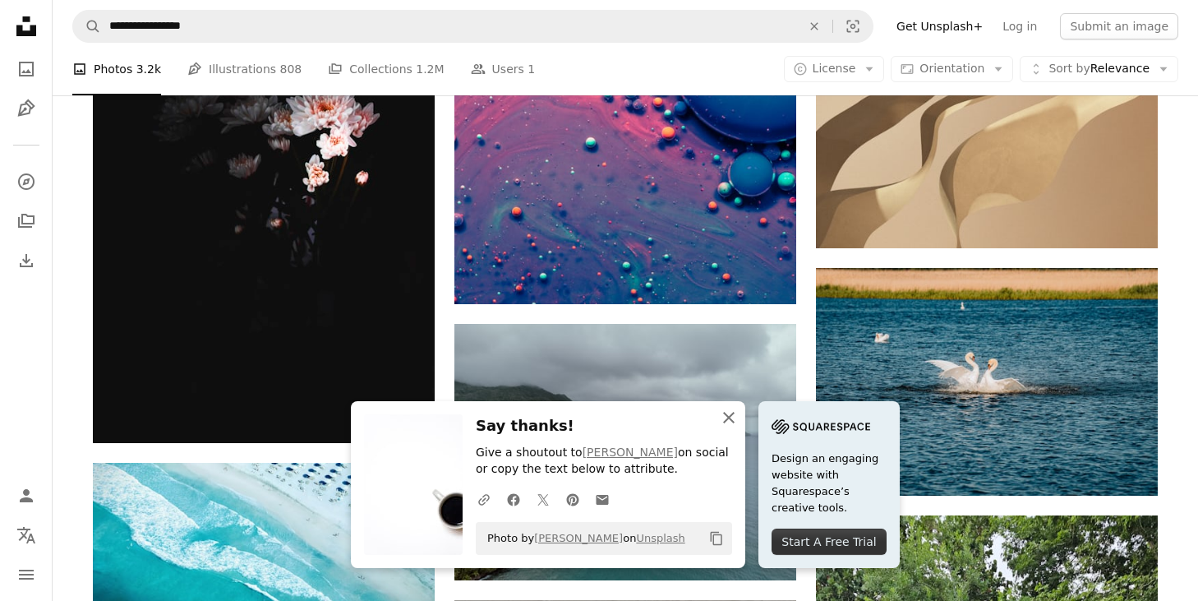
click at [739, 414] on icon "An X shape" at bounding box center [729, 418] width 20 height 20
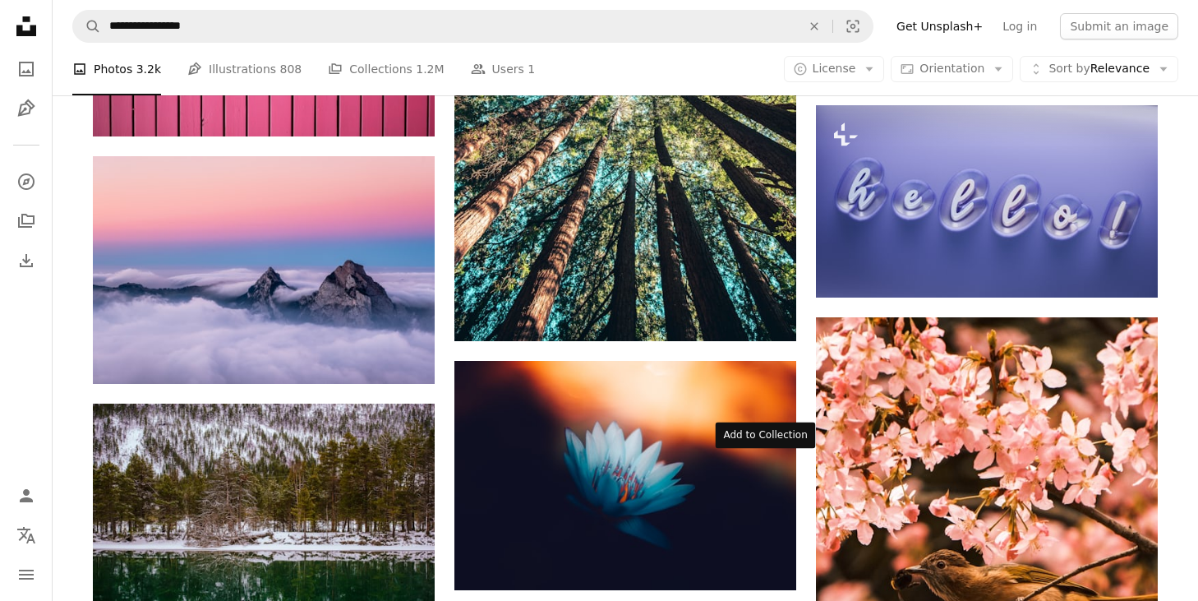
scroll to position [54613, 0]
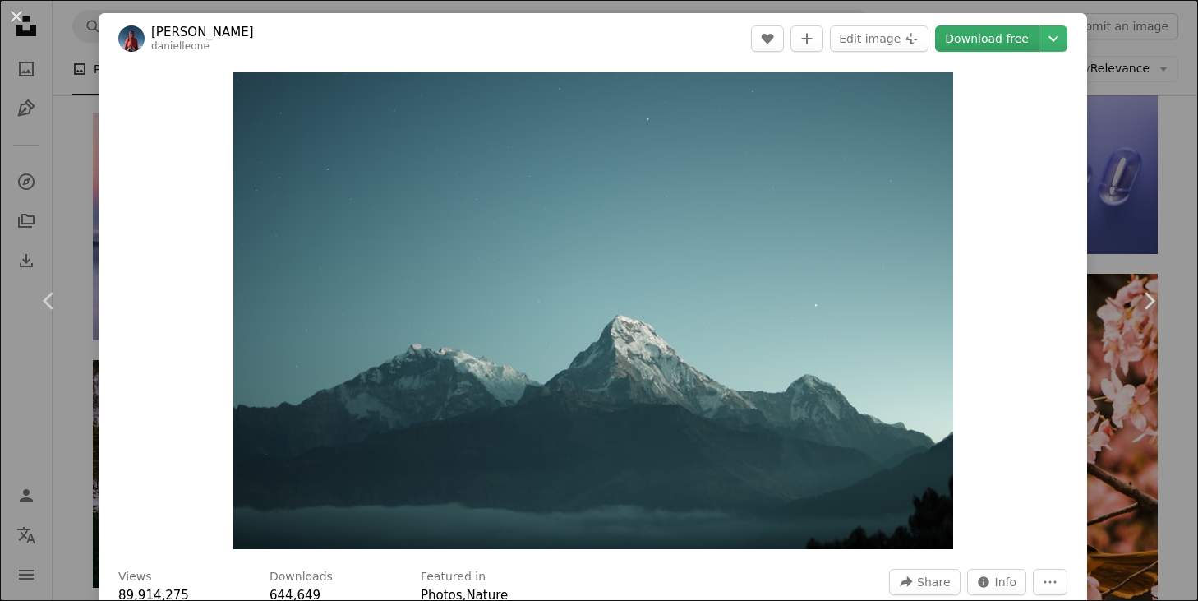
click at [1008, 38] on link "Download free" at bounding box center [987, 38] width 104 height 26
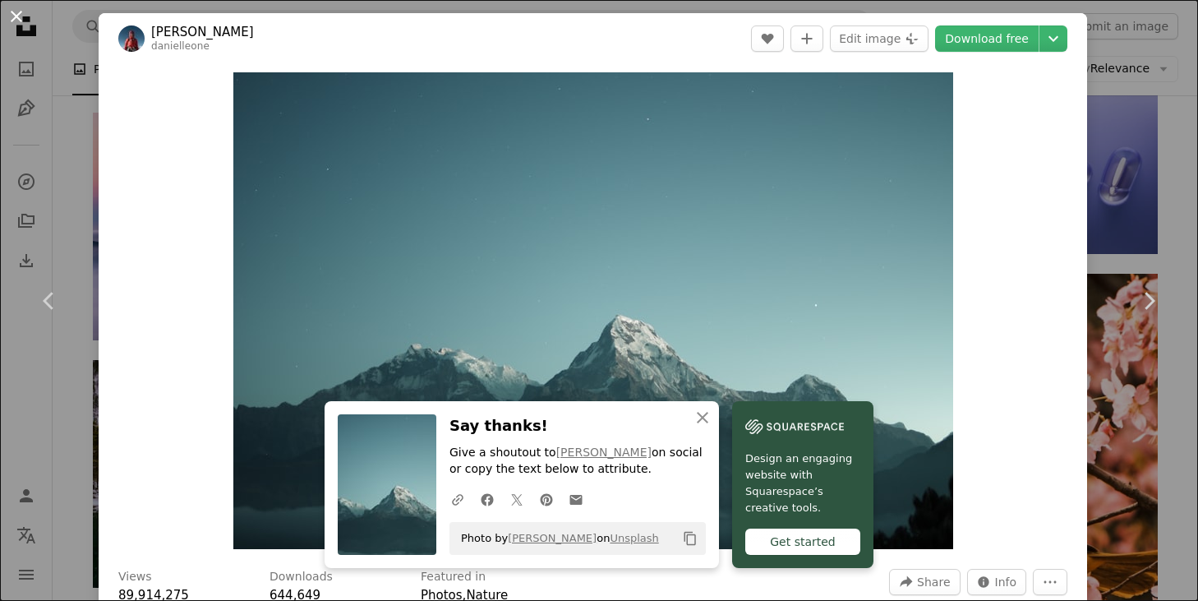
click at [15, 15] on button "An X shape" at bounding box center [17, 17] width 20 height 20
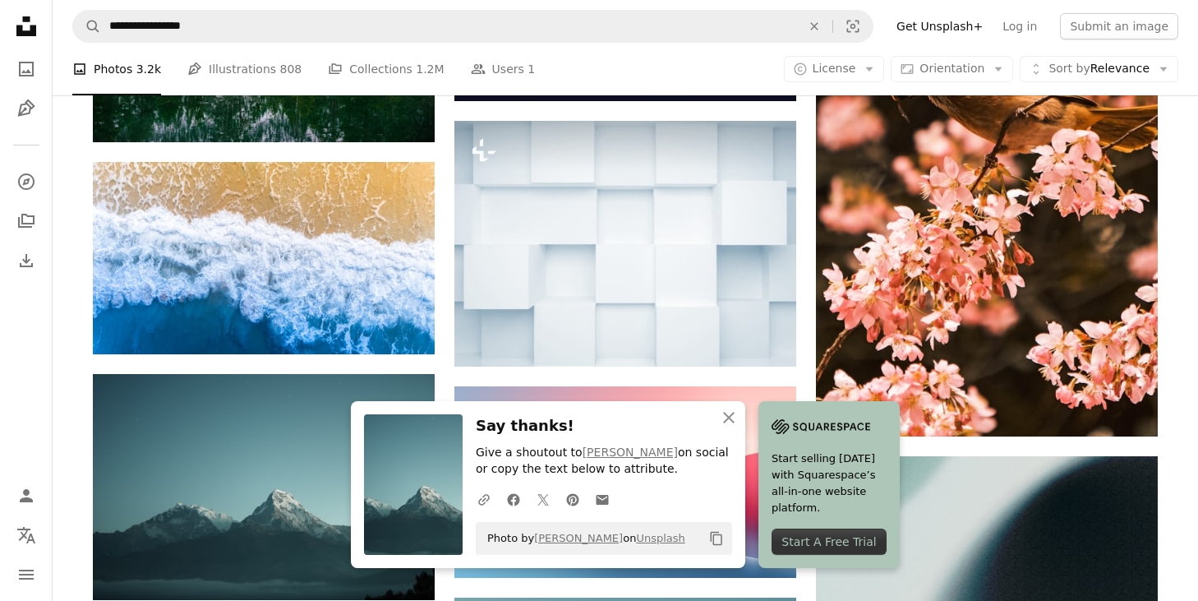
scroll to position [55086, 0]
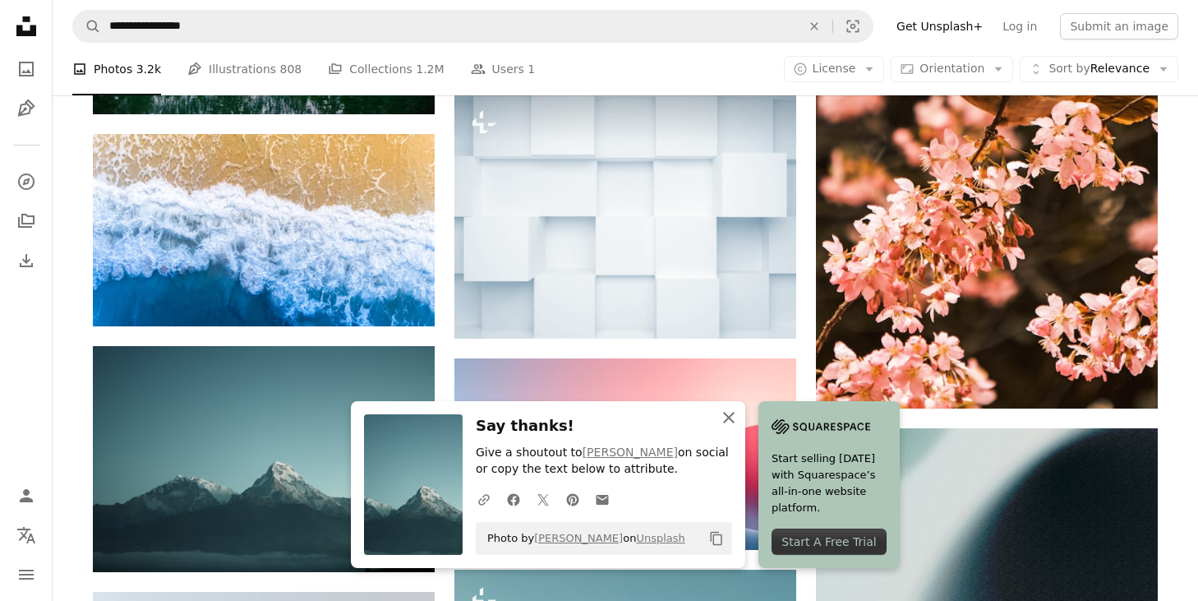
click at [745, 432] on button "An X shape Close" at bounding box center [729, 417] width 33 height 33
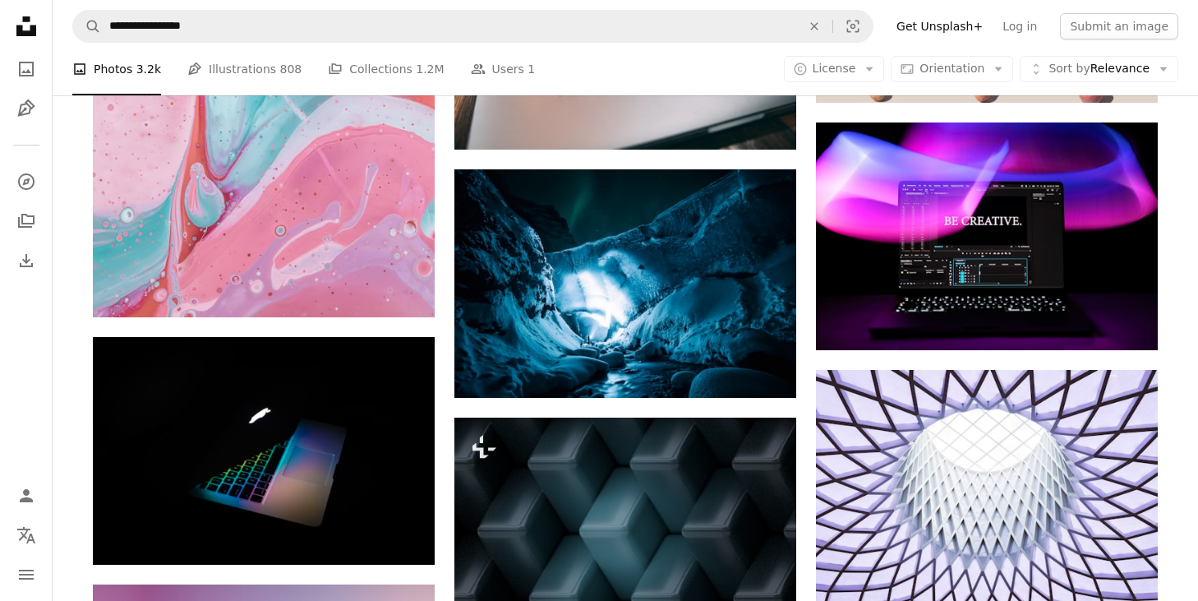
scroll to position [58027, 0]
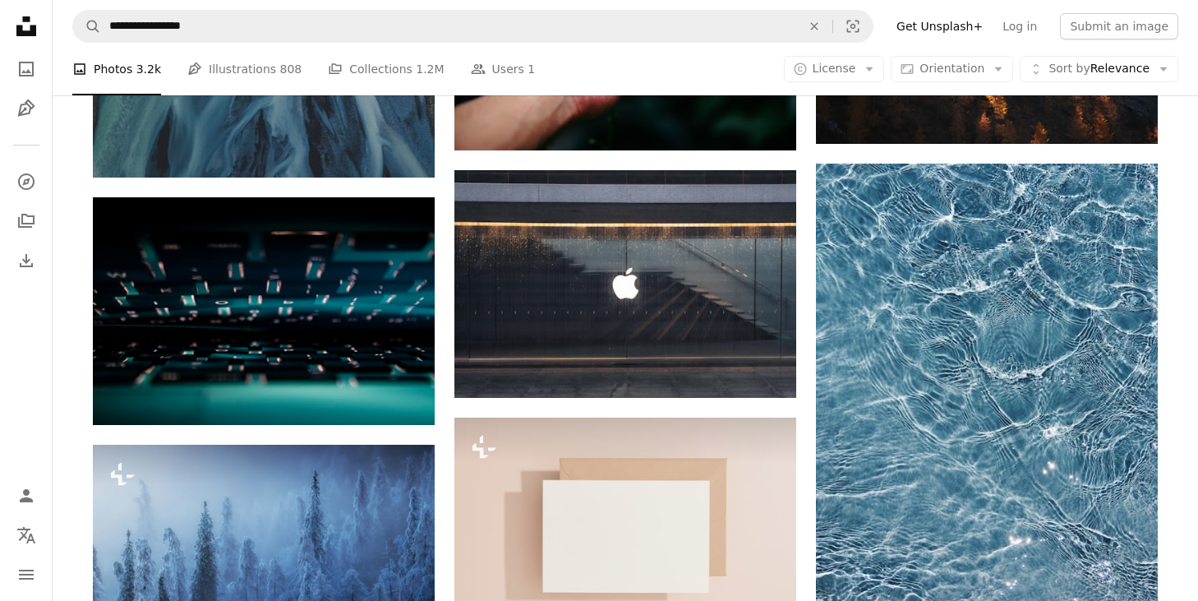
scroll to position [60357, 0]
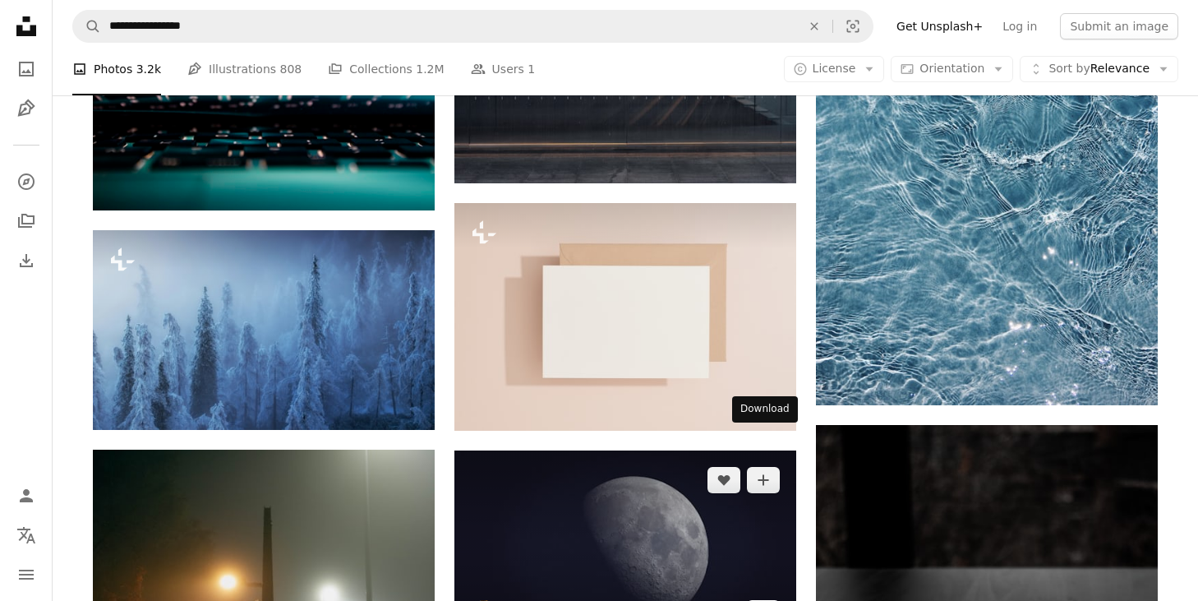
click at [764, 600] on icon "Arrow pointing down" at bounding box center [763, 612] width 13 height 20
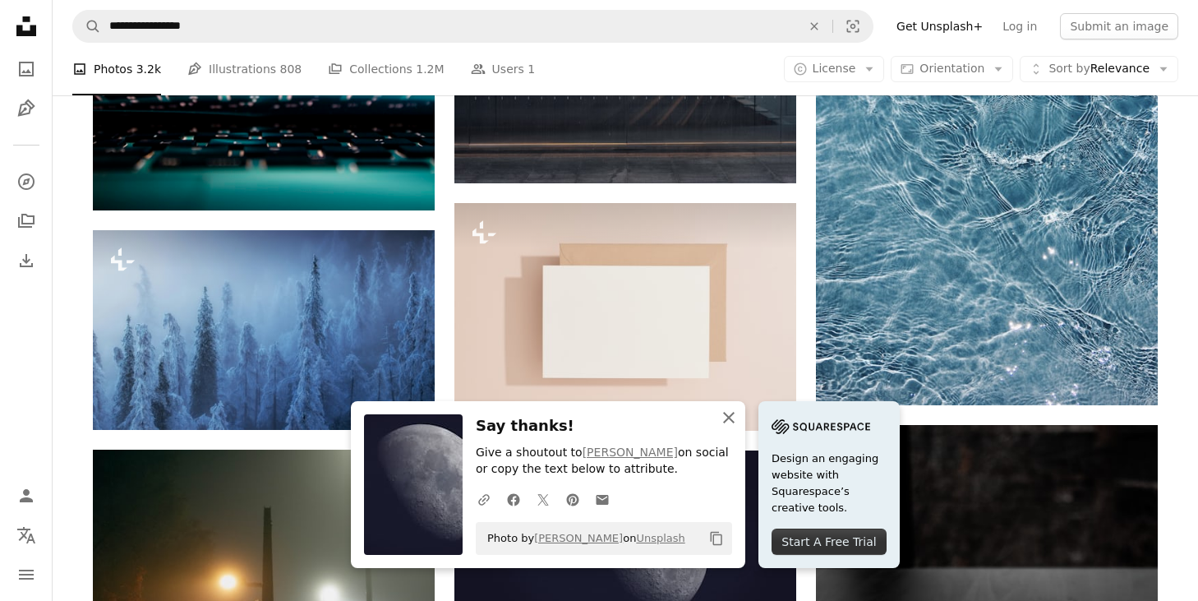
click at [735, 415] on icon "button" at bounding box center [729, 418] width 12 height 12
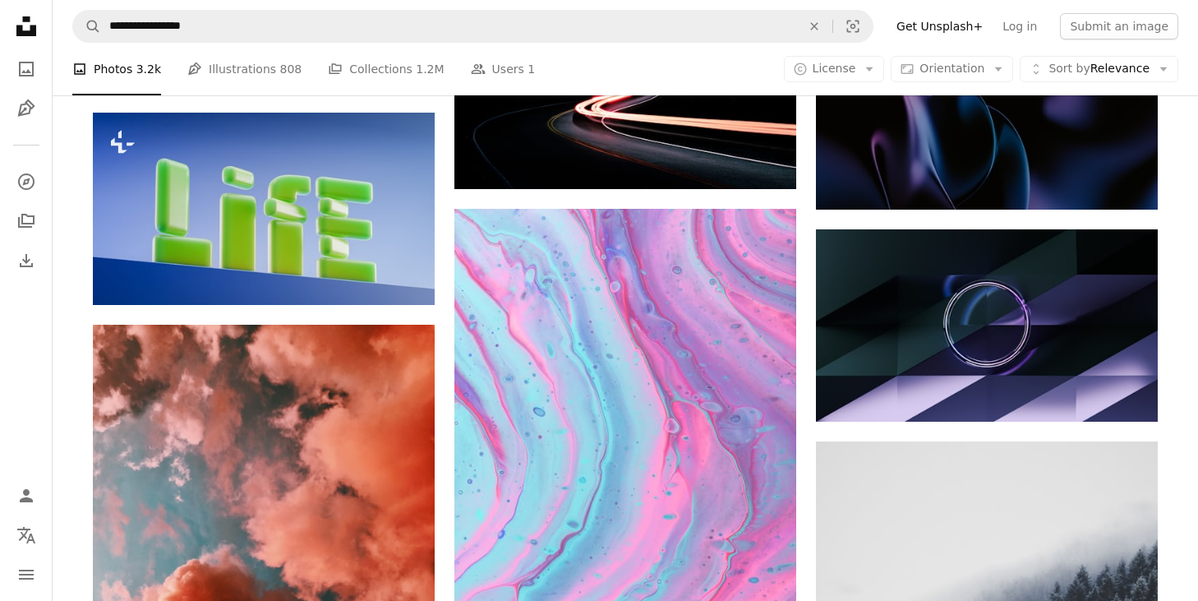
scroll to position [71252, 0]
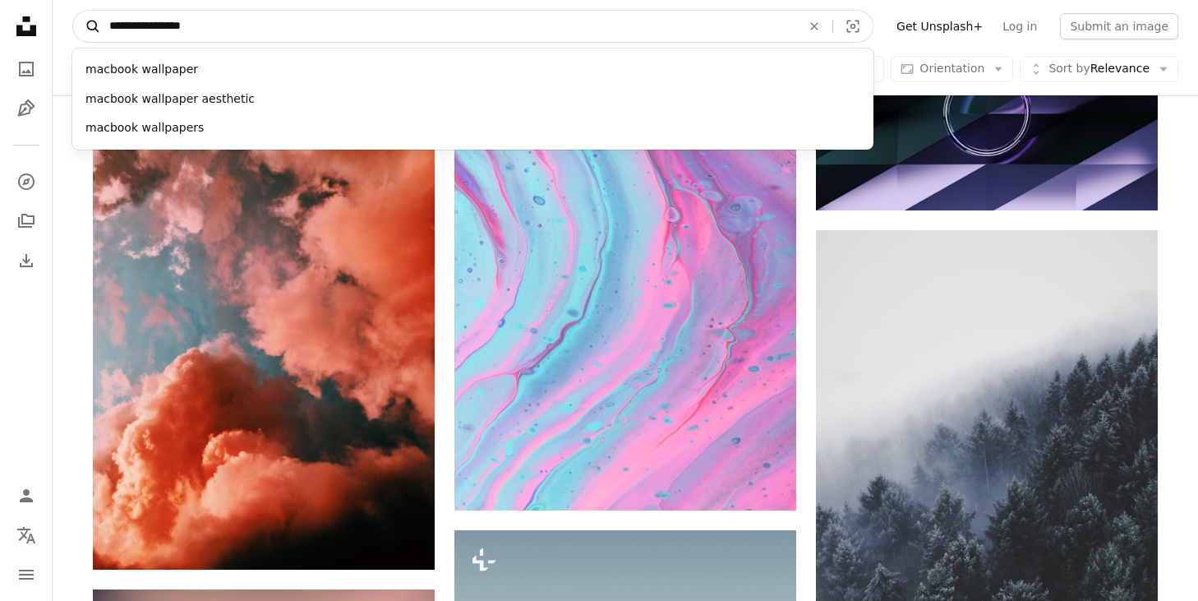
drag, startPoint x: 158, startPoint y: 25, endPoint x: 93, endPoint y: 22, distance: 65.0
click at [93, 22] on form "**********" at bounding box center [472, 26] width 801 height 33
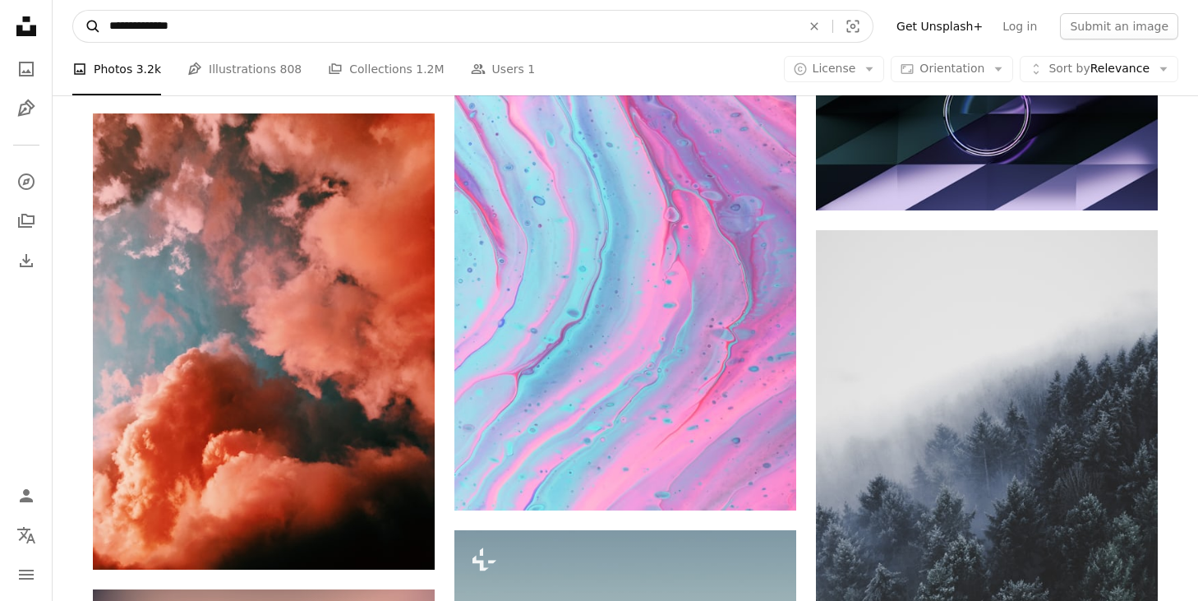
type input "**********"
click button "A magnifying glass" at bounding box center [87, 26] width 28 height 31
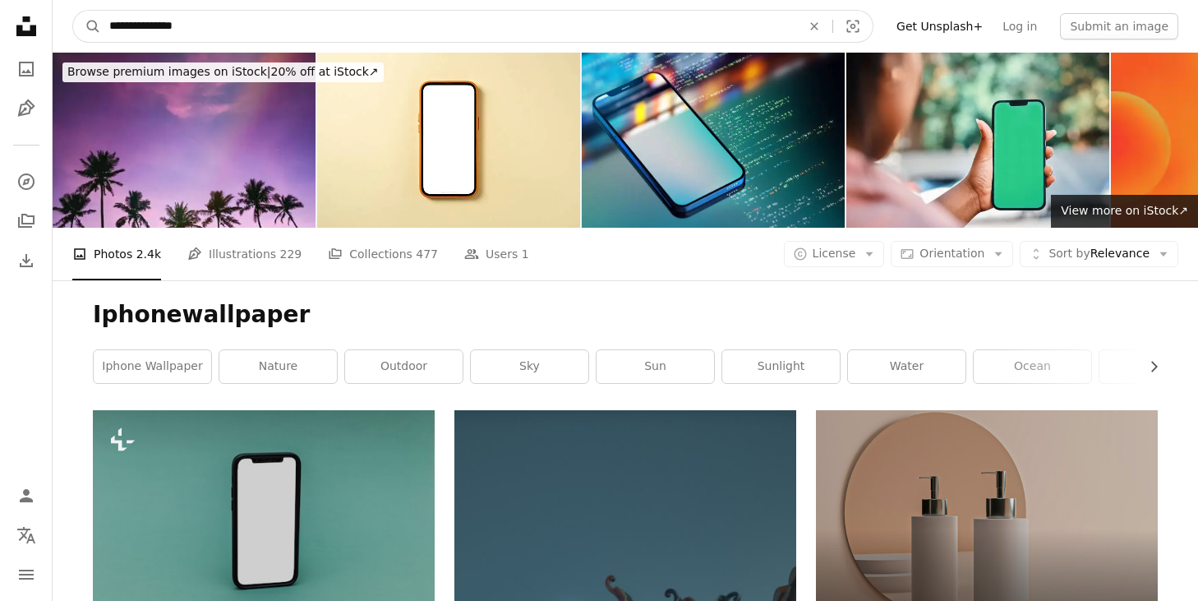
click at [145, 27] on input "**********" at bounding box center [448, 26] width 695 height 31
type input "**********"
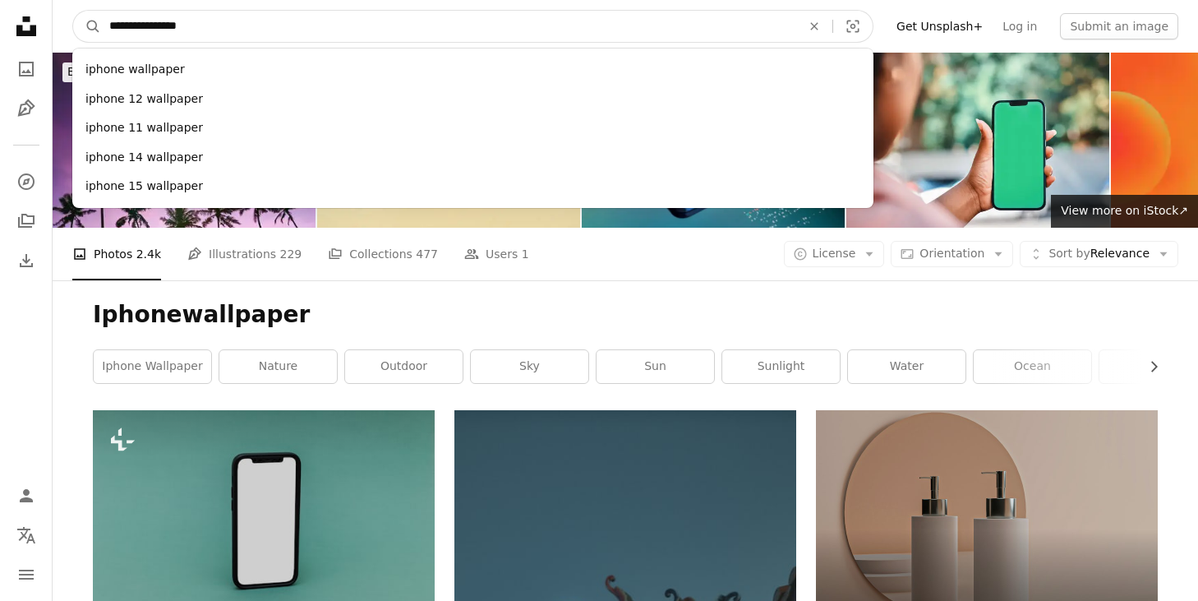
click button "A magnifying glass" at bounding box center [87, 26] width 28 height 31
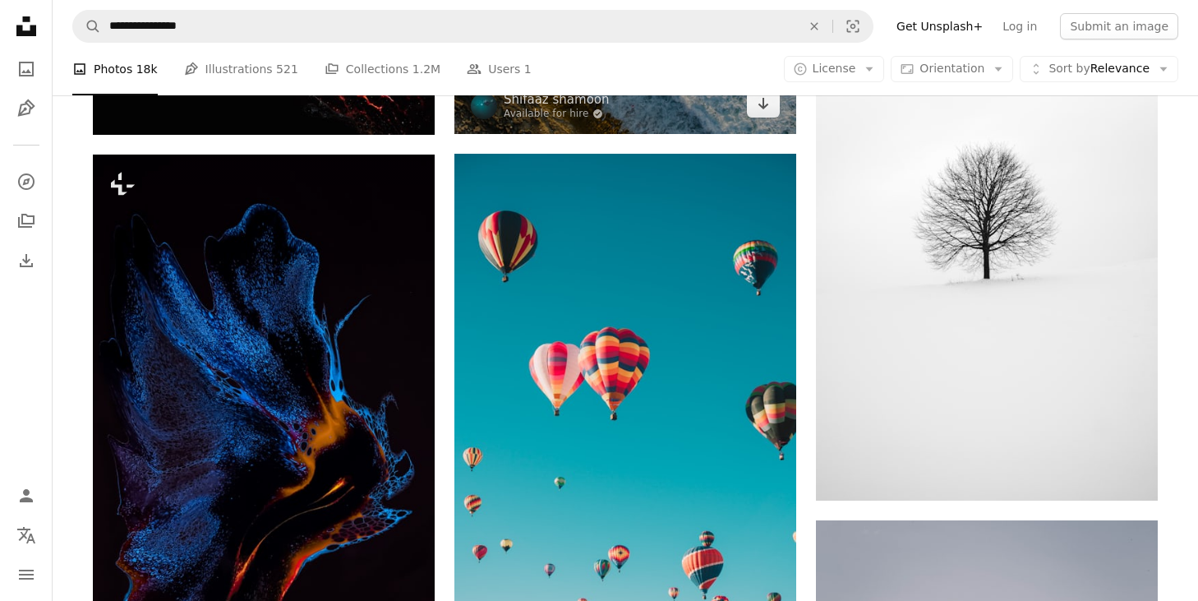
scroll to position [898, 0]
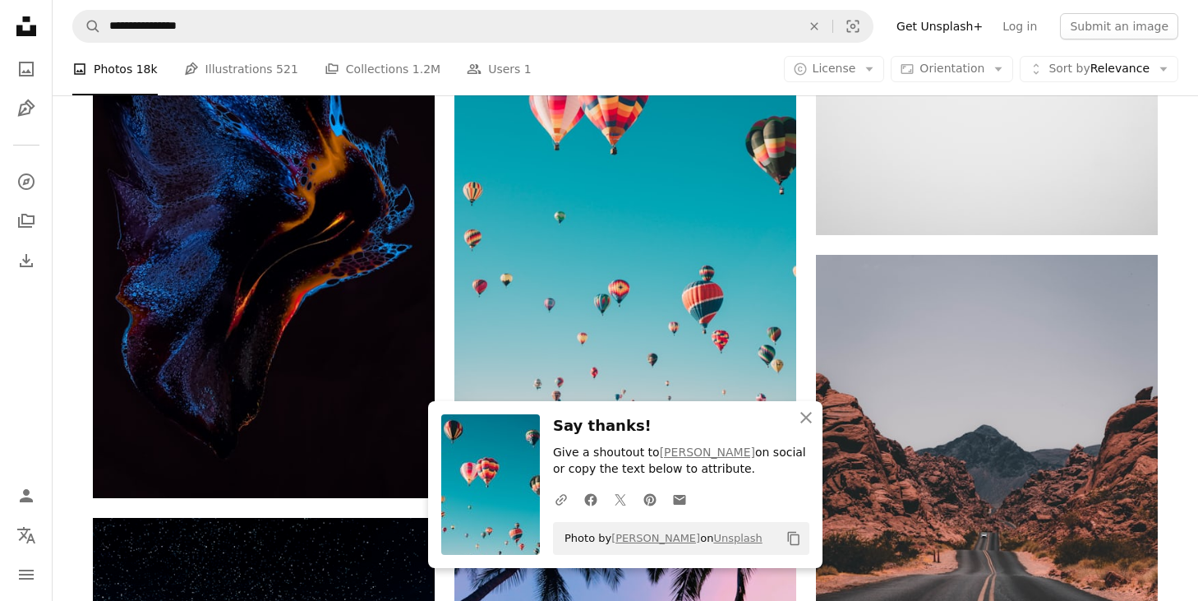
scroll to position [1152, 0]
click at [811, 417] on icon "An X shape" at bounding box center [806, 418] width 20 height 20
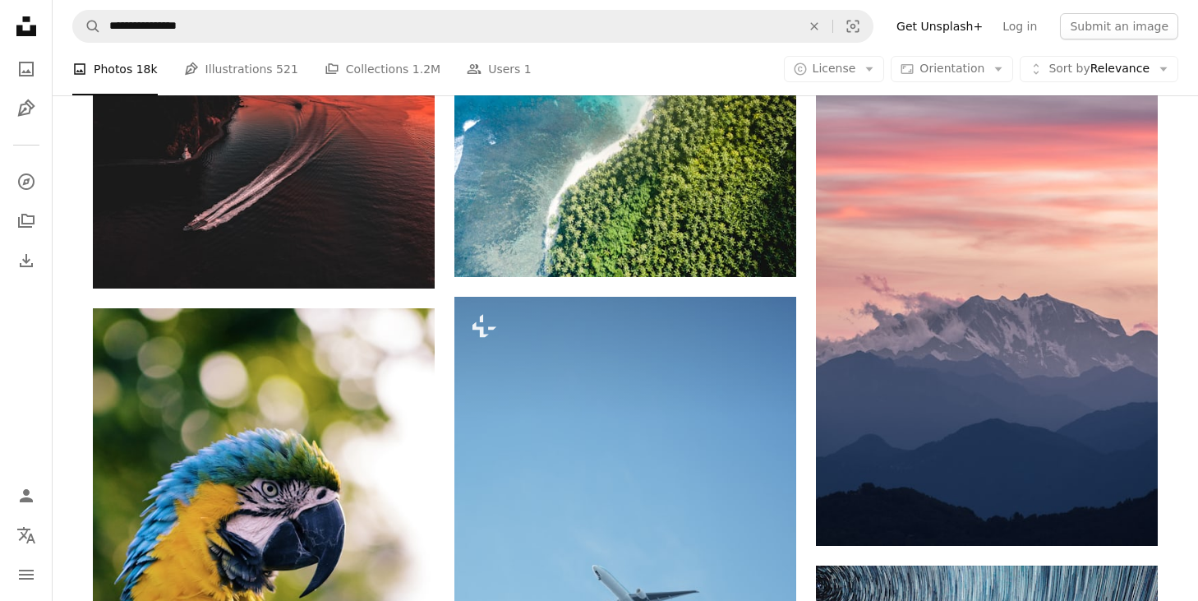
scroll to position [2550, 0]
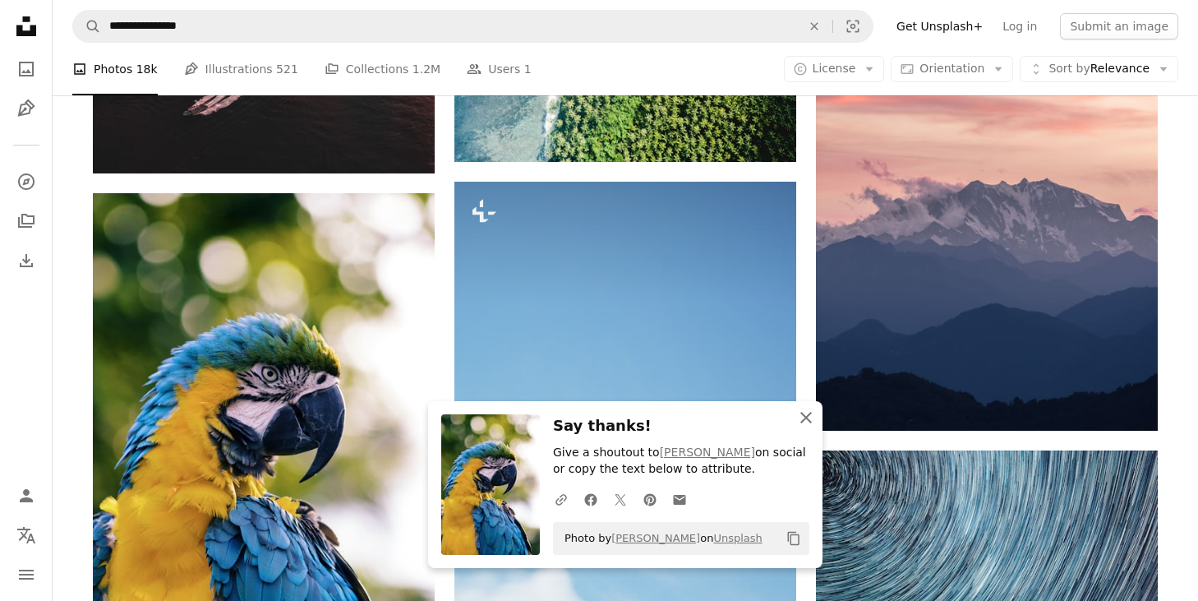
click at [807, 420] on icon "An X shape" at bounding box center [806, 418] width 20 height 20
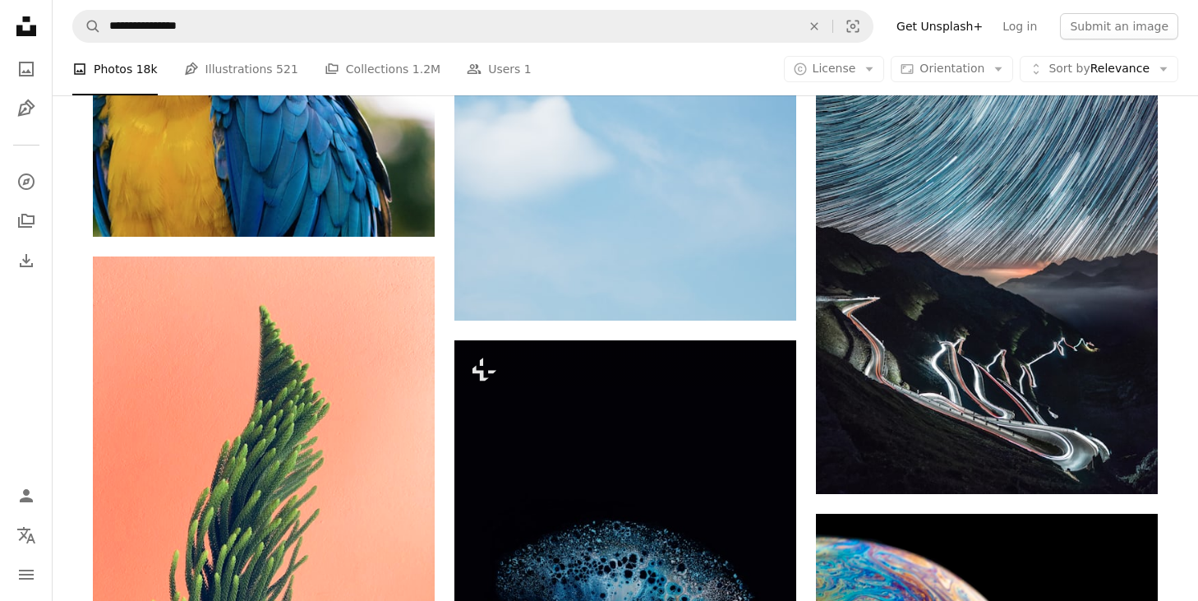
scroll to position [3014, 0]
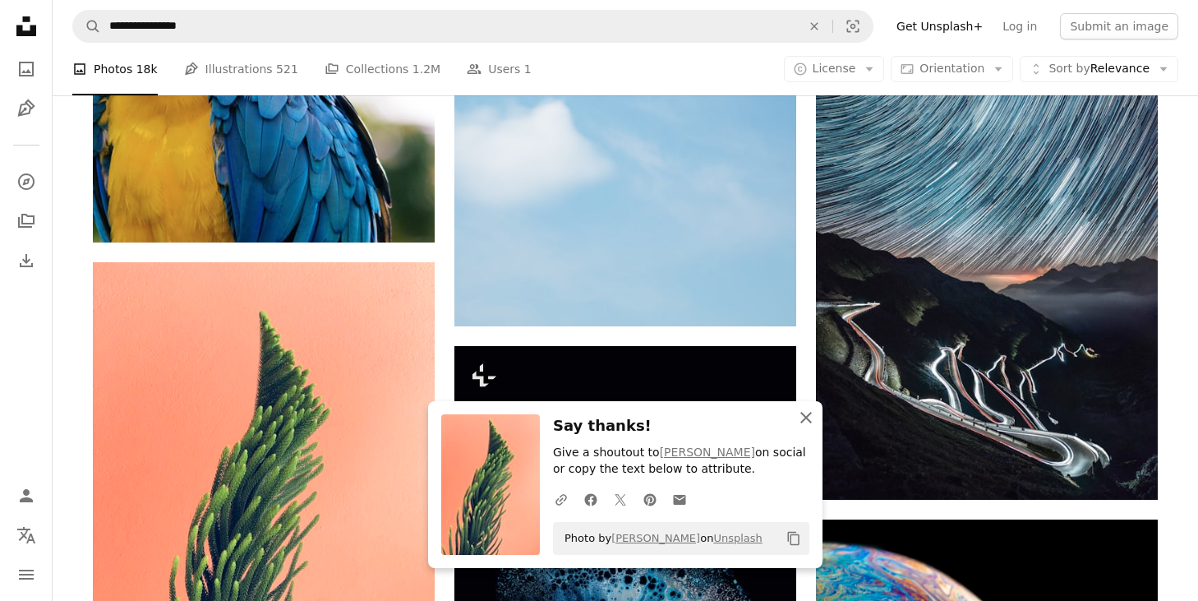
click at [807, 417] on icon "button" at bounding box center [807, 418] width 12 height 12
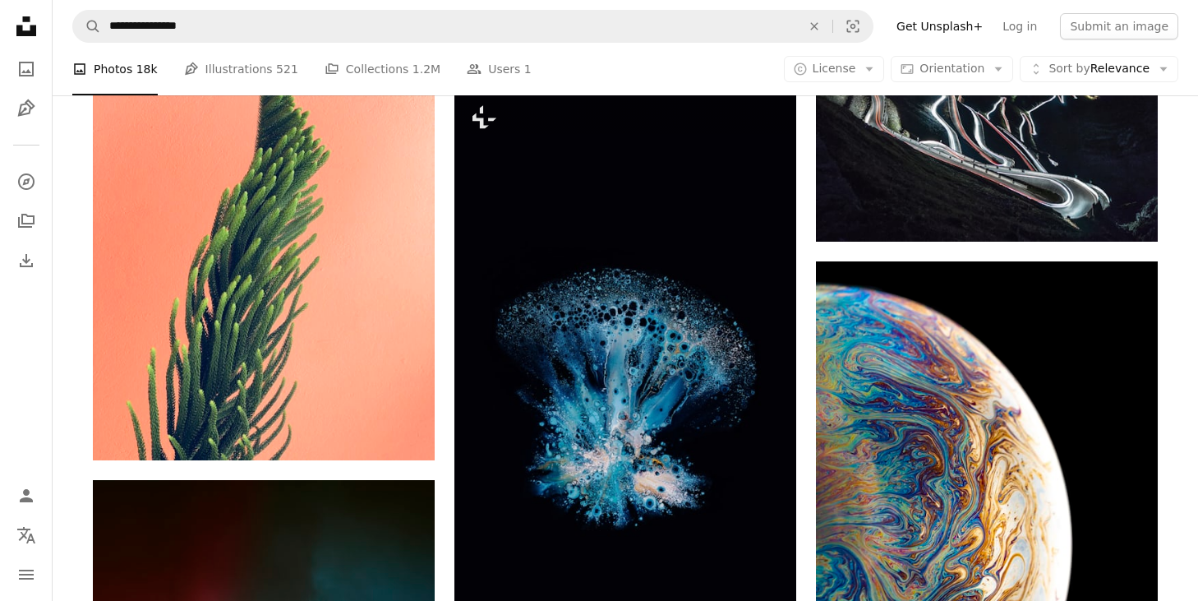
scroll to position [3224, 0]
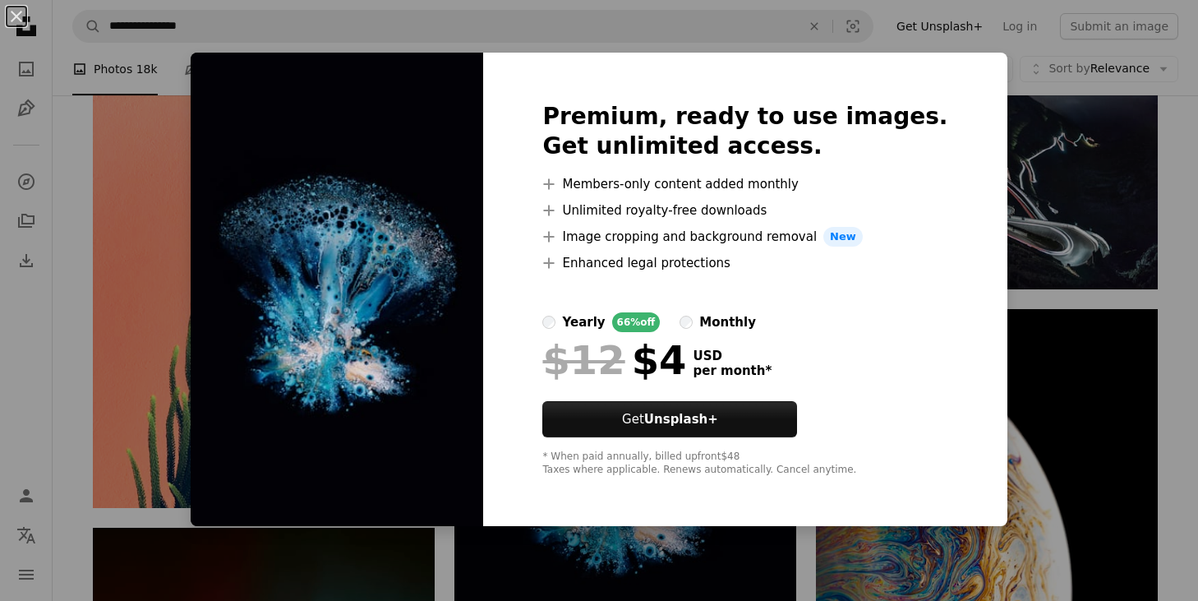
click at [1015, 276] on div "An X shape Premium, ready to use images. Get unlimited access. A plus sign Memb…" at bounding box center [599, 300] width 1198 height 601
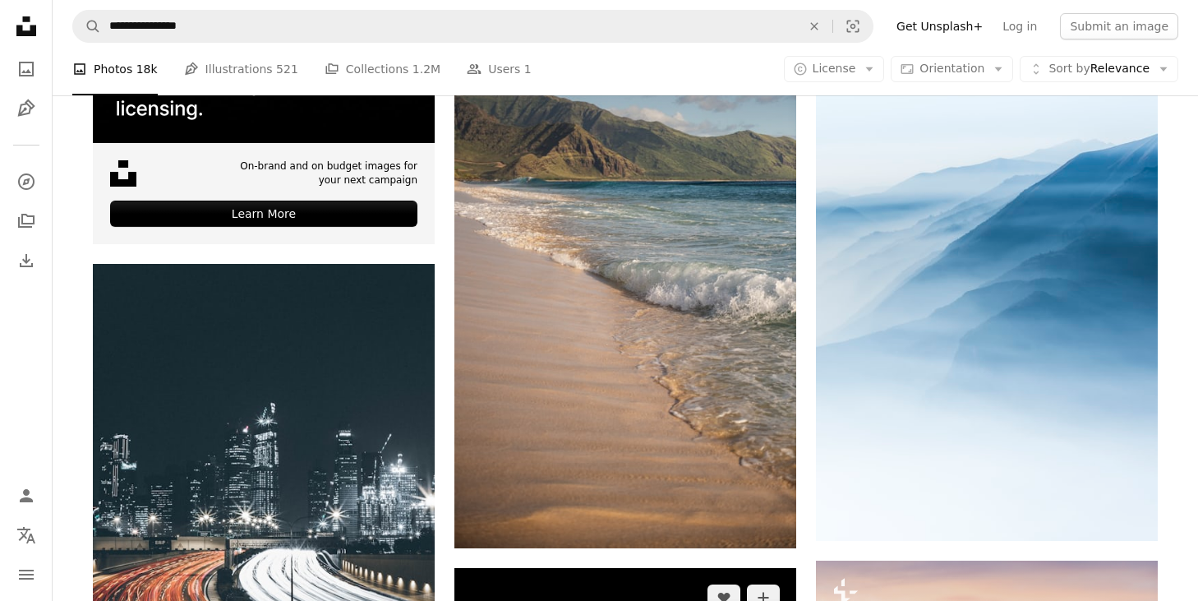
scroll to position [5021, 0]
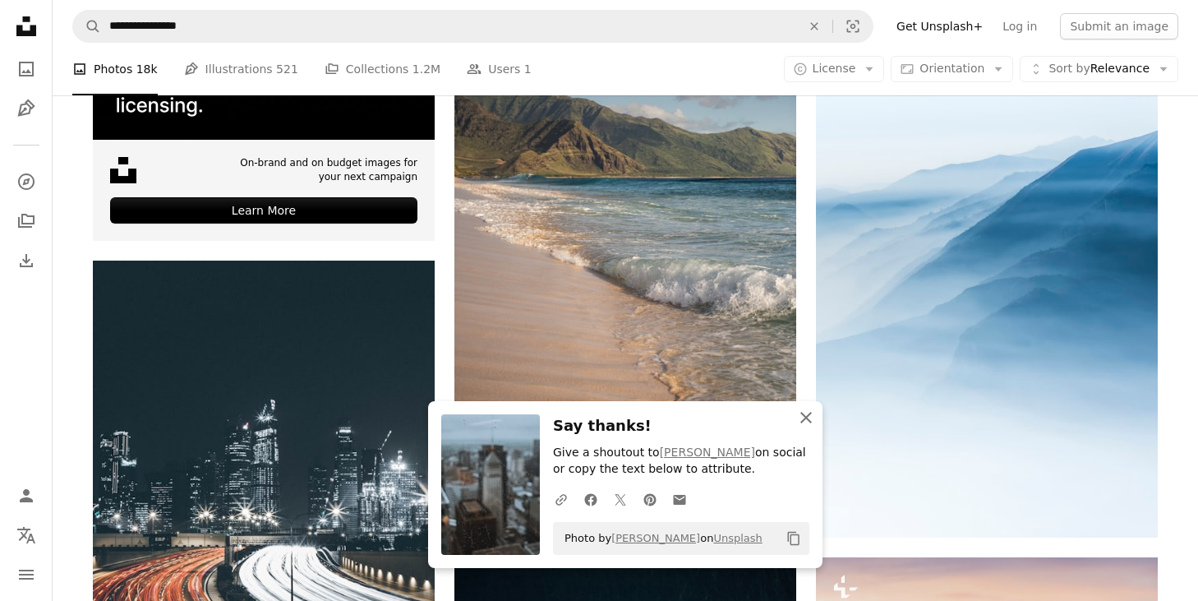
click at [809, 413] on icon "button" at bounding box center [807, 418] width 12 height 12
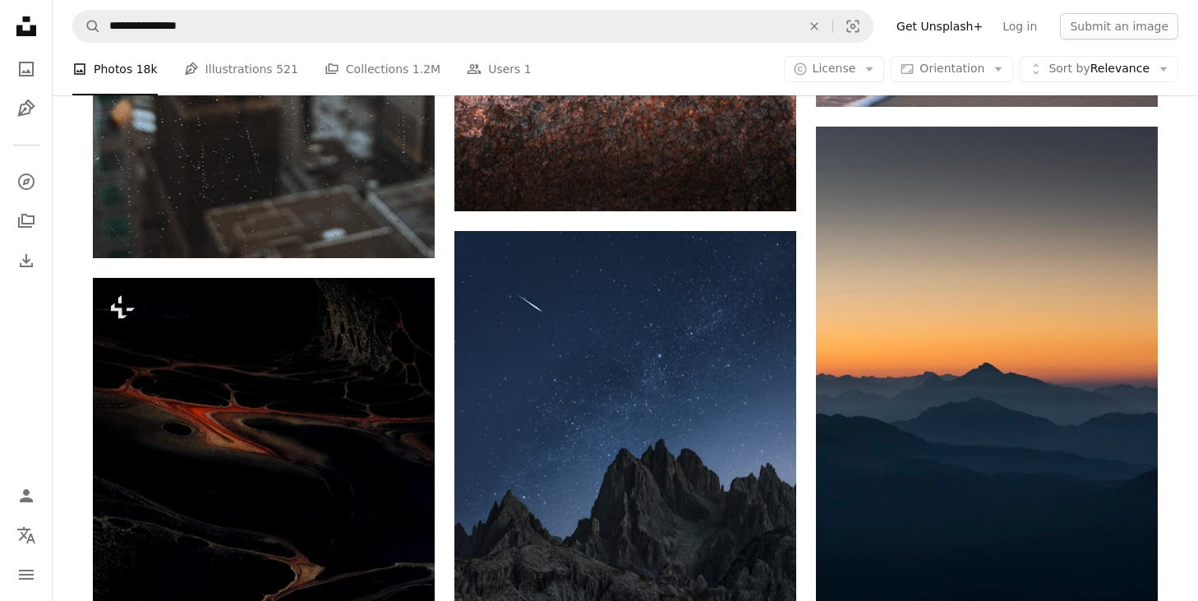
scroll to position [6030, 0]
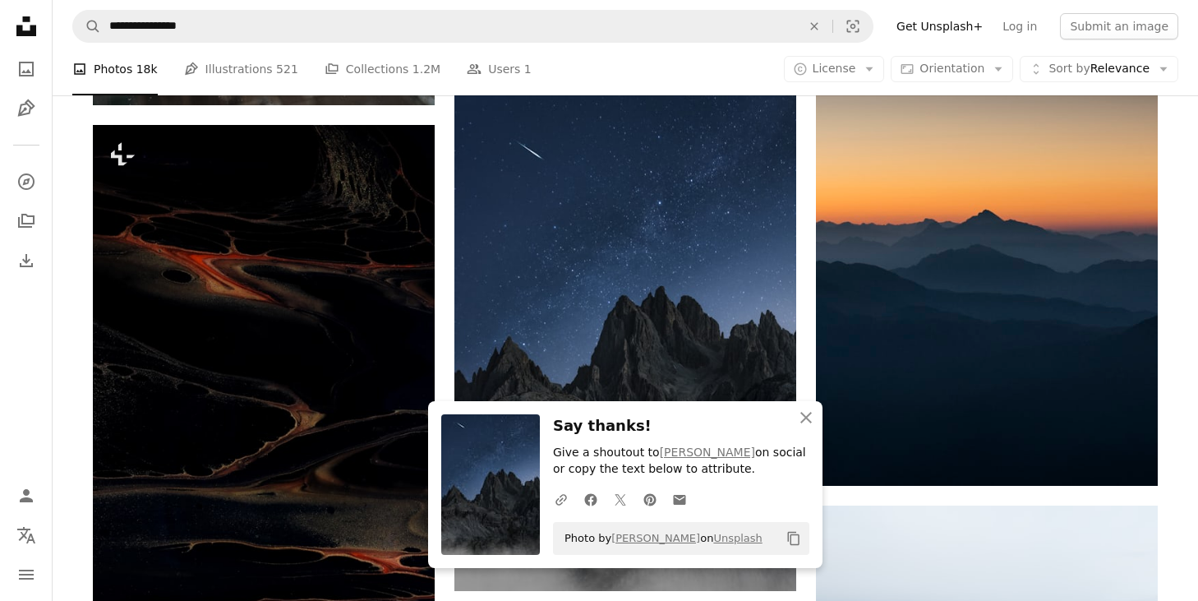
scroll to position [6160, 0]
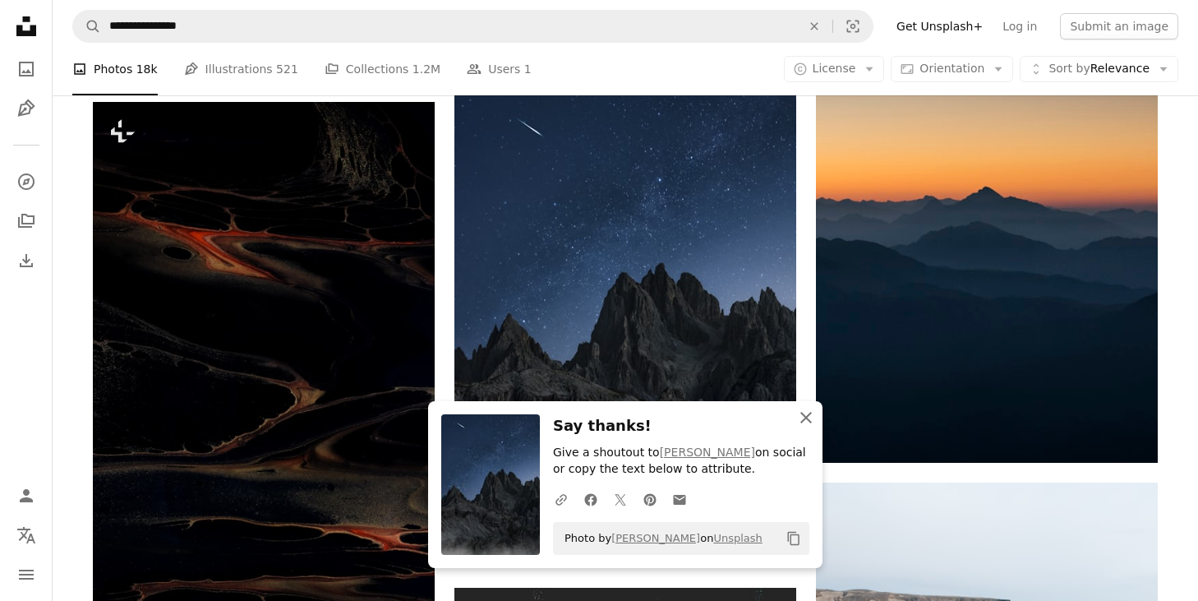
click at [809, 413] on icon "button" at bounding box center [807, 418] width 12 height 12
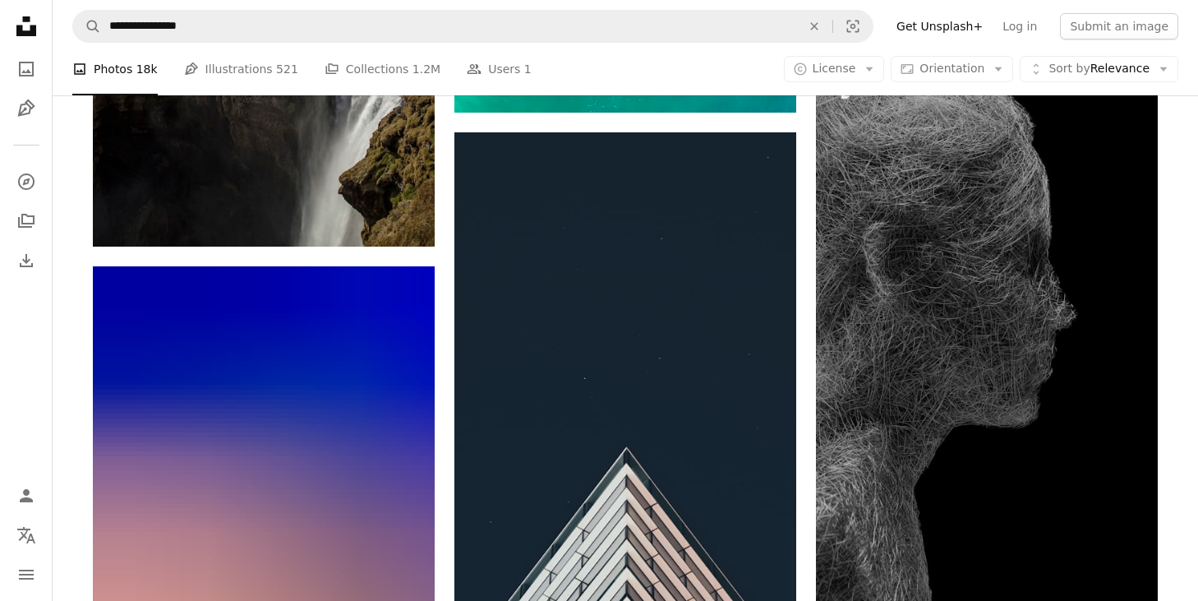
scroll to position [9286, 0]
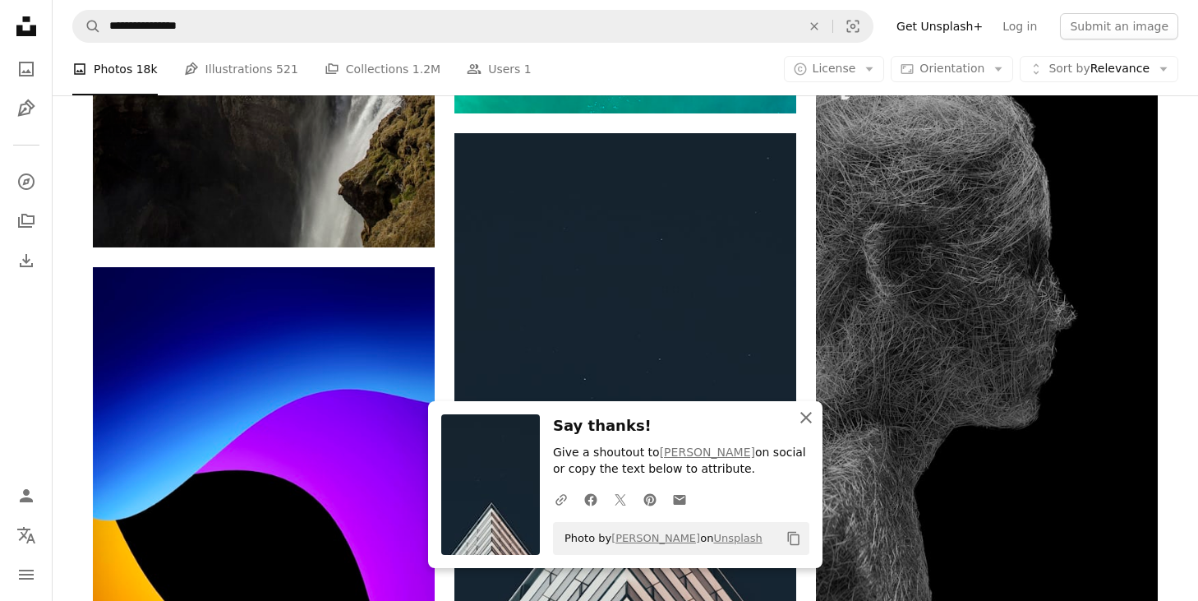
click at [809, 418] on icon "An X shape" at bounding box center [806, 418] width 20 height 20
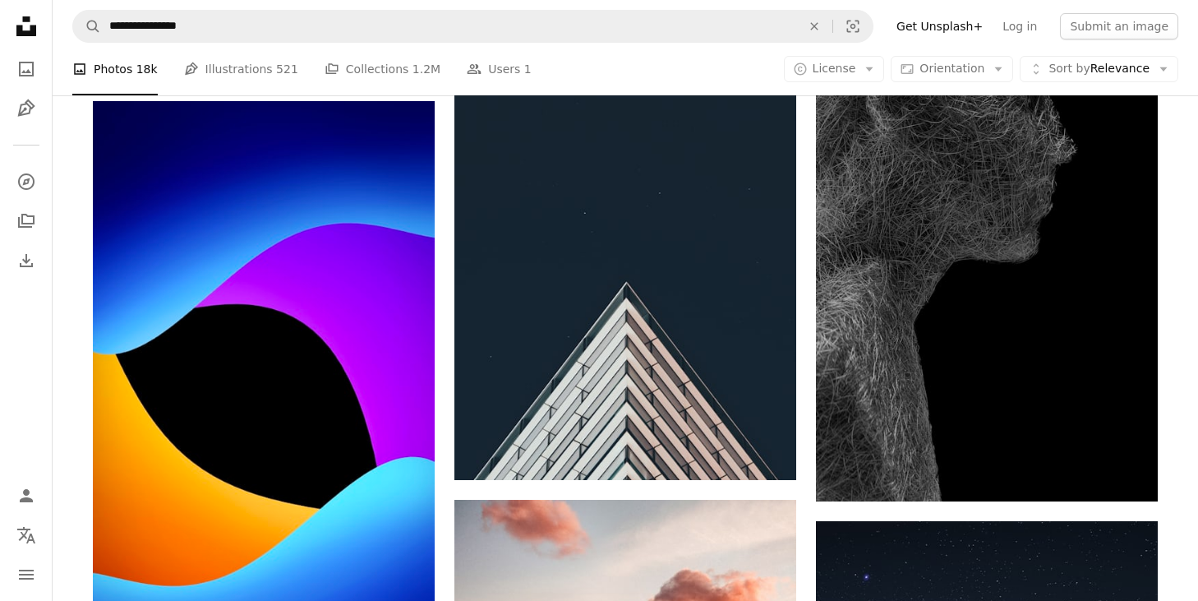
scroll to position [9457, 0]
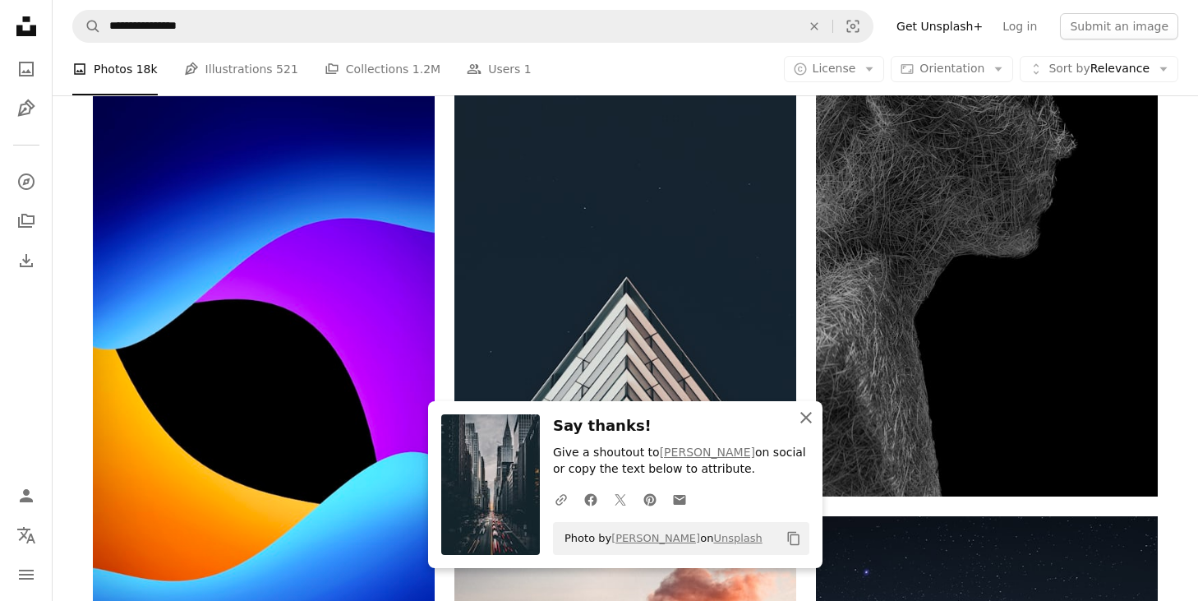
click at [805, 419] on icon "An X shape" at bounding box center [806, 418] width 20 height 20
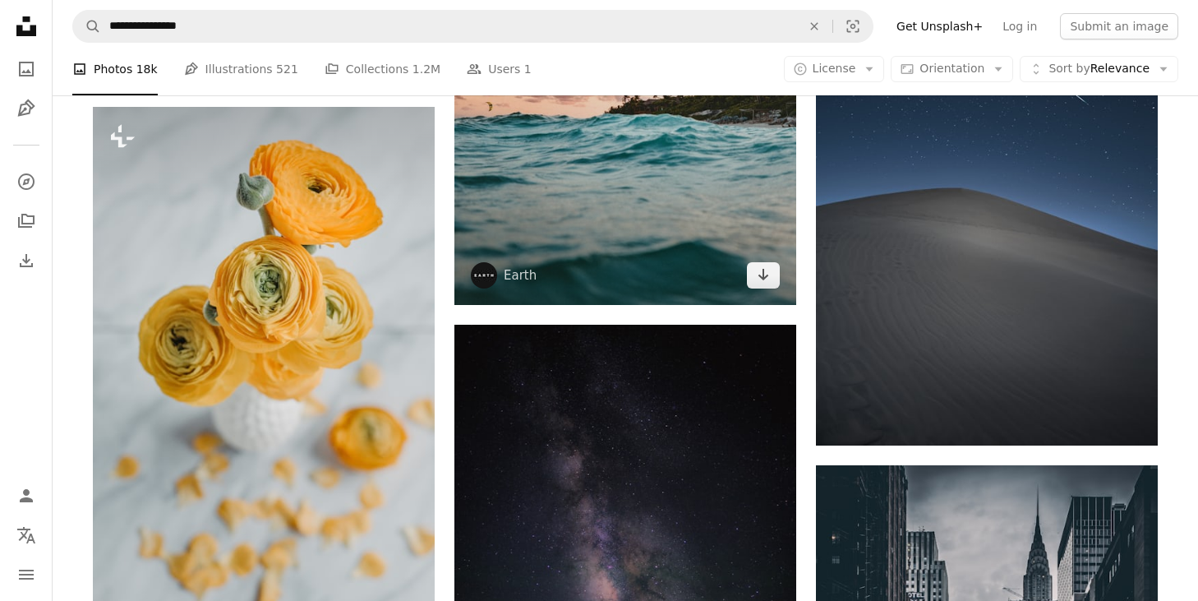
scroll to position [10051, 0]
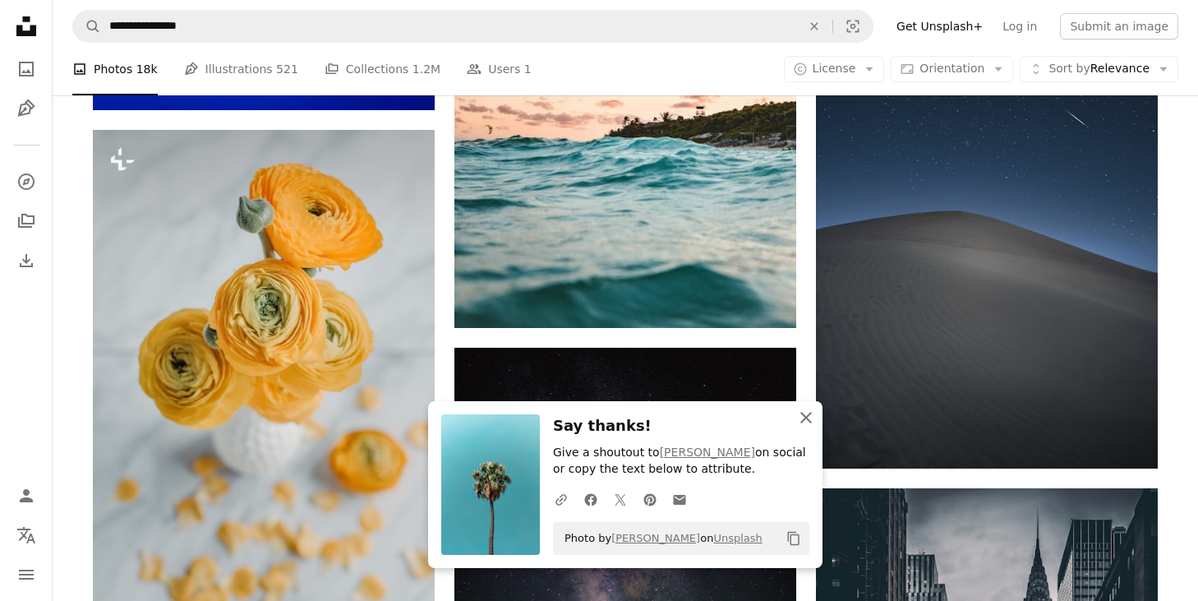
click at [804, 421] on icon "An X shape" at bounding box center [806, 418] width 20 height 20
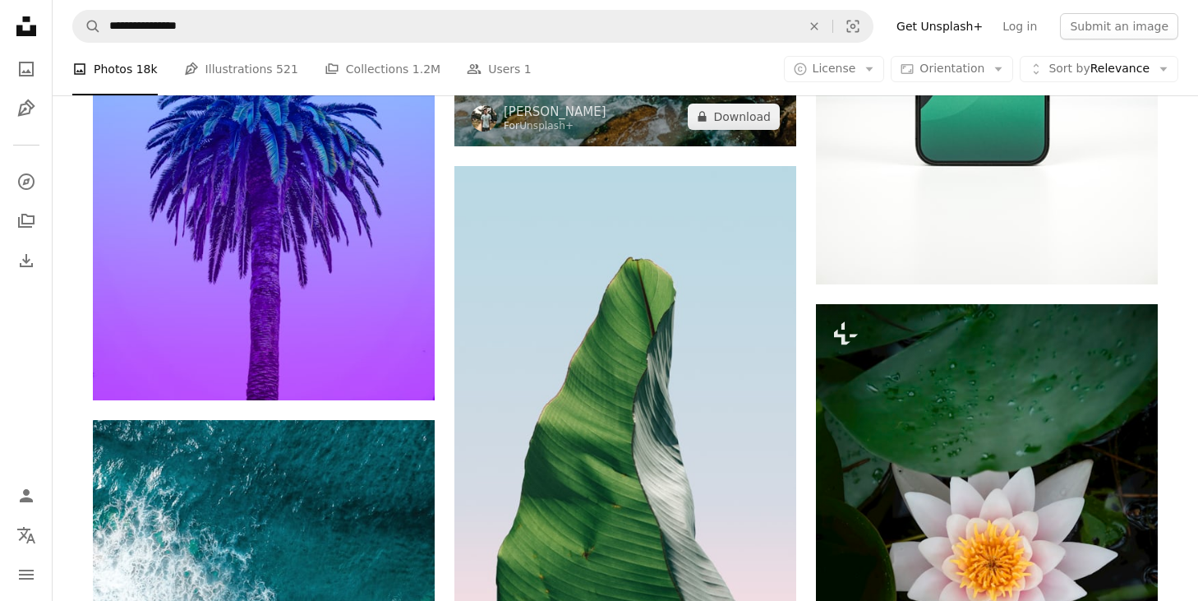
scroll to position [11280, 0]
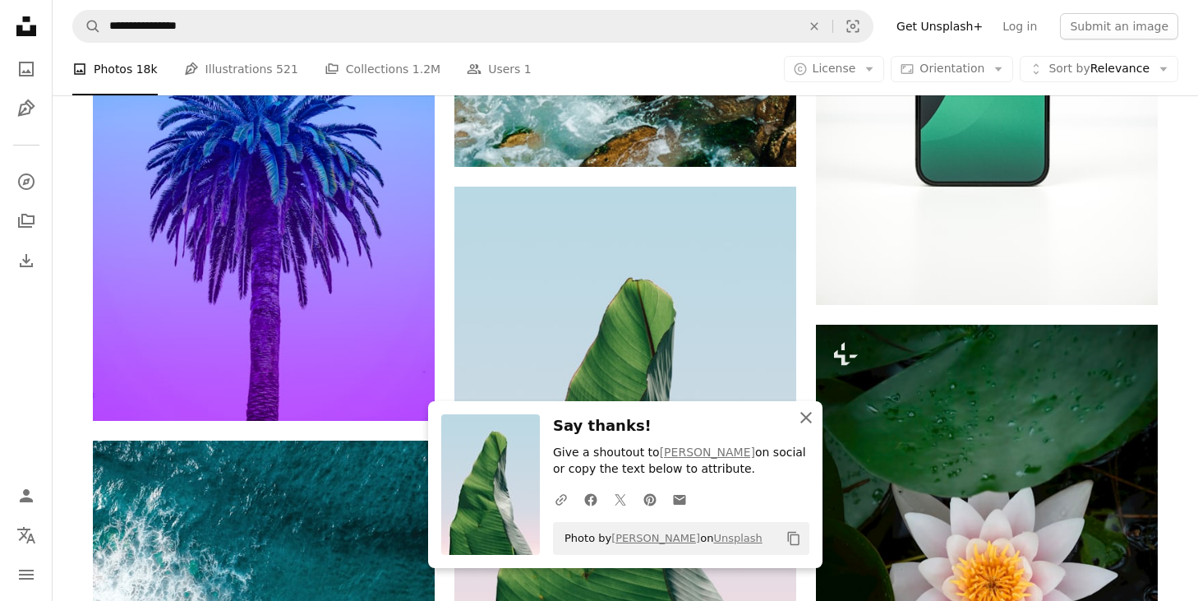
click at [810, 418] on icon "An X shape" at bounding box center [806, 418] width 20 height 20
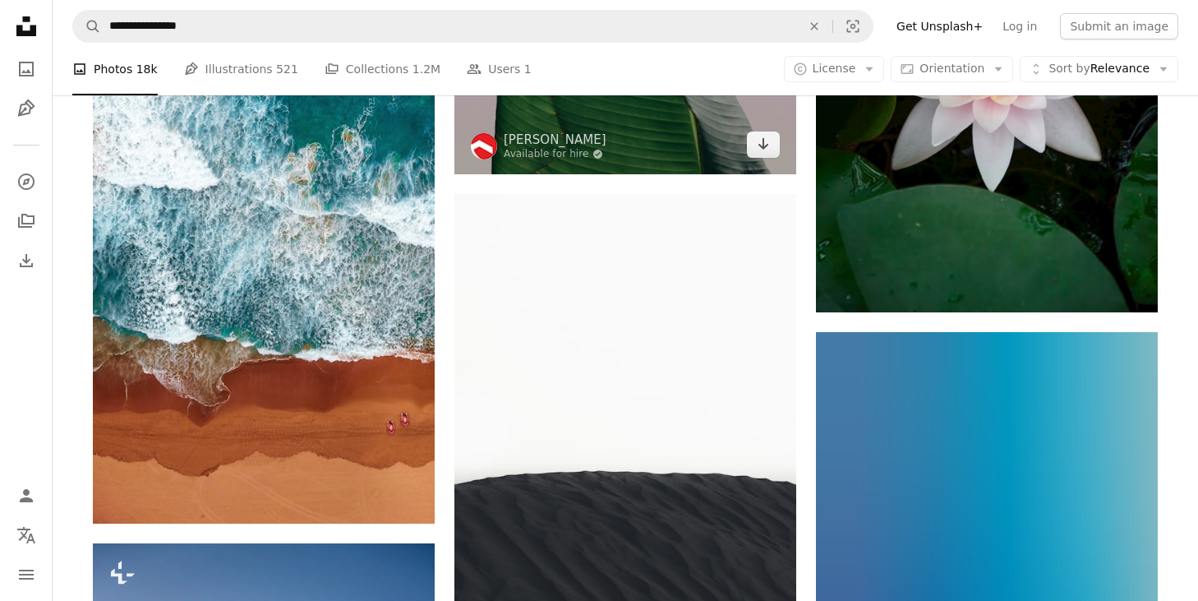
scroll to position [11804, 0]
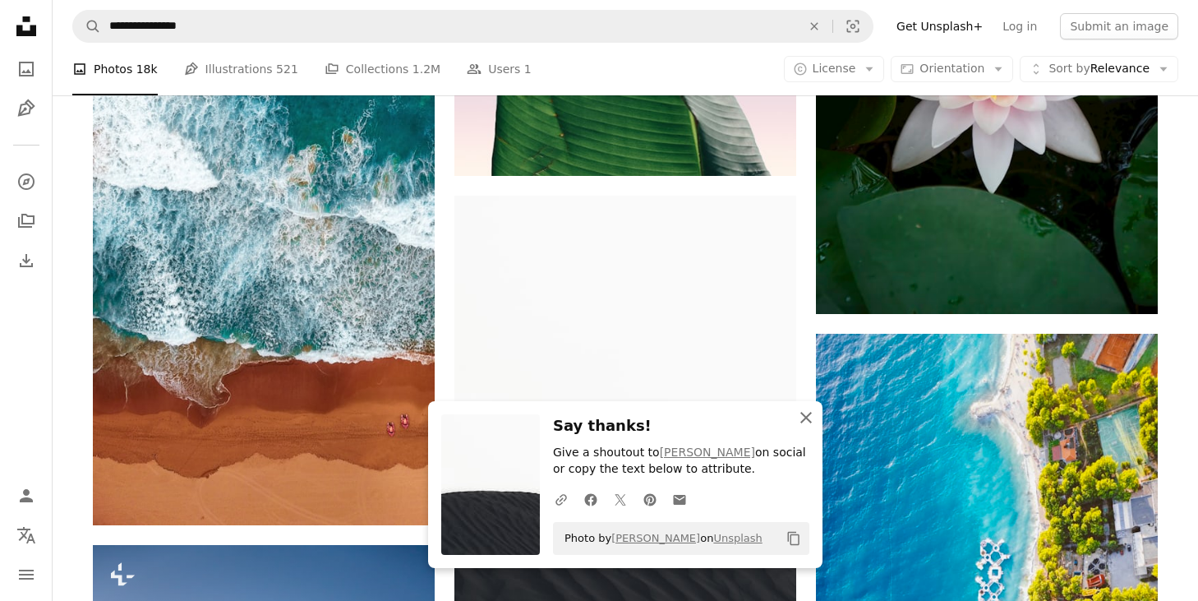
click at [812, 414] on icon "An X shape" at bounding box center [806, 418] width 20 height 20
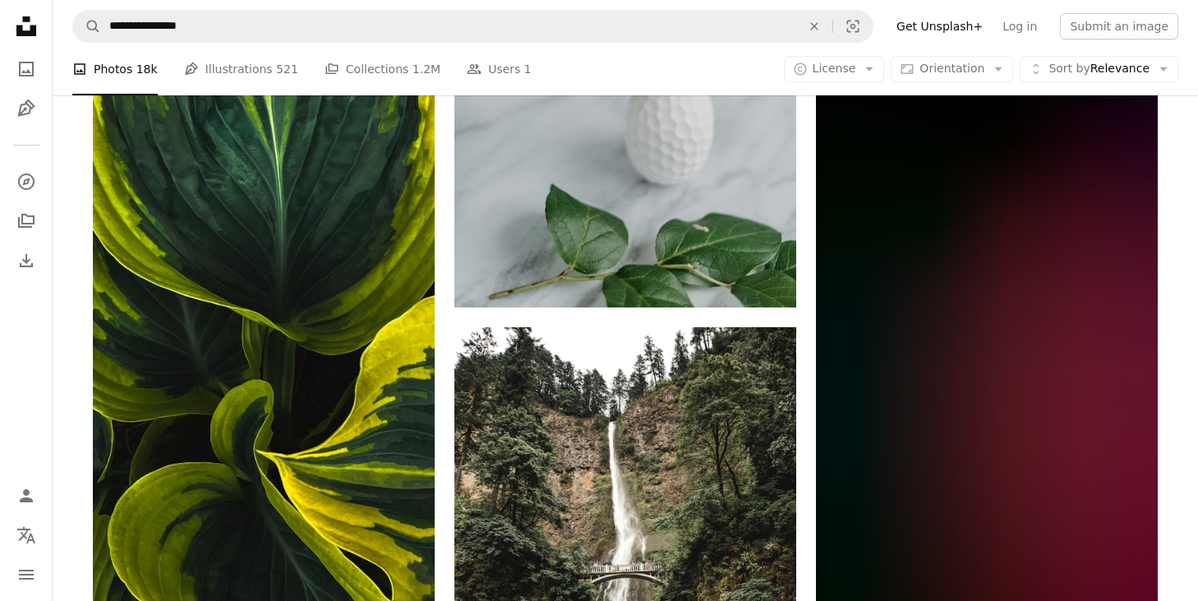
scroll to position [13272, 0]
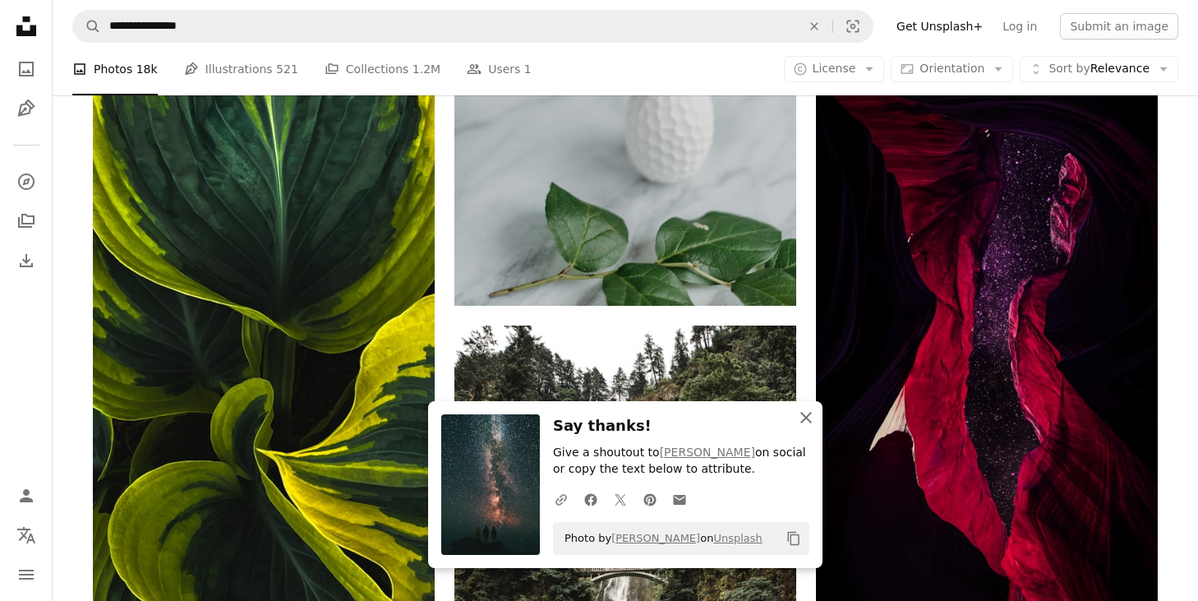
click at [804, 411] on icon "An X shape" at bounding box center [806, 418] width 20 height 20
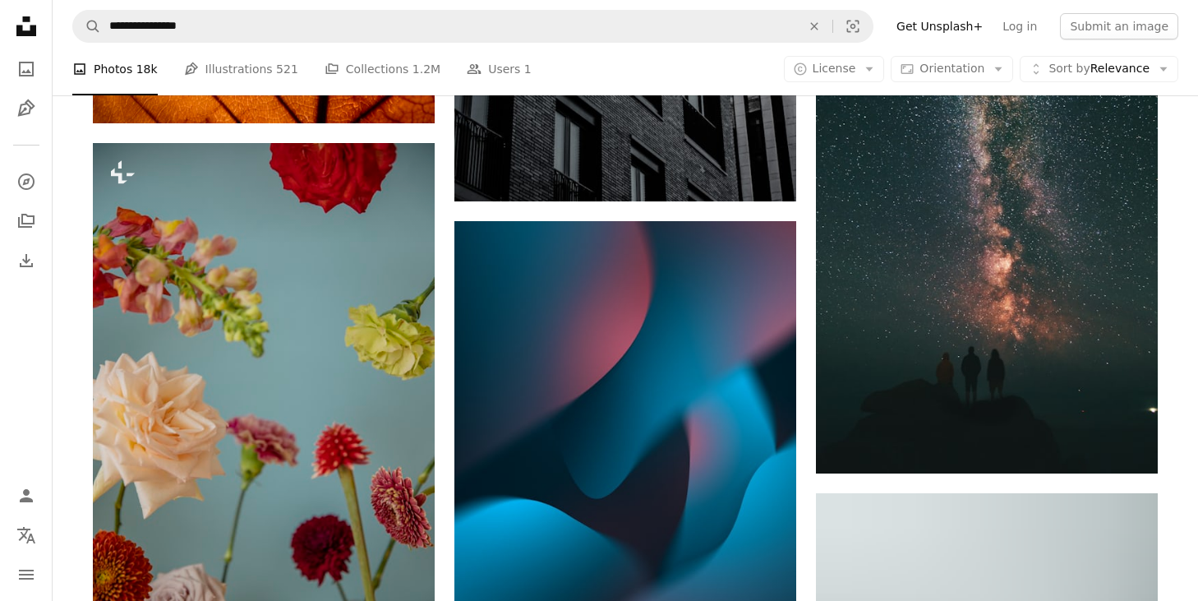
scroll to position [14457, 0]
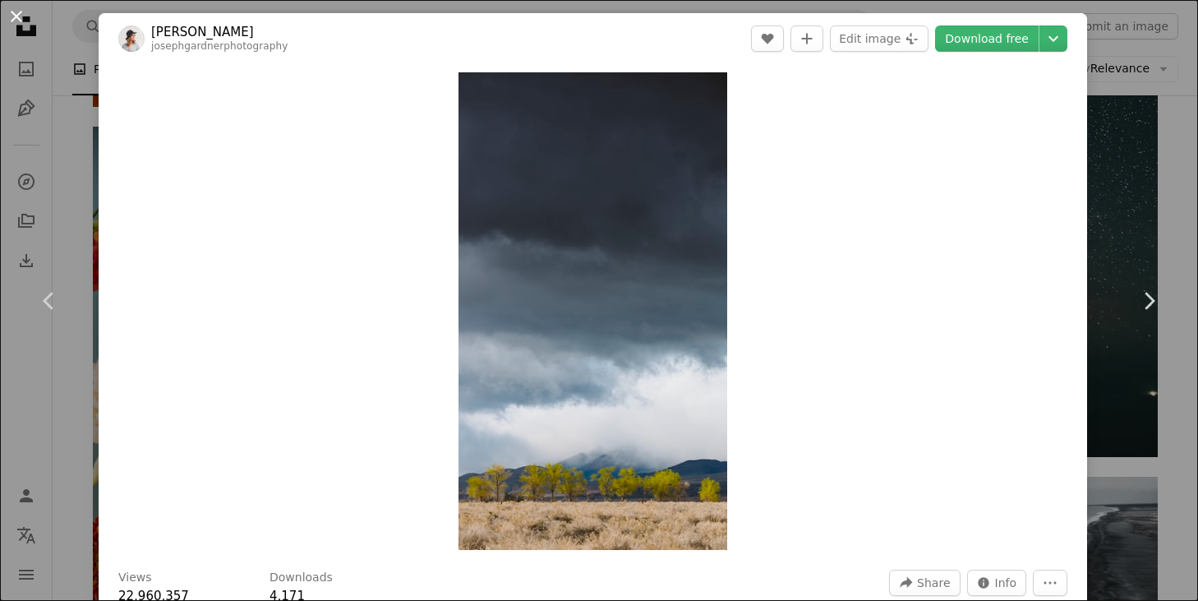
click at [7, 9] on button "An X shape" at bounding box center [17, 17] width 20 height 20
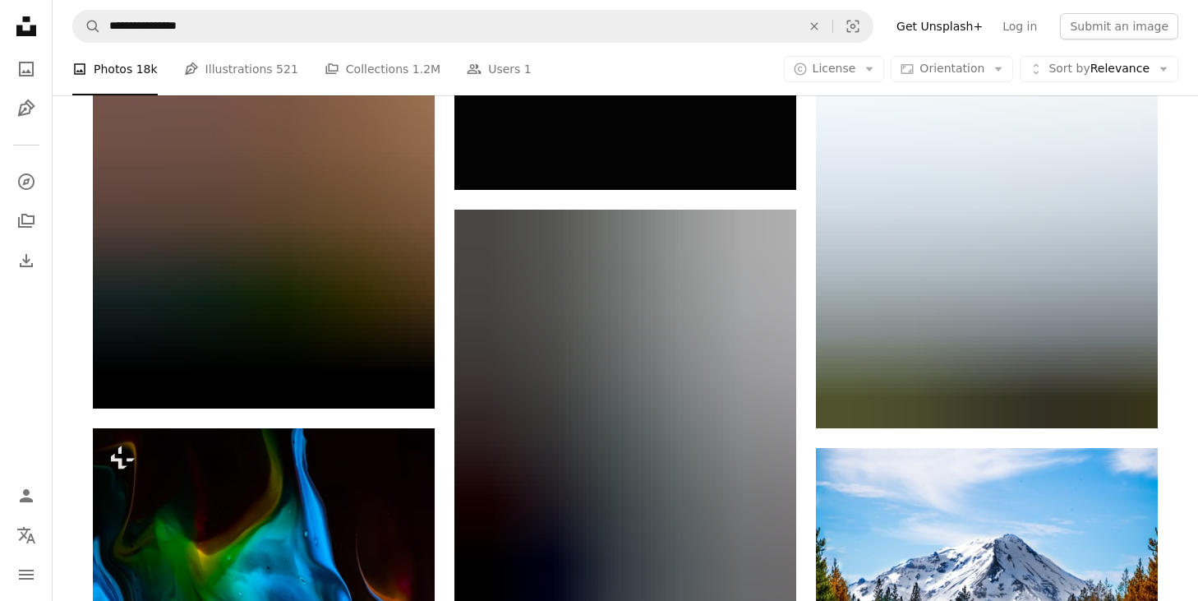
scroll to position [19371, 0]
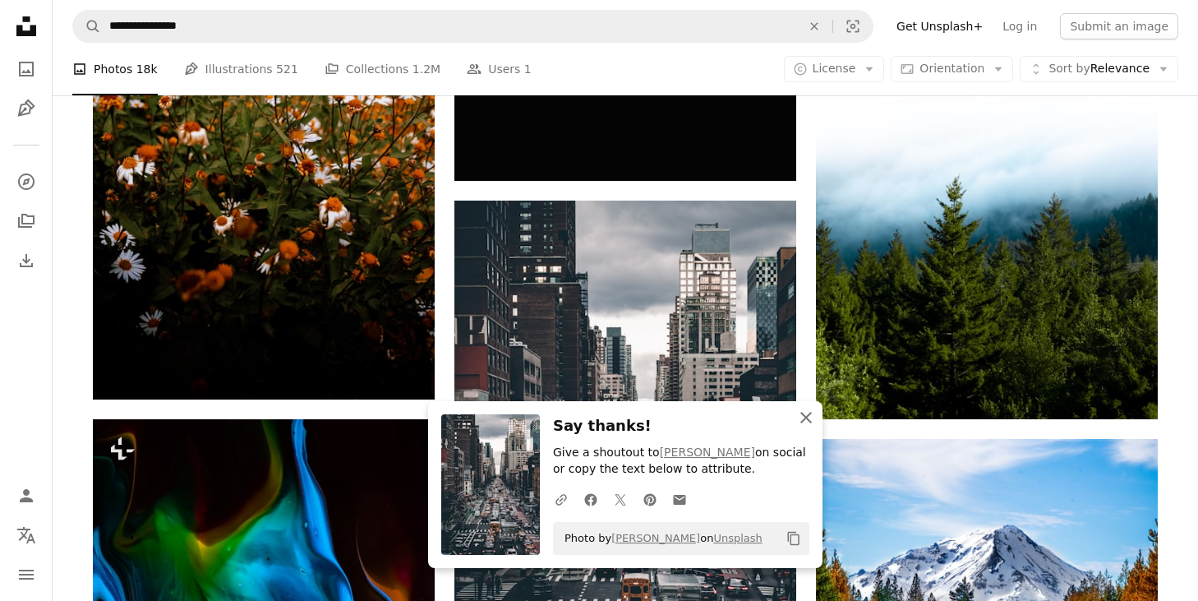
click at [810, 421] on icon "button" at bounding box center [807, 418] width 12 height 12
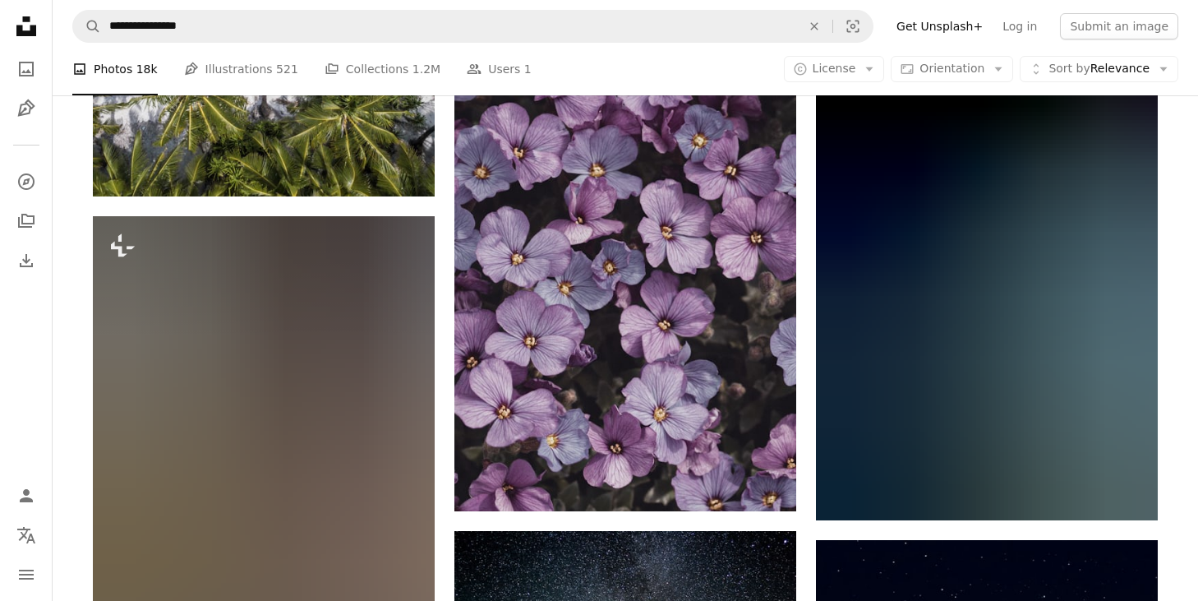
scroll to position [22330, 0]
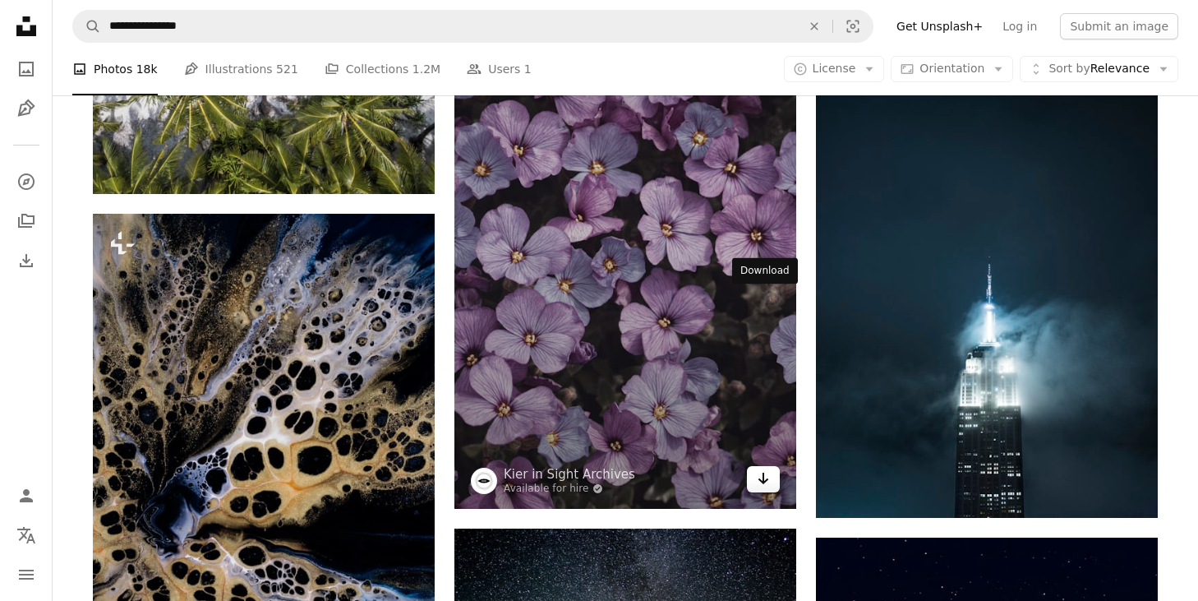
click at [765, 468] on icon "Arrow pointing down" at bounding box center [763, 478] width 13 height 20
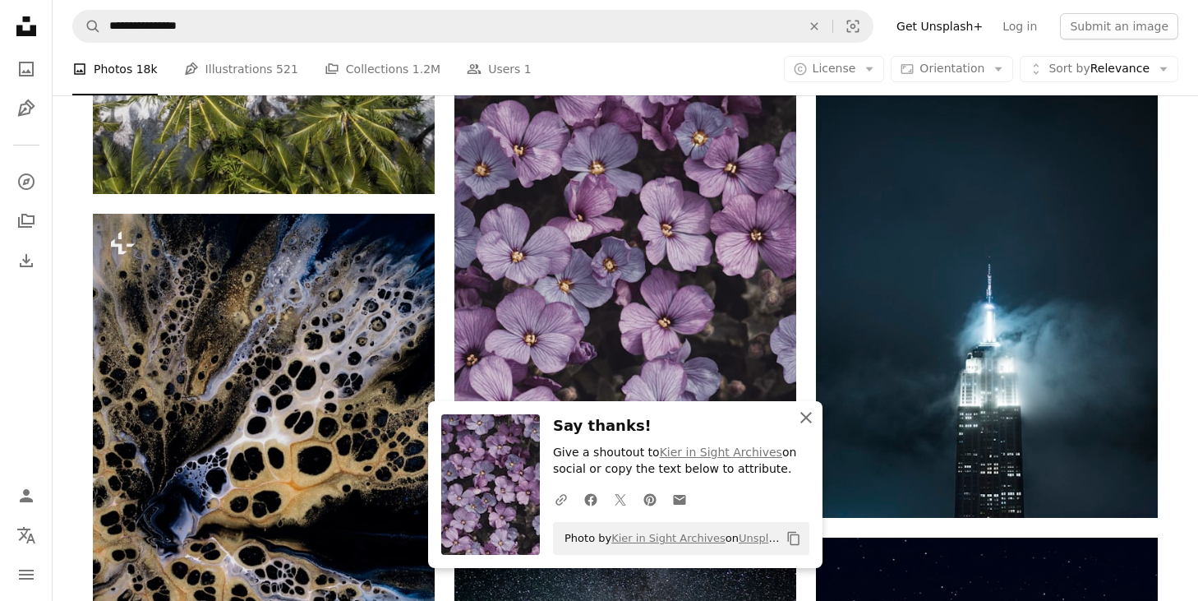
click at [810, 414] on icon "An X shape" at bounding box center [806, 418] width 20 height 20
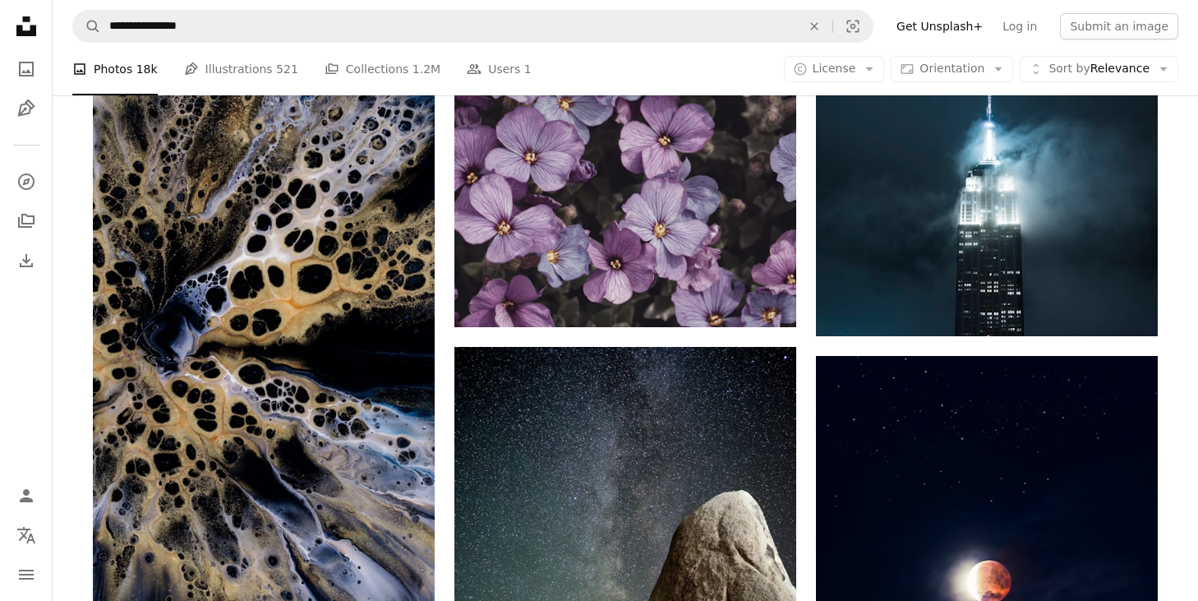
scroll to position [22527, 0]
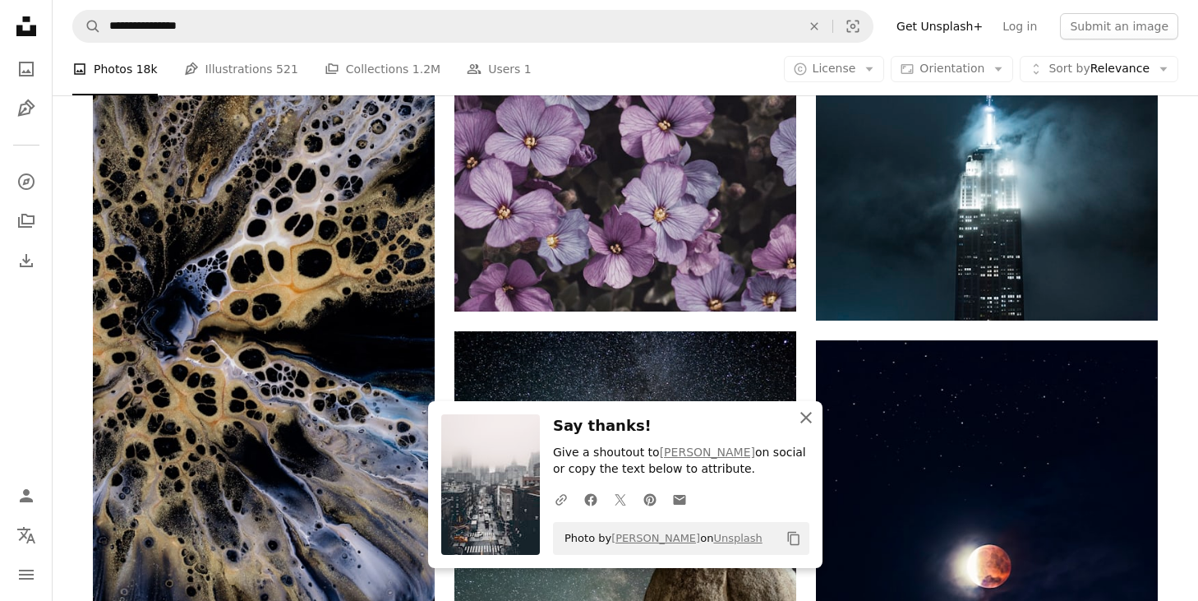
click at [809, 418] on icon "An X shape" at bounding box center [806, 418] width 20 height 20
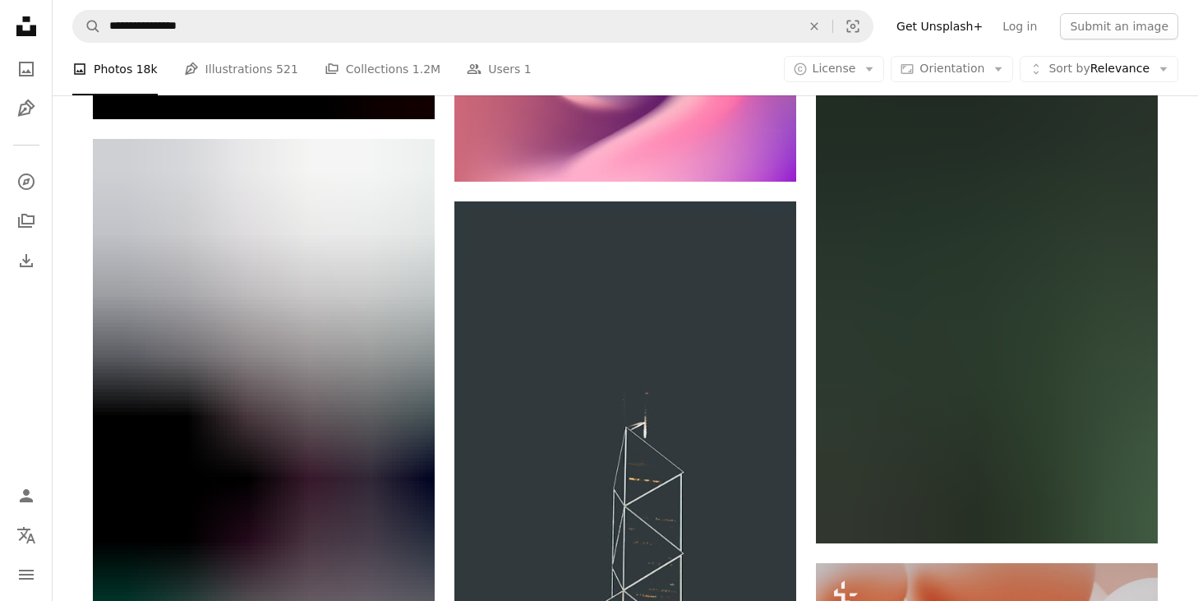
scroll to position [48917, 0]
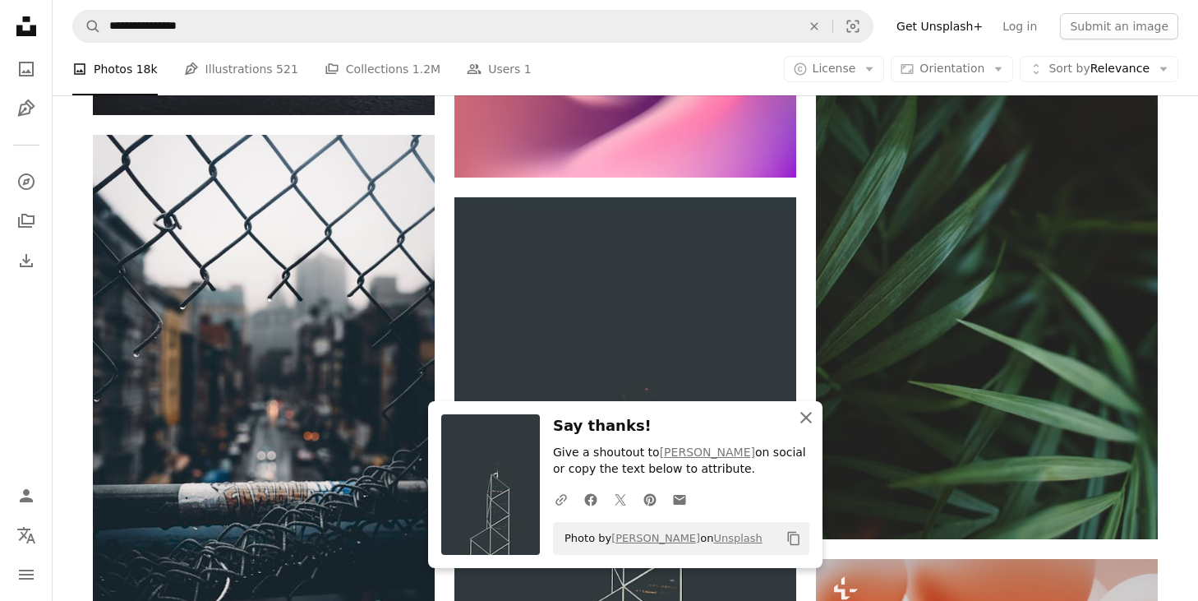
click at [805, 414] on icon "An X shape" at bounding box center [806, 418] width 20 height 20
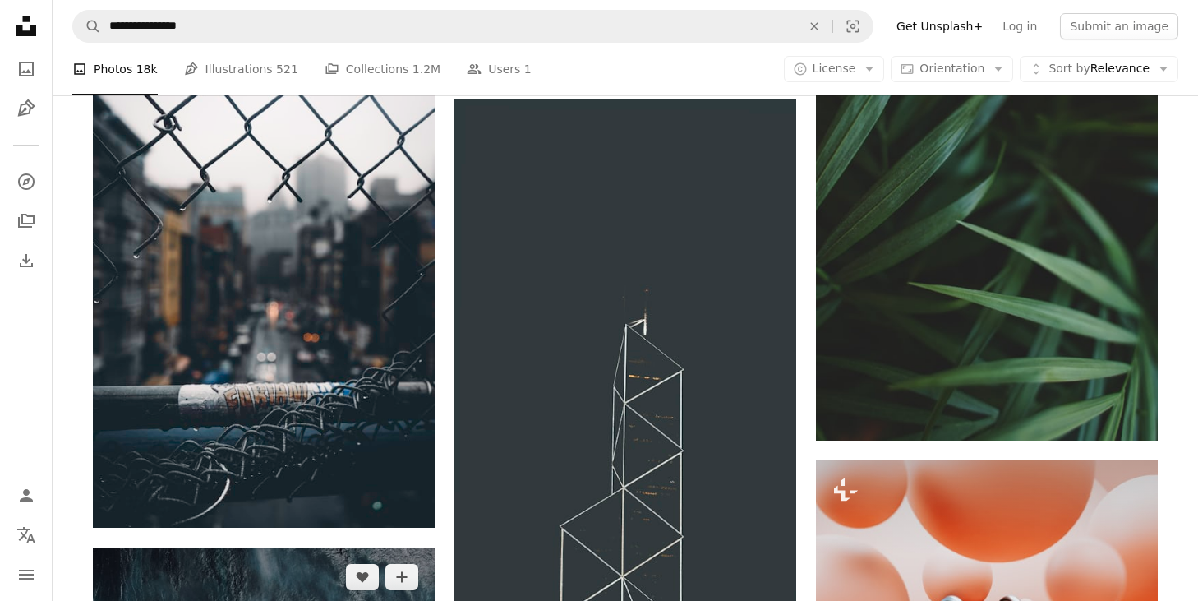
scroll to position [49003, 0]
